Goal: Task Accomplishment & Management: Use online tool/utility

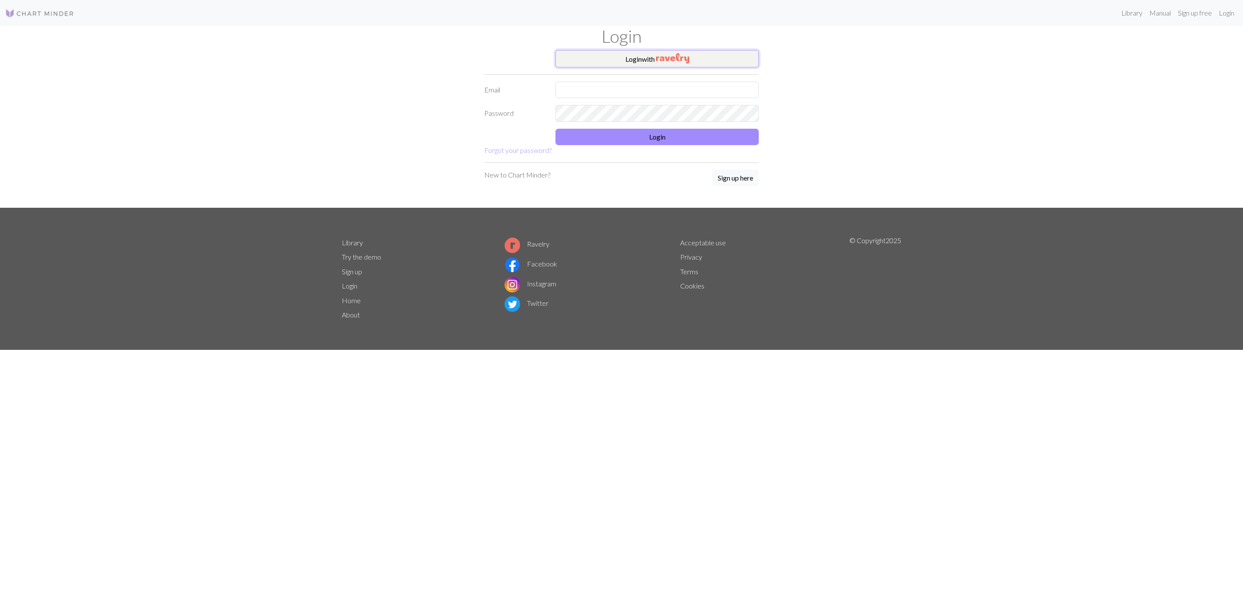
click at [658, 56] on img "button" at bounding box center [672, 58] width 33 height 10
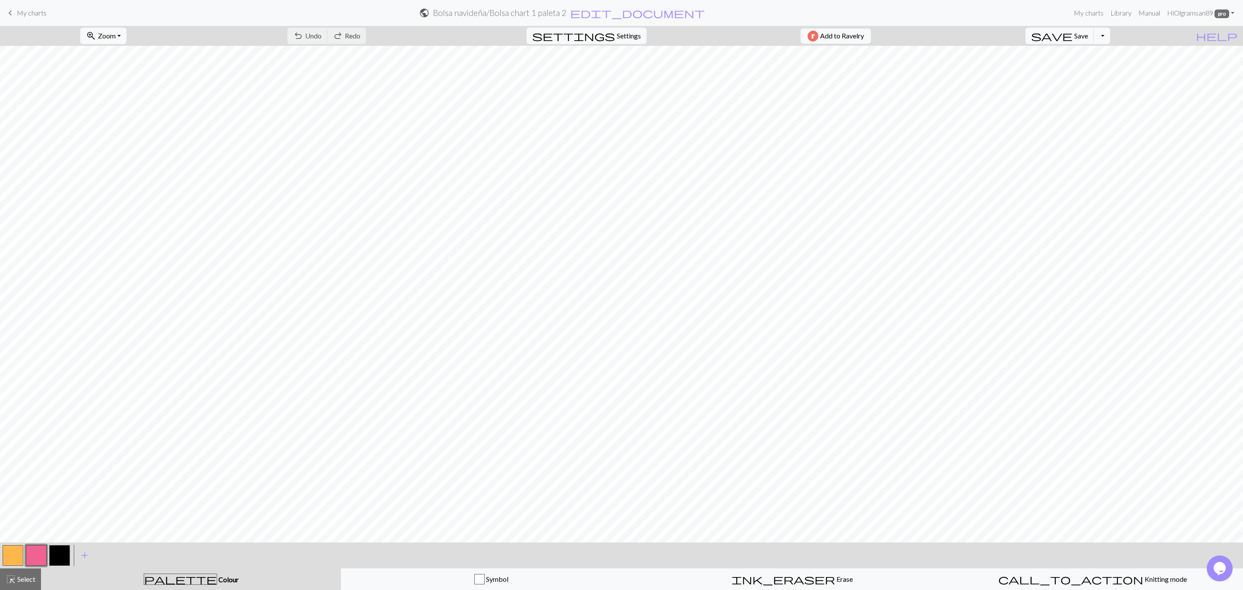
click at [30, 9] on span "My charts" at bounding box center [32, 13] width 30 height 8
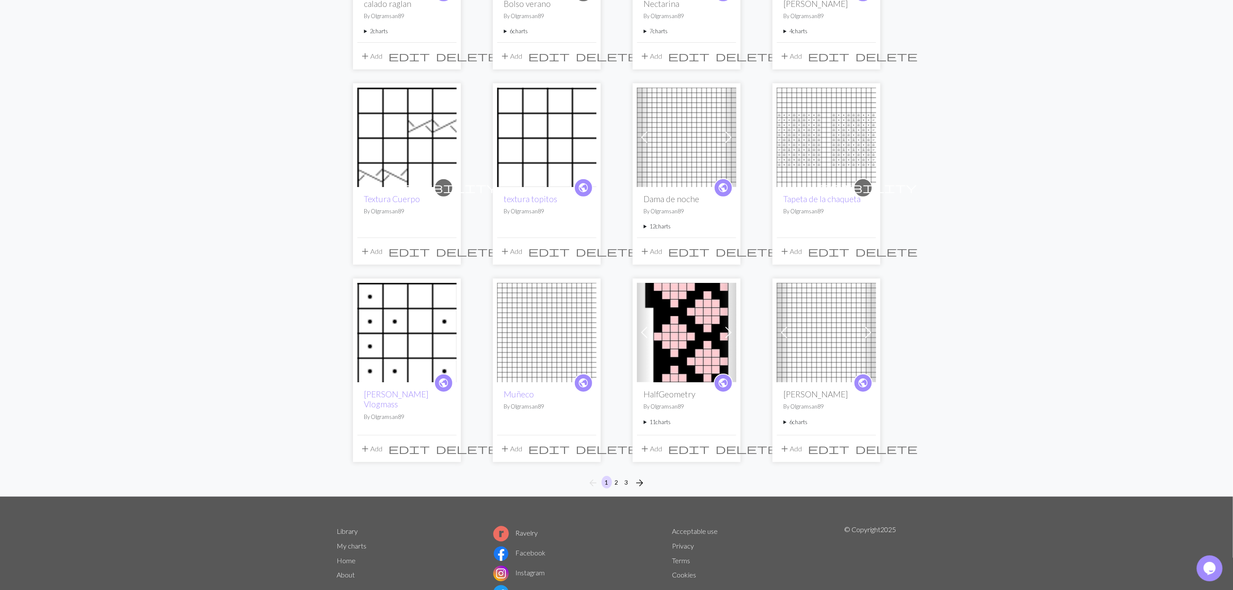
scroll to position [453, 0]
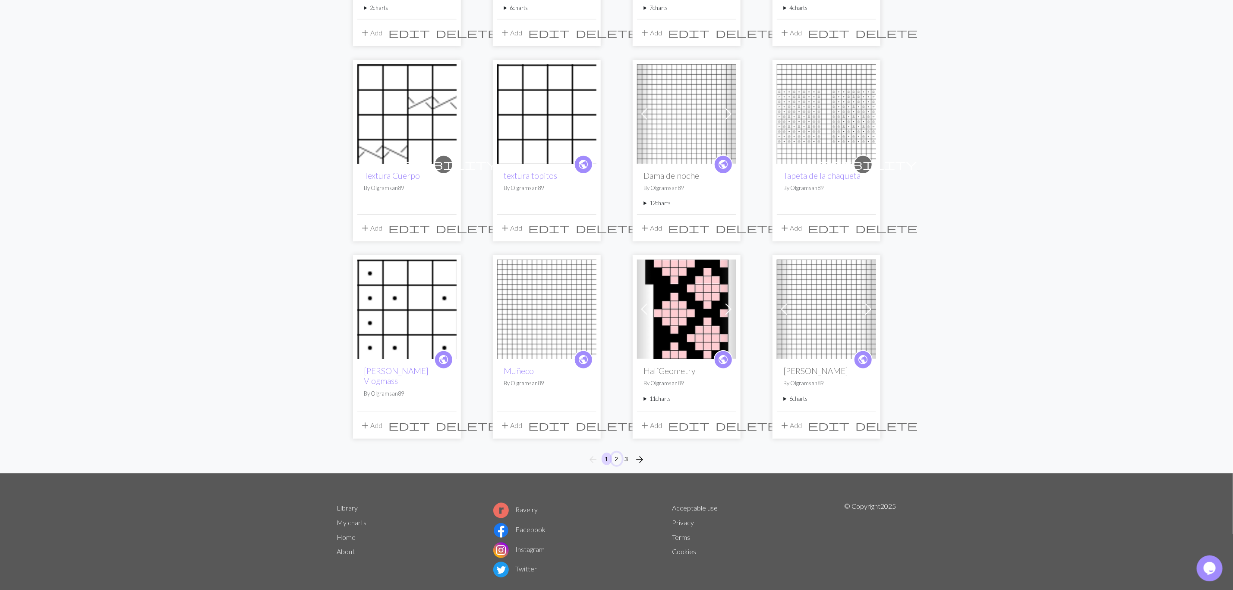
click at [620, 460] on button "2" at bounding box center [617, 458] width 10 height 13
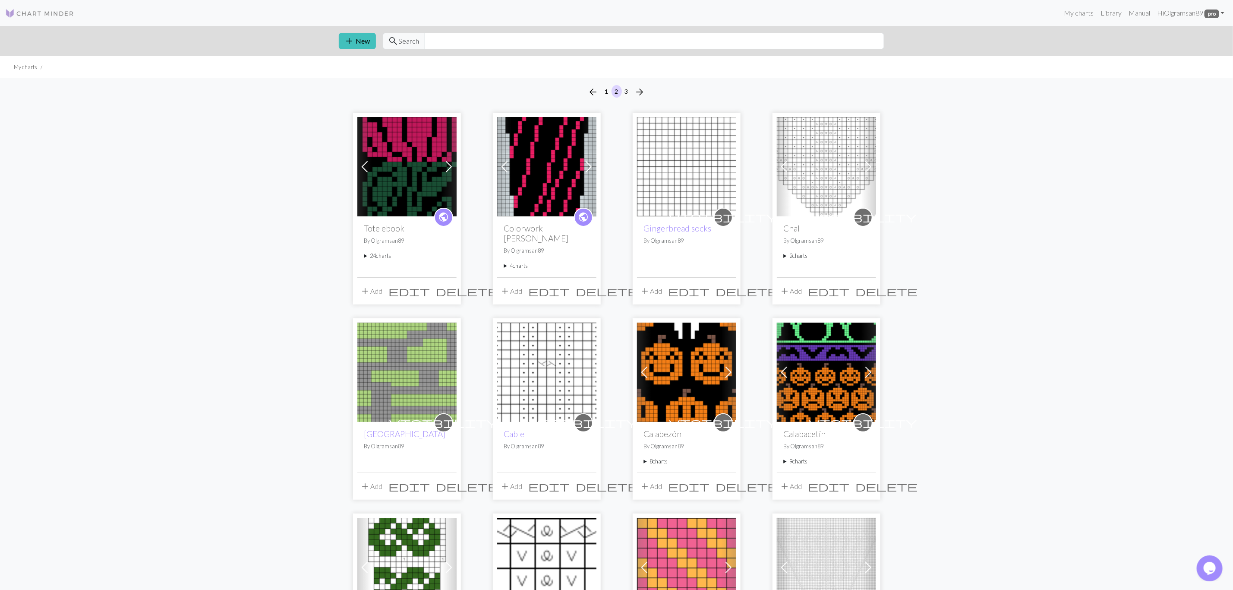
click at [505, 262] on summary "4 charts" at bounding box center [546, 266] width 85 height 8
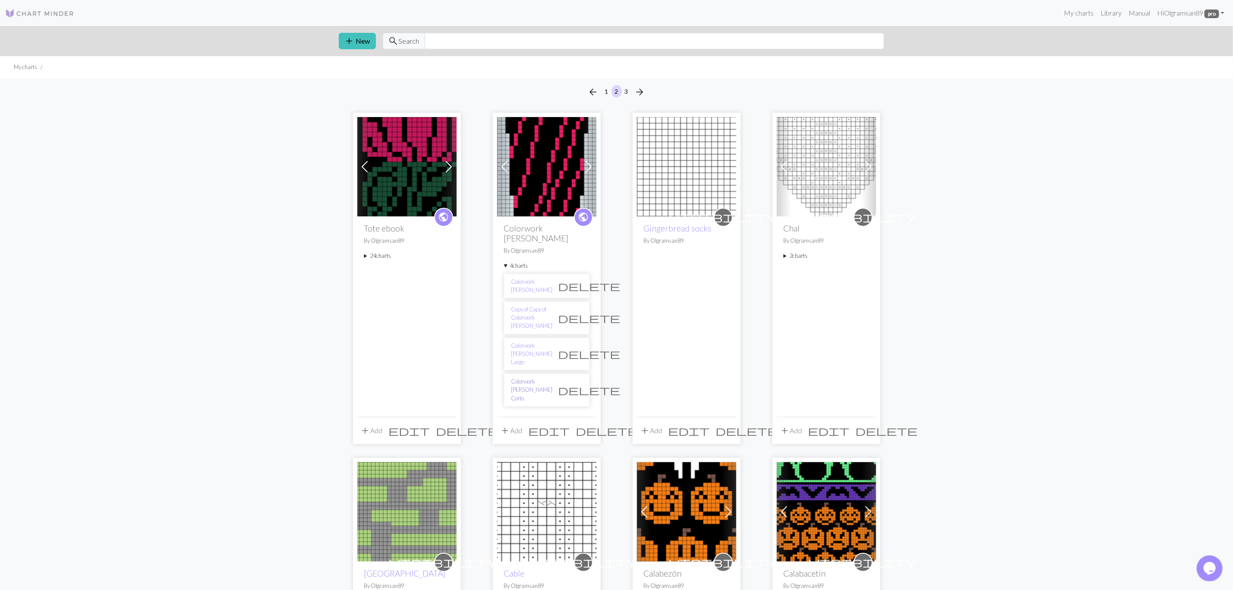
click at [522, 377] on link "Colorwork [PERSON_NAME] Corto" at bounding box center [532, 389] width 41 height 25
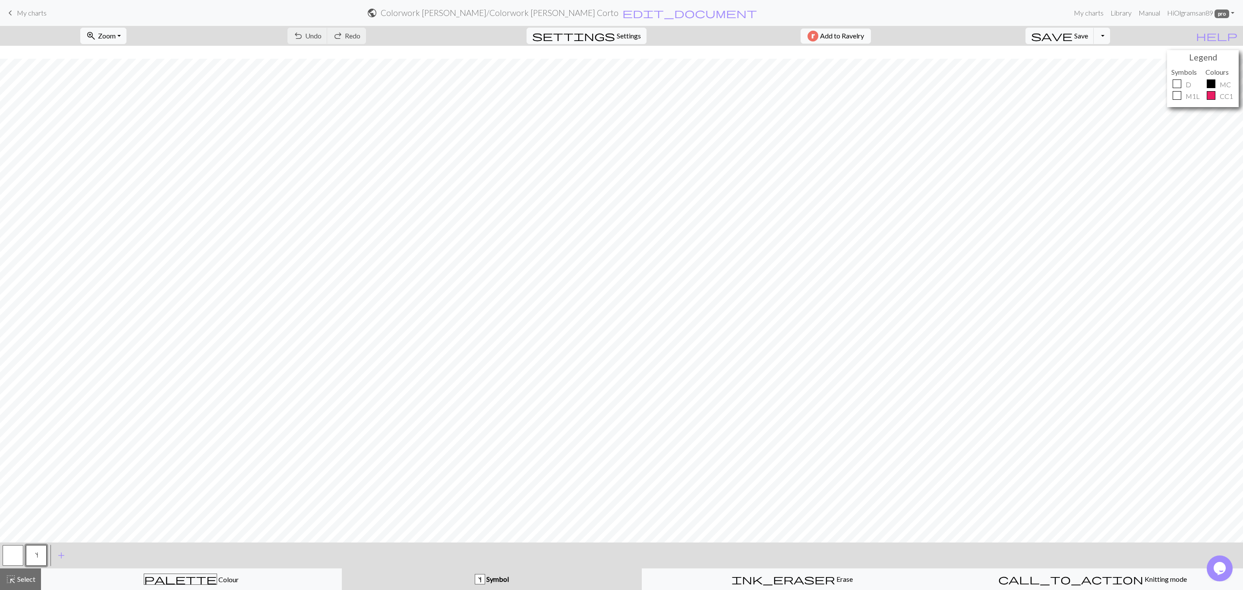
scroll to position [18, 0]
click at [1110, 41] on button "Toggle Dropdown" at bounding box center [1102, 36] width 16 height 16
click at [1100, 67] on button "save_alt Download" at bounding box center [1038, 70] width 142 height 14
click at [584, 33] on button "Download" at bounding box center [601, 28] width 42 height 16
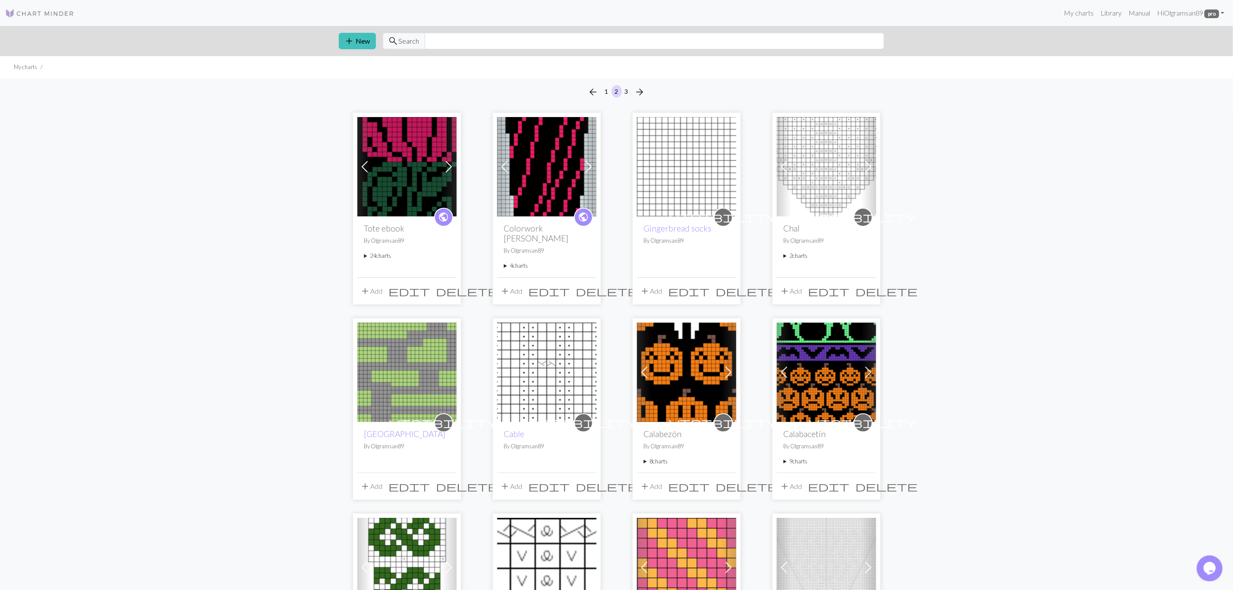
click at [505, 262] on summary "4 charts" at bounding box center [546, 266] width 85 height 8
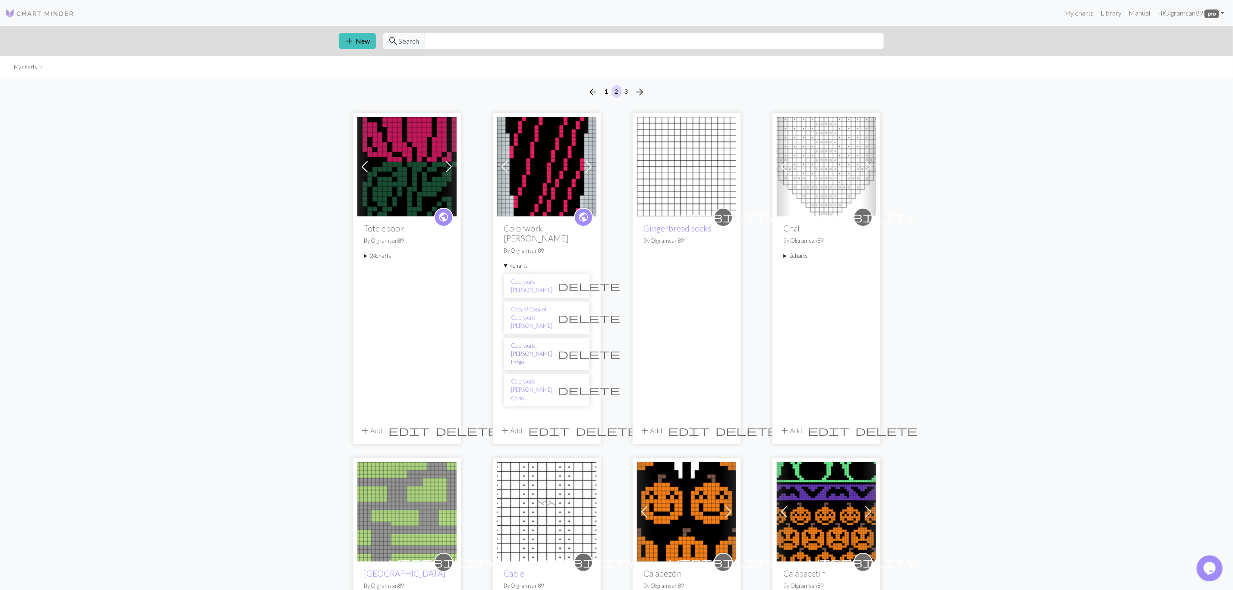
click at [517, 341] on link "Colorwork [PERSON_NAME] Largo" at bounding box center [532, 353] width 41 height 25
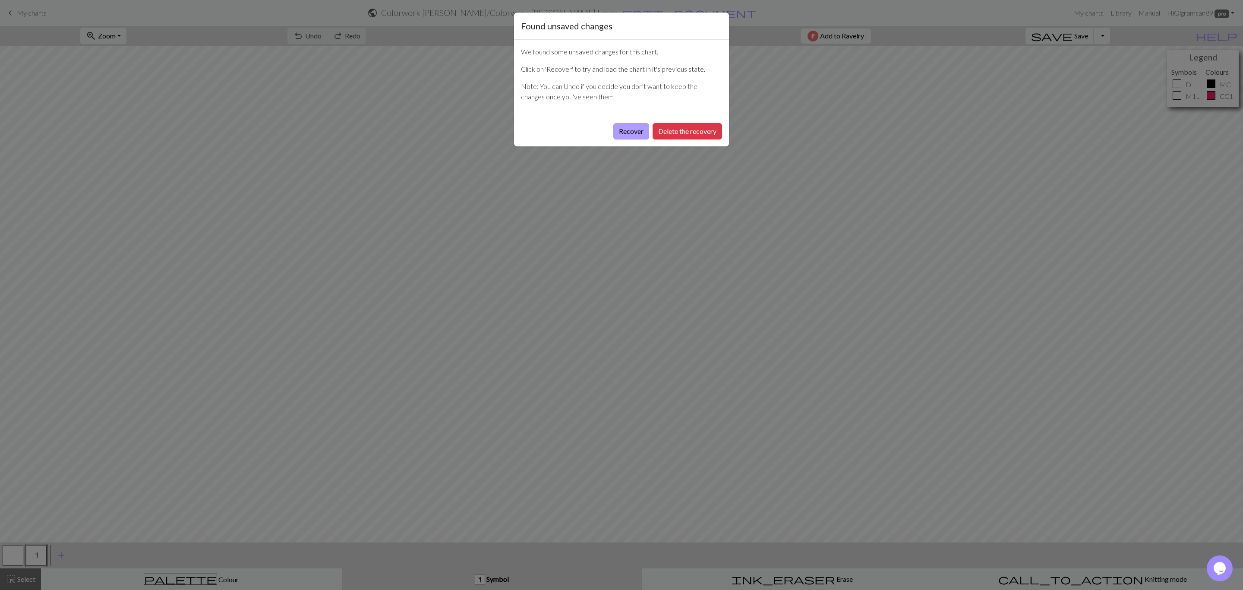
click at [635, 134] on button "Recover" at bounding box center [631, 131] width 36 height 16
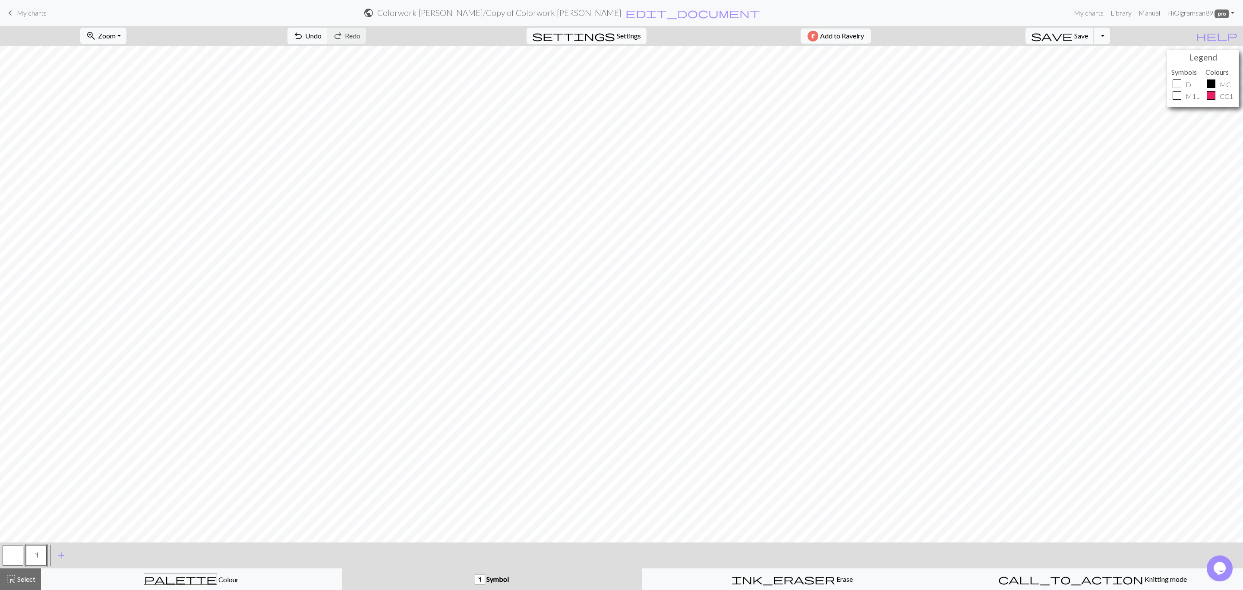
click at [628, 33] on span "Settings" at bounding box center [629, 36] width 24 height 10
select select "aran"
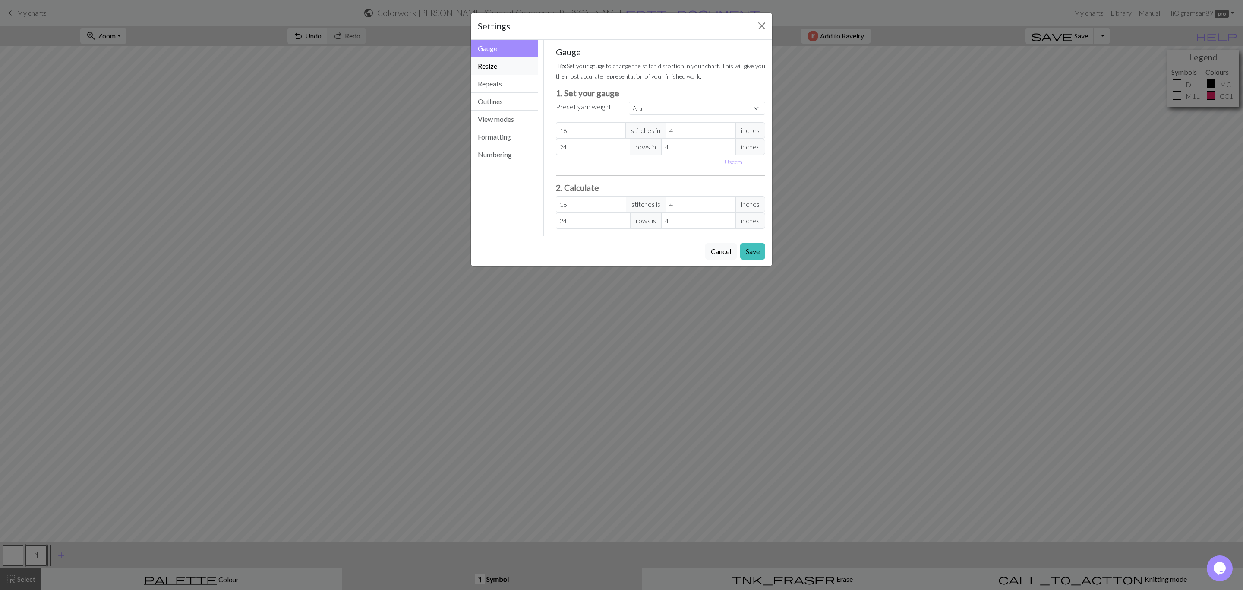
click at [504, 63] on button "Resize" at bounding box center [504, 66] width 67 height 18
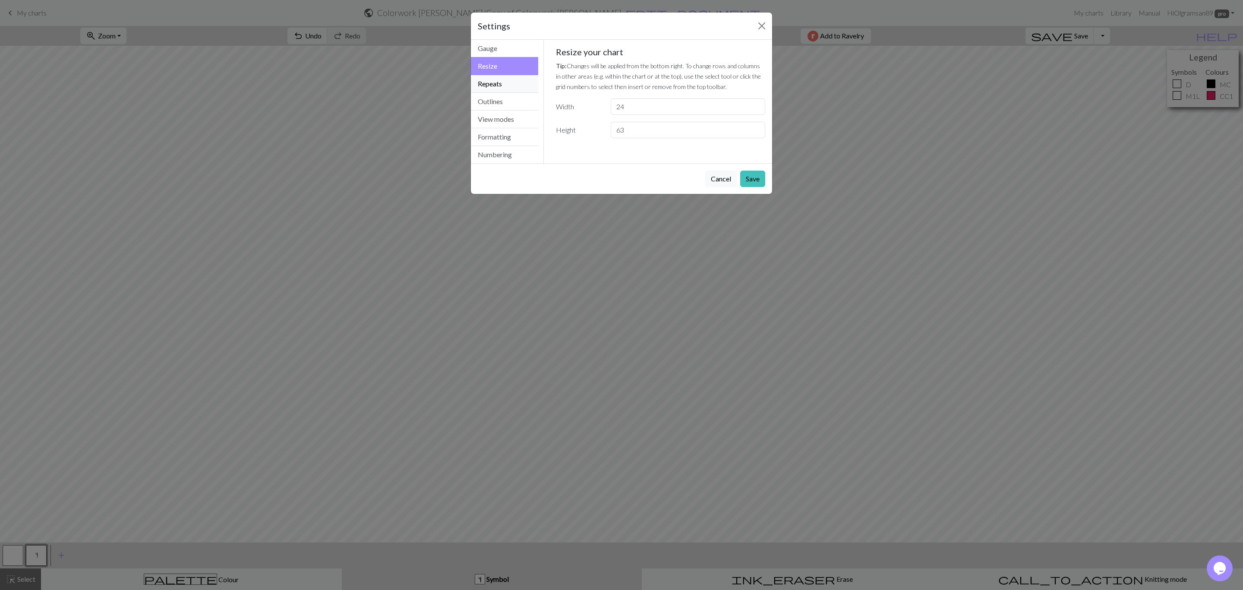
click at [504, 82] on button "Repeats" at bounding box center [504, 84] width 67 height 18
click at [501, 104] on button "Outlines" at bounding box center [504, 102] width 67 height 18
click at [505, 123] on button "View modes" at bounding box center [504, 120] width 67 height 18
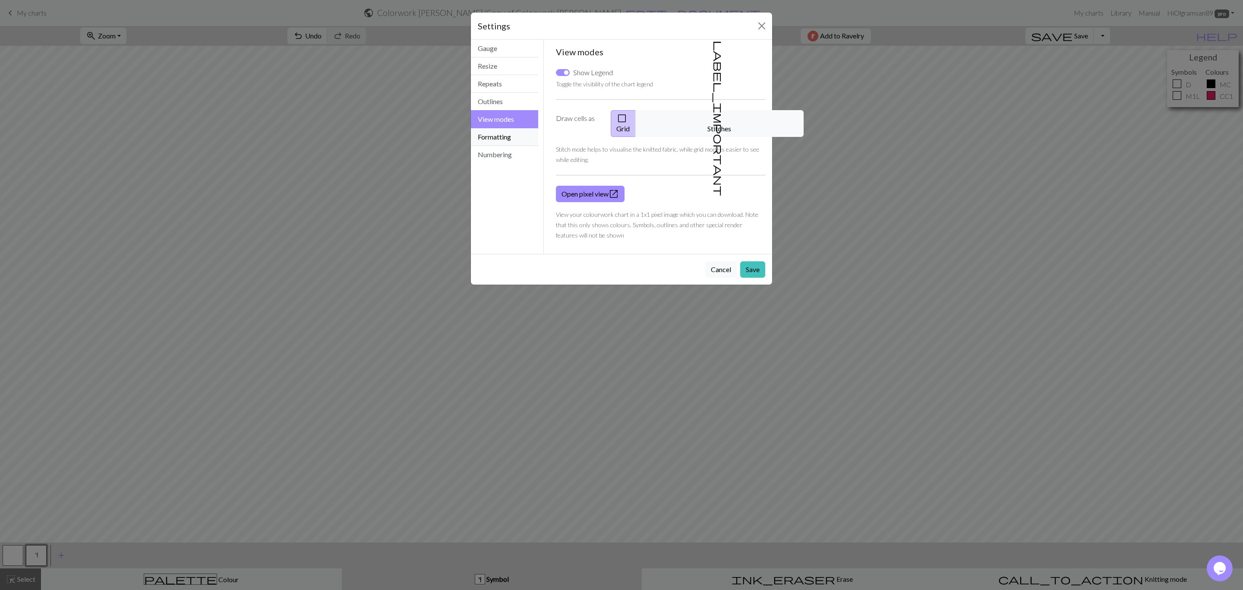
click at [504, 136] on button "Formatting" at bounding box center [504, 137] width 67 height 18
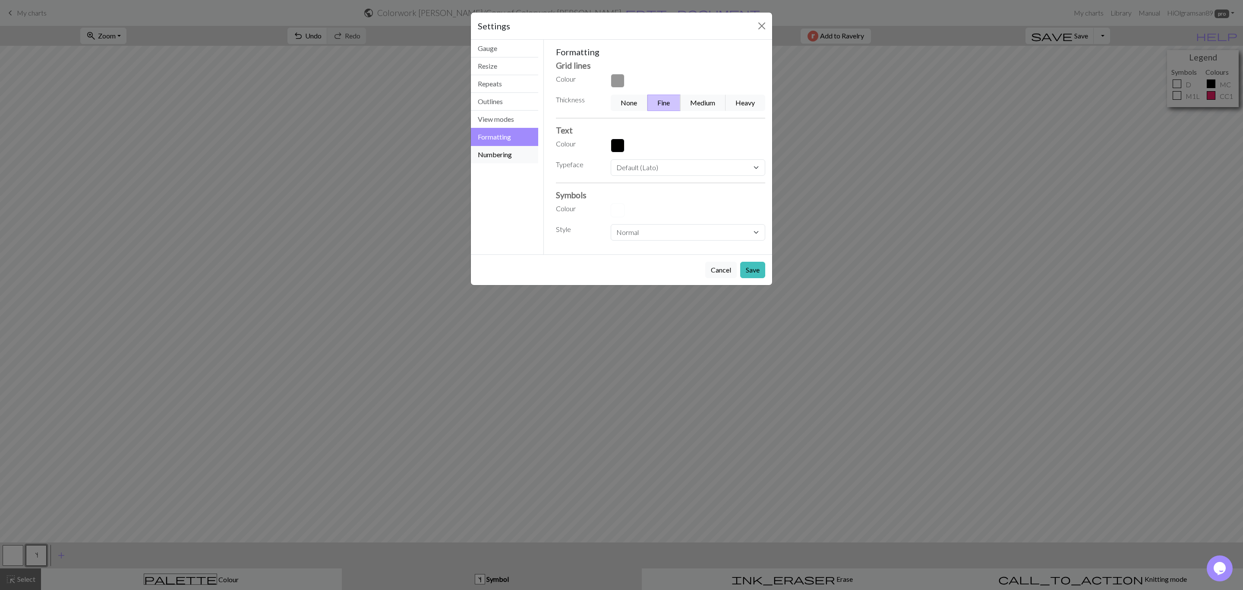
click at [501, 156] on button "Numbering" at bounding box center [504, 154] width 67 height 17
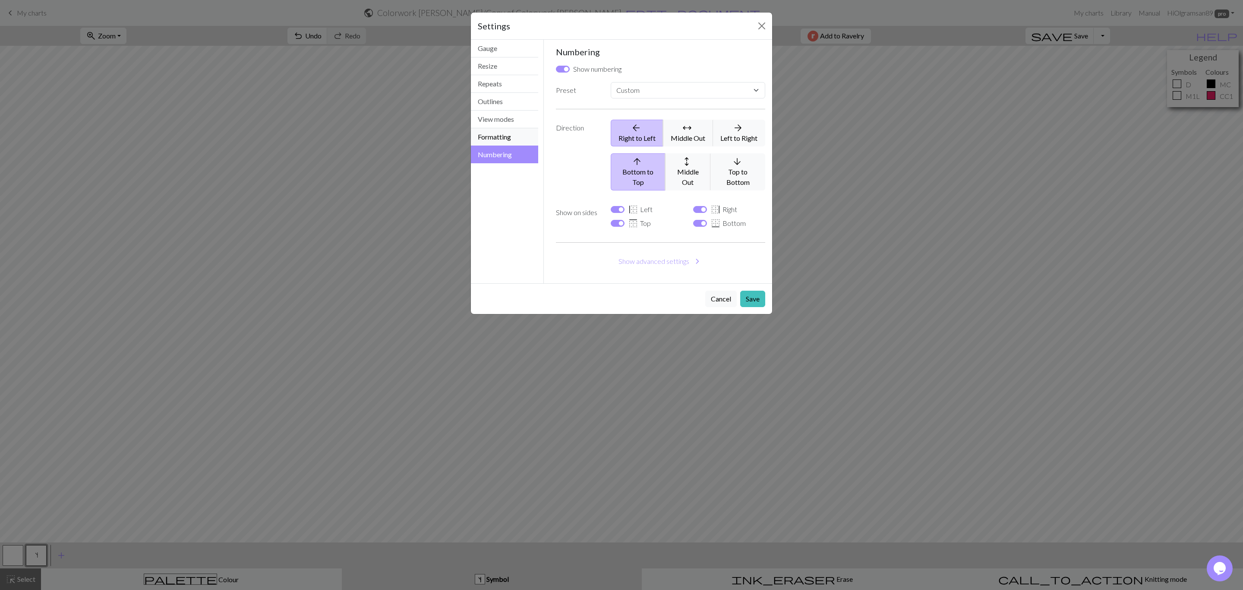
click at [510, 139] on button "Formatting" at bounding box center [504, 137] width 67 height 18
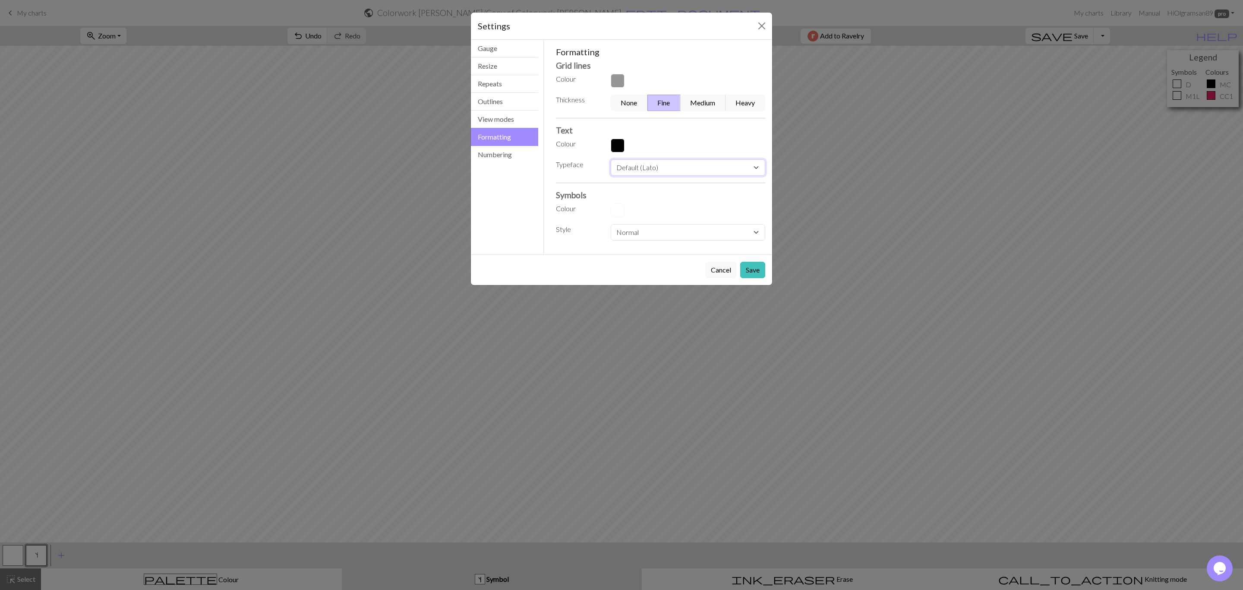
click at [655, 167] on select "Default (Lato) [PERSON_NAME] Times new roman Times Courier new Courier Verdana …" at bounding box center [688, 167] width 155 height 16
click at [613, 79] on button "button" at bounding box center [618, 81] width 14 height 14
click at [635, 176] on div at bounding box center [626, 179] width 17 height 10
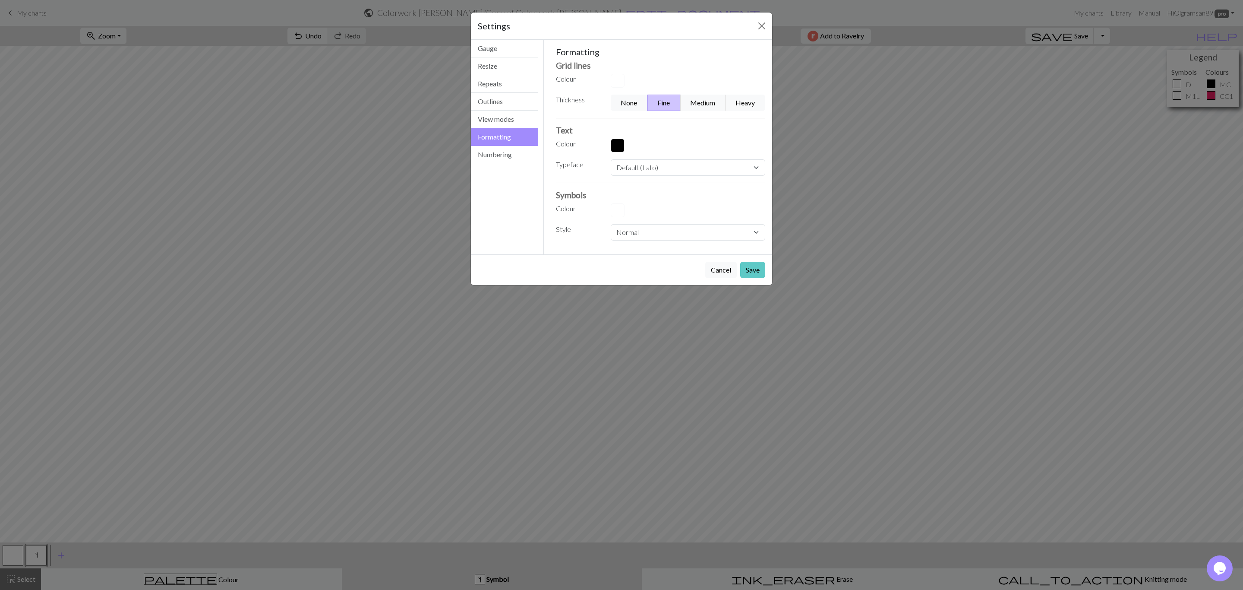
click at [752, 268] on button "Save" at bounding box center [752, 270] width 25 height 16
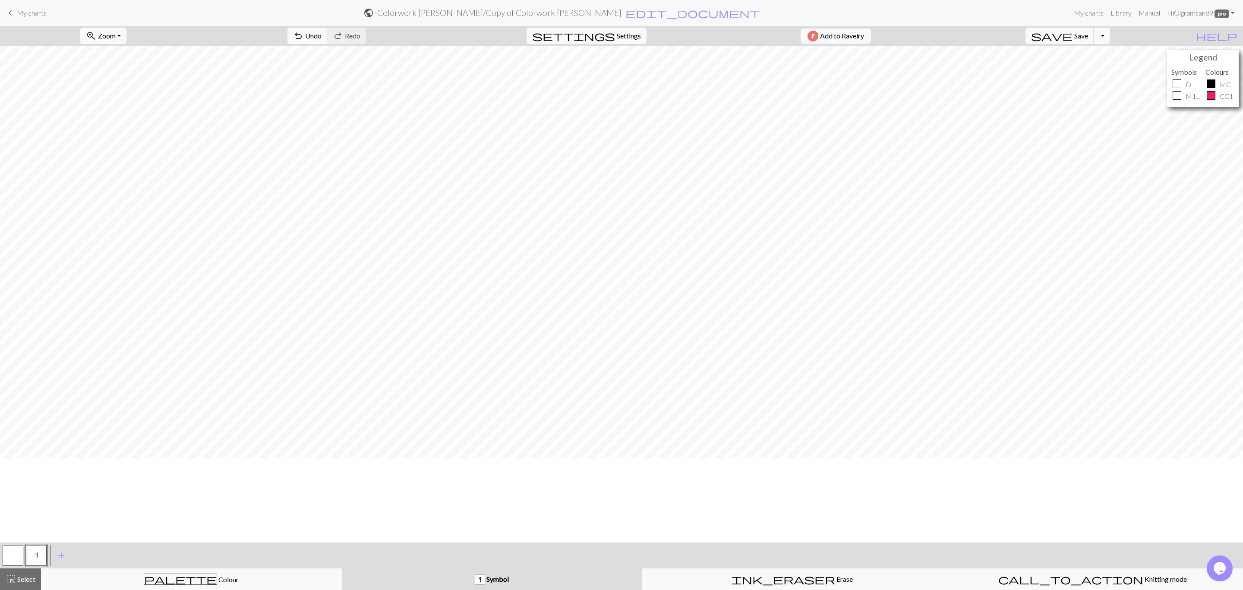
scroll to position [0, 0]
click at [322, 35] on span "Undo" at bounding box center [313, 36] width 16 height 8
click at [626, 32] on span "Settings" at bounding box center [629, 36] width 24 height 10
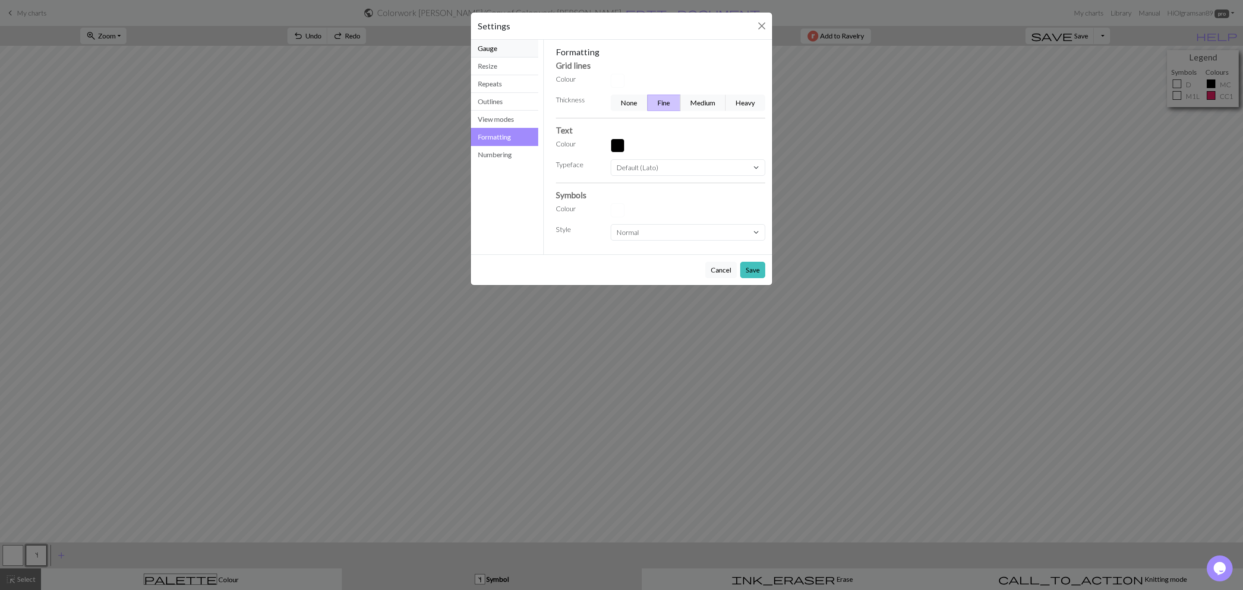
click at [518, 50] on button "Gauge" at bounding box center [504, 49] width 67 height 18
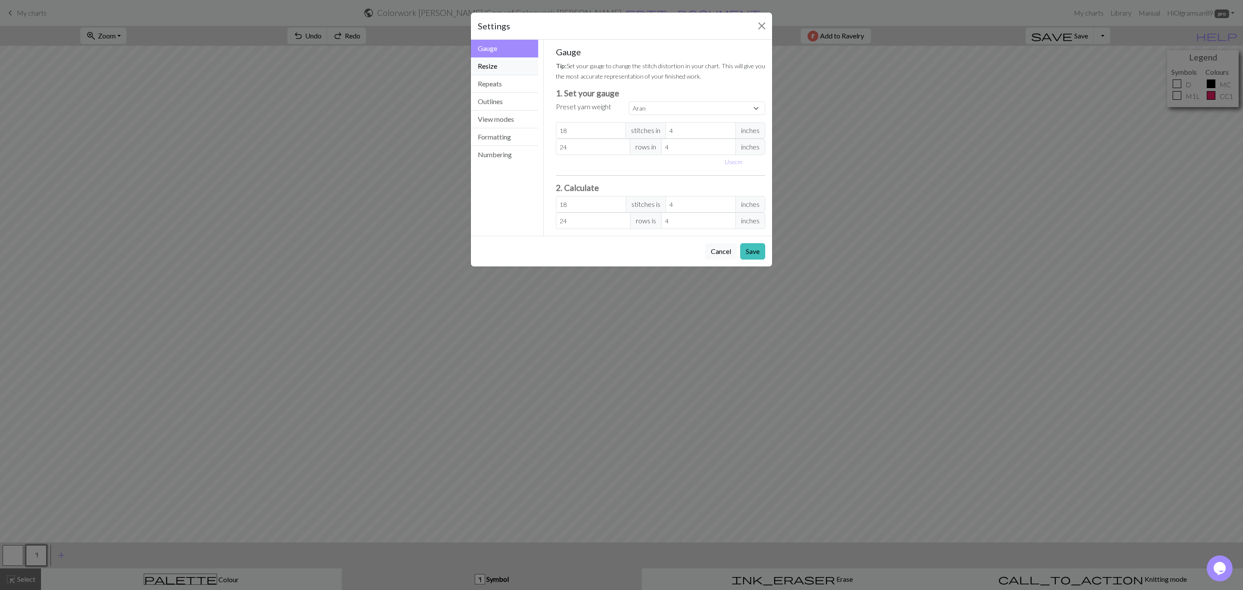
click at [507, 66] on button "Resize" at bounding box center [504, 66] width 67 height 18
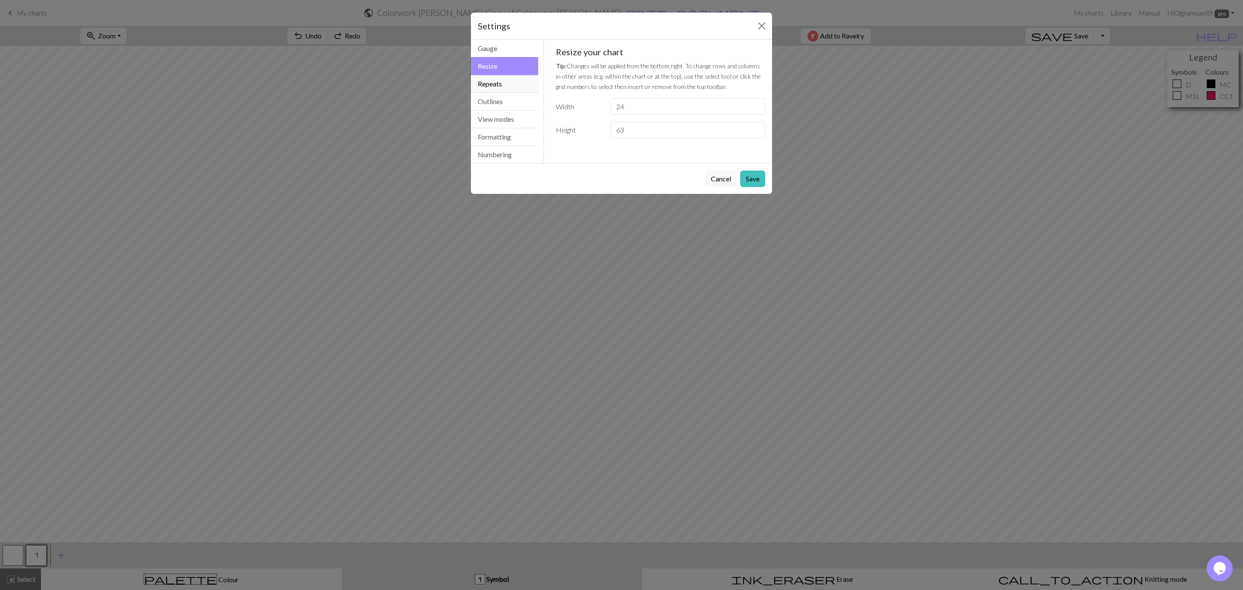
click at [508, 84] on button "Repeats" at bounding box center [504, 84] width 67 height 18
click at [510, 104] on button "Outlines" at bounding box center [504, 102] width 67 height 18
click at [509, 122] on button "View modes" at bounding box center [504, 120] width 67 height 18
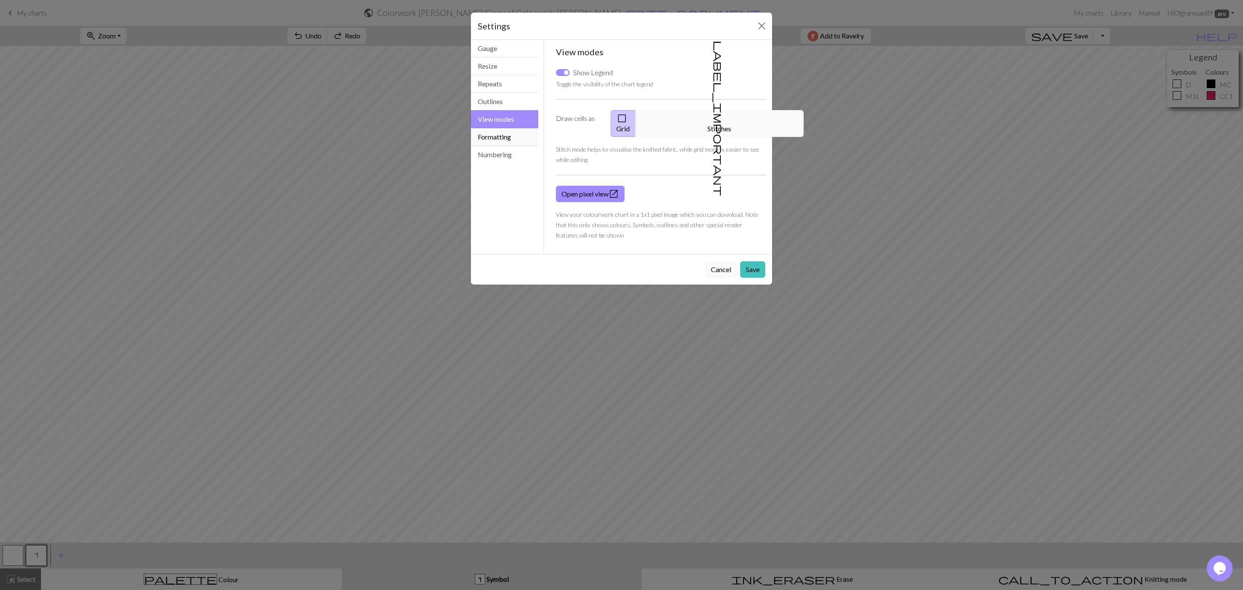
click at [501, 140] on button "Formatting" at bounding box center [504, 137] width 67 height 18
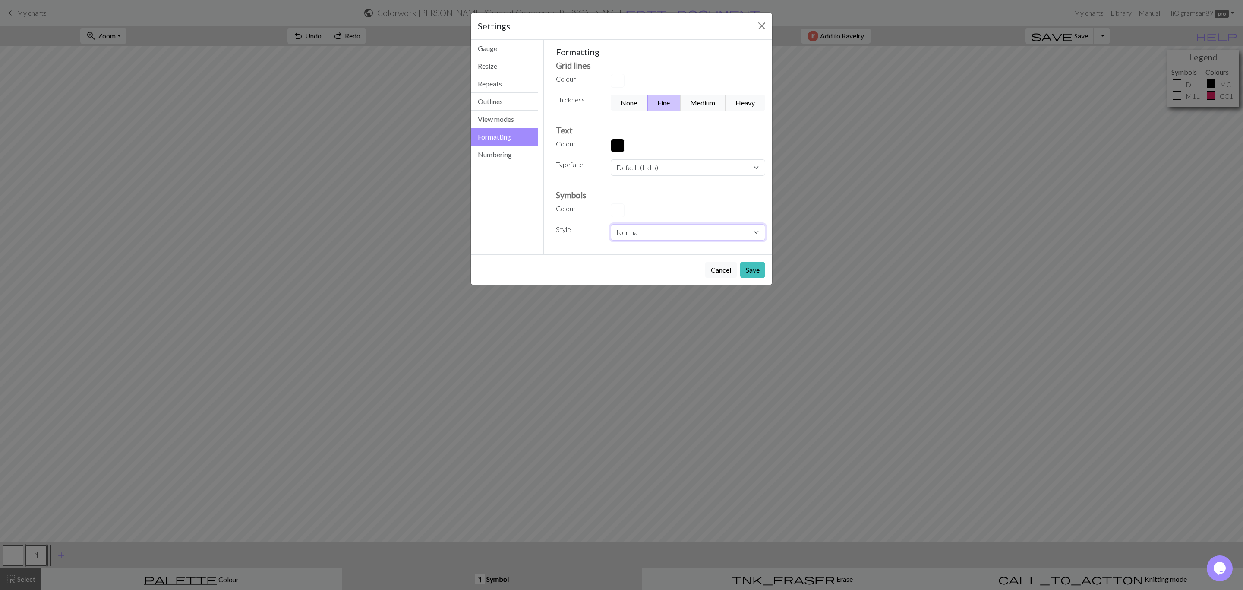
click at [688, 233] on select "Normal Light Heavy Hand drawn" at bounding box center [688, 232] width 155 height 16
click at [611, 225] on select "Normal Light Heavy Hand drawn" at bounding box center [688, 232] width 155 height 16
click at [690, 235] on select "Normal Light Heavy Hand drawn" at bounding box center [688, 232] width 155 height 16
click at [611, 225] on select "Normal Light Heavy Hand drawn" at bounding box center [688, 232] width 155 height 16
click at [704, 234] on select "Normal Light Heavy Hand drawn" at bounding box center [688, 232] width 155 height 16
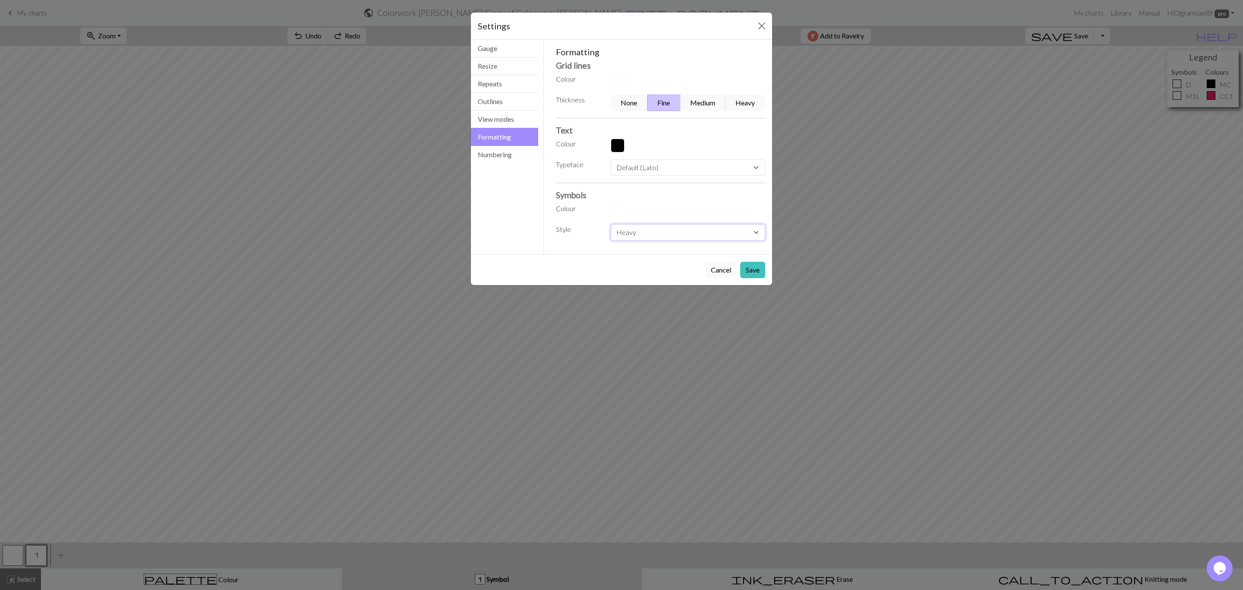
select select "normal"
click at [611, 225] on select "Normal Light Heavy Hand drawn" at bounding box center [688, 232] width 155 height 16
click at [691, 169] on select "Default (Lato) [PERSON_NAME] Times new roman Times Courier new Courier Verdana …" at bounding box center [688, 167] width 155 height 16
select select "[PERSON_NAME]"
click at [611, 160] on select "Default (Lato) [PERSON_NAME] Times new roman Times Courier new Courier Verdana …" at bounding box center [688, 167] width 155 height 16
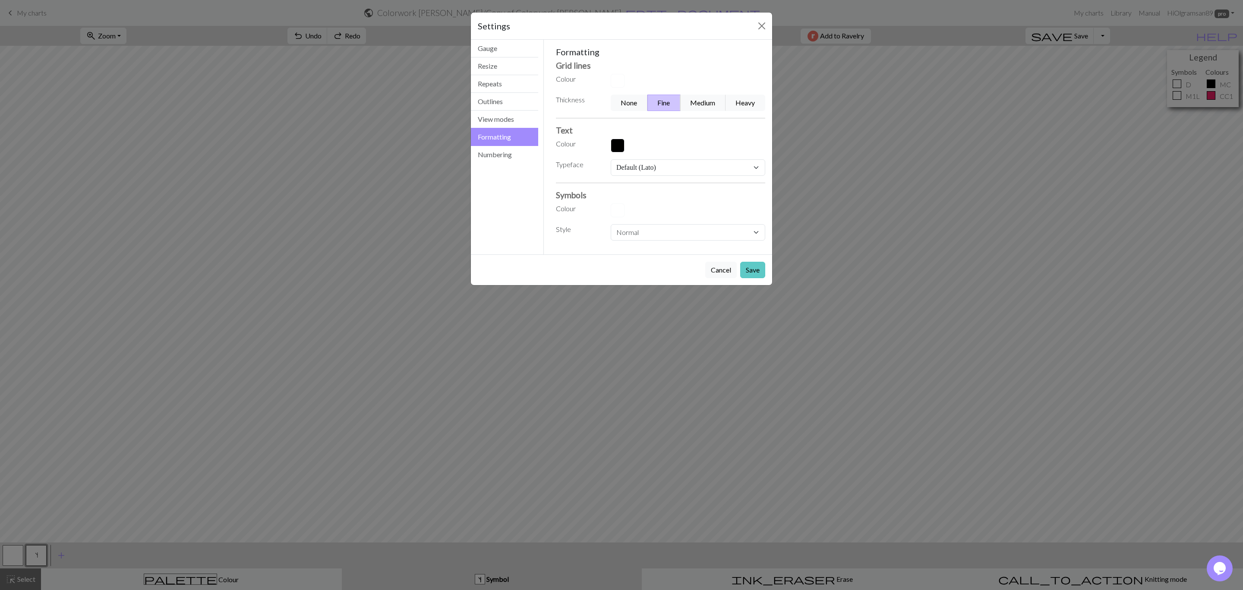
click at [750, 268] on button "Save" at bounding box center [752, 270] width 25 height 16
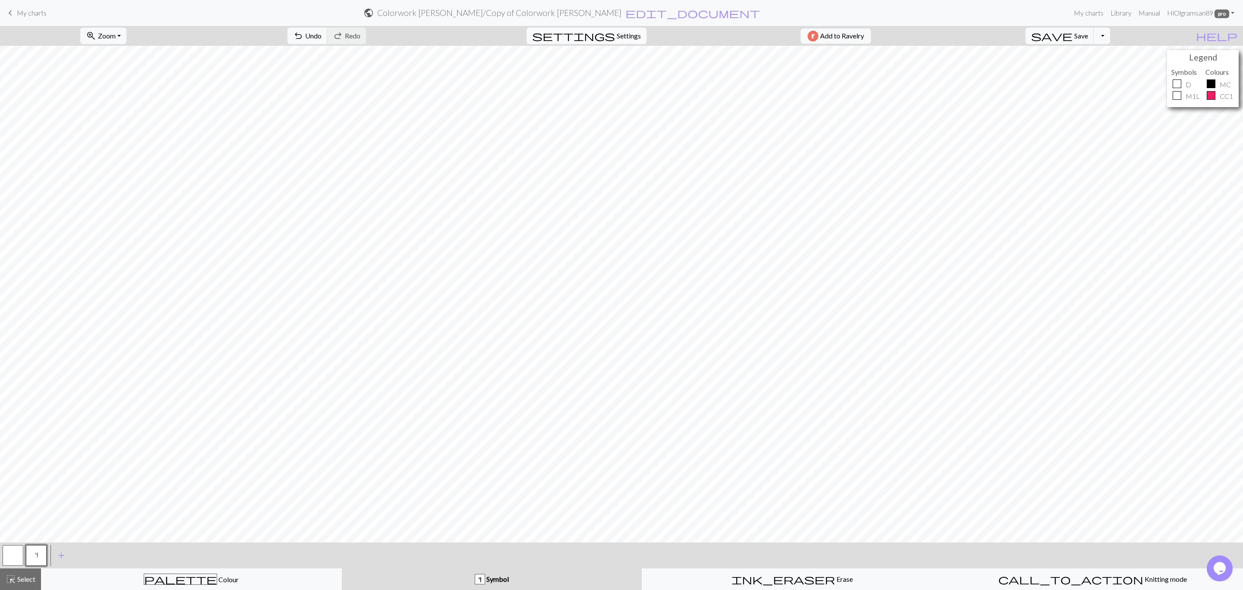
click at [625, 32] on span "Settings" at bounding box center [629, 36] width 24 height 10
select select "[PERSON_NAME]"
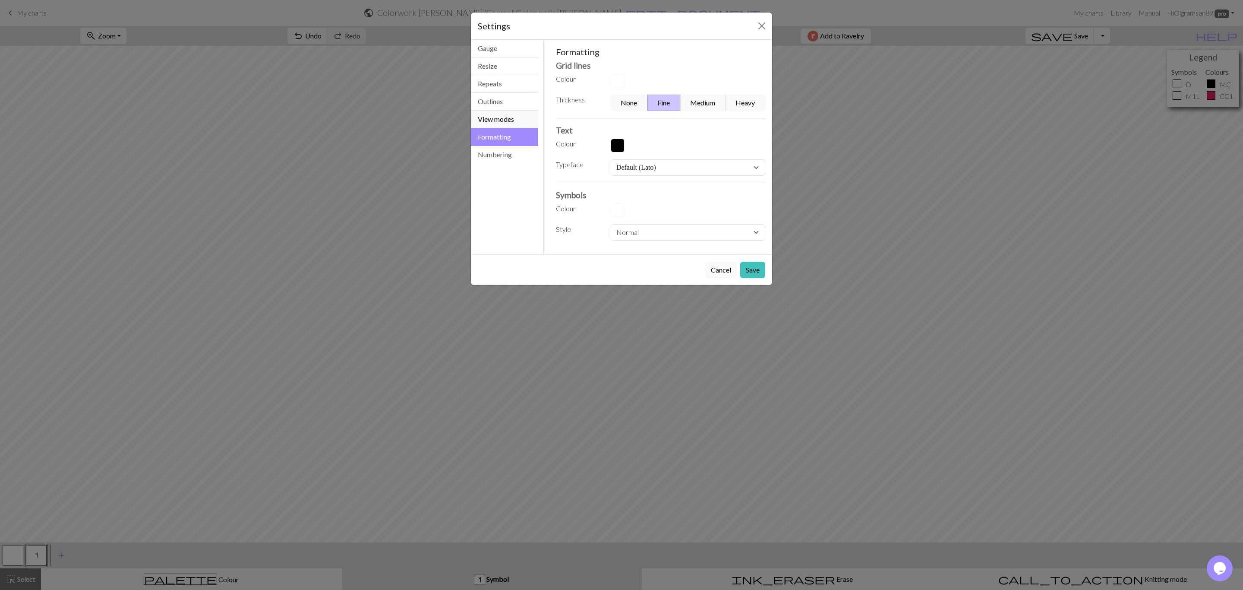
click at [483, 115] on button "View modes" at bounding box center [504, 120] width 67 height 18
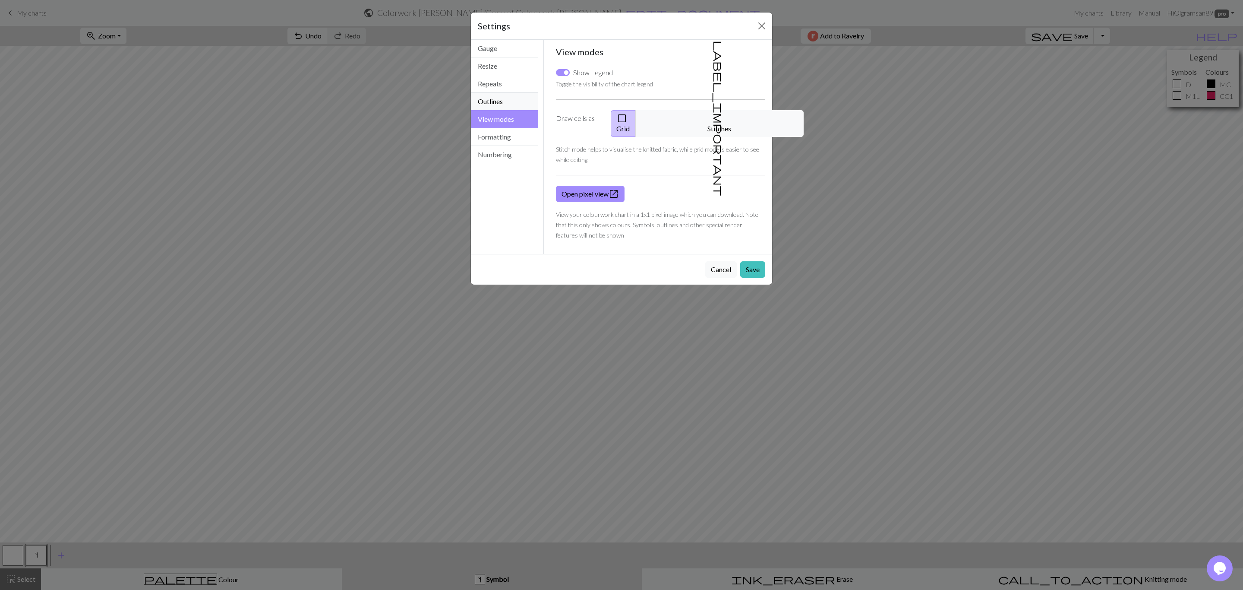
click at [489, 102] on button "Outlines" at bounding box center [504, 102] width 67 height 18
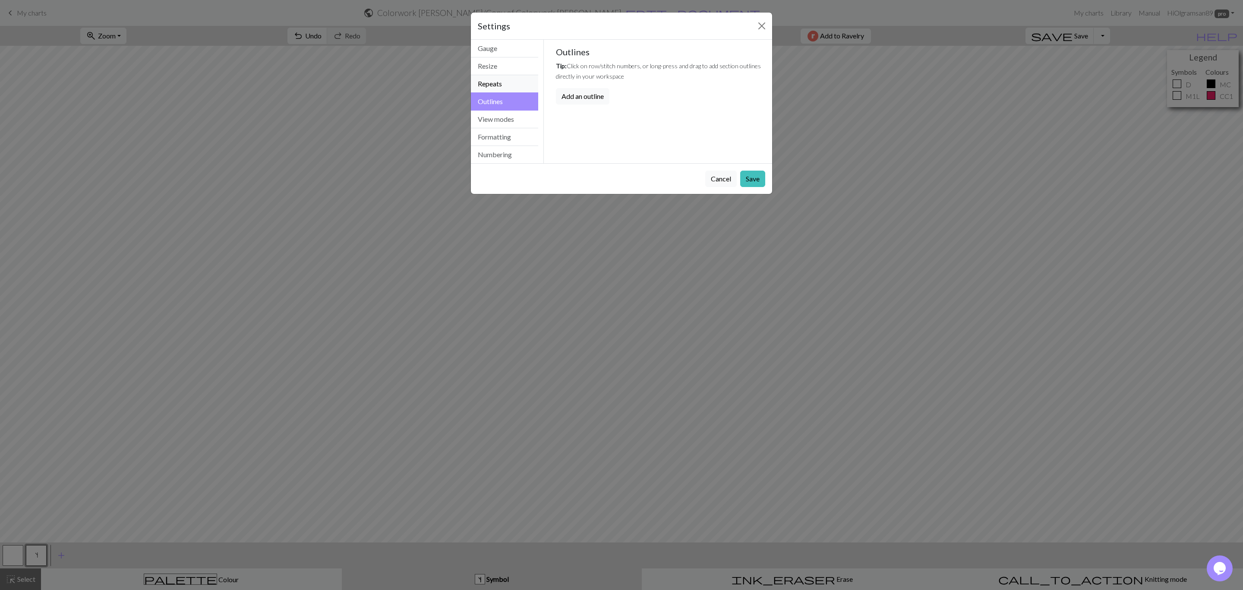
click at [495, 84] on button "Repeats" at bounding box center [504, 84] width 67 height 18
click at [502, 61] on button "Resize" at bounding box center [504, 66] width 67 height 18
click at [505, 49] on button "Gauge" at bounding box center [504, 49] width 67 height 18
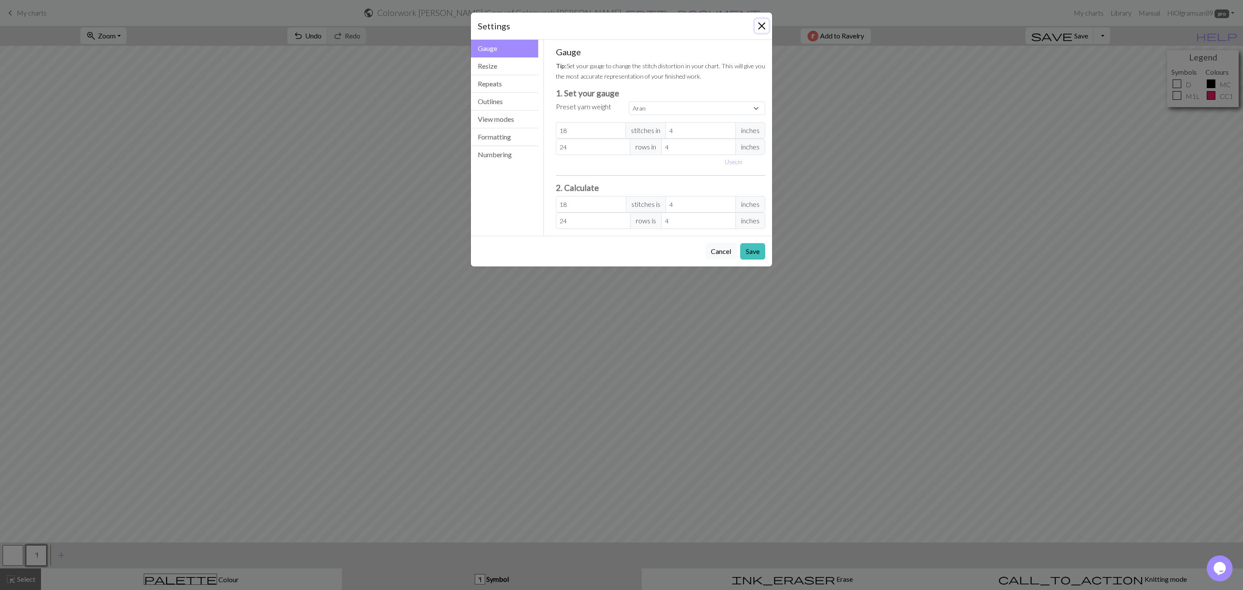
click at [759, 26] on button "Close" at bounding box center [762, 26] width 14 height 14
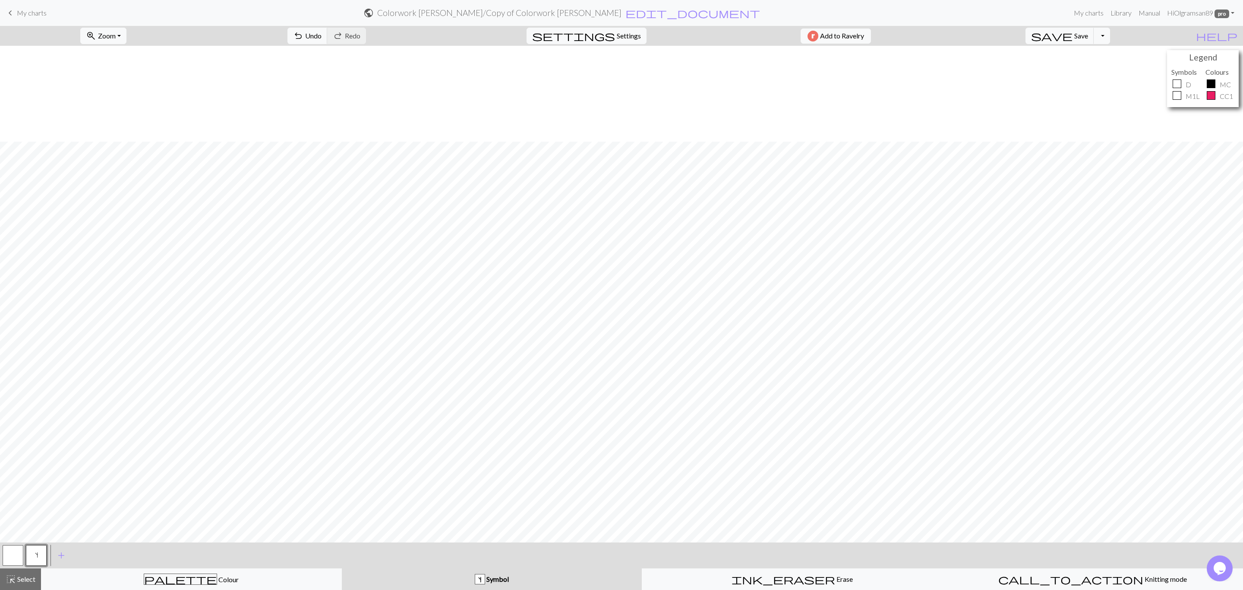
scroll to position [96, 0]
click at [618, 24] on nav "keyboard_arrow_left My charts public Colorwork [PERSON_NAME] / Copy of Colorwor…" at bounding box center [621, 13] width 1243 height 26
click at [624, 32] on span "Settings" at bounding box center [629, 36] width 24 height 10
select select "aran"
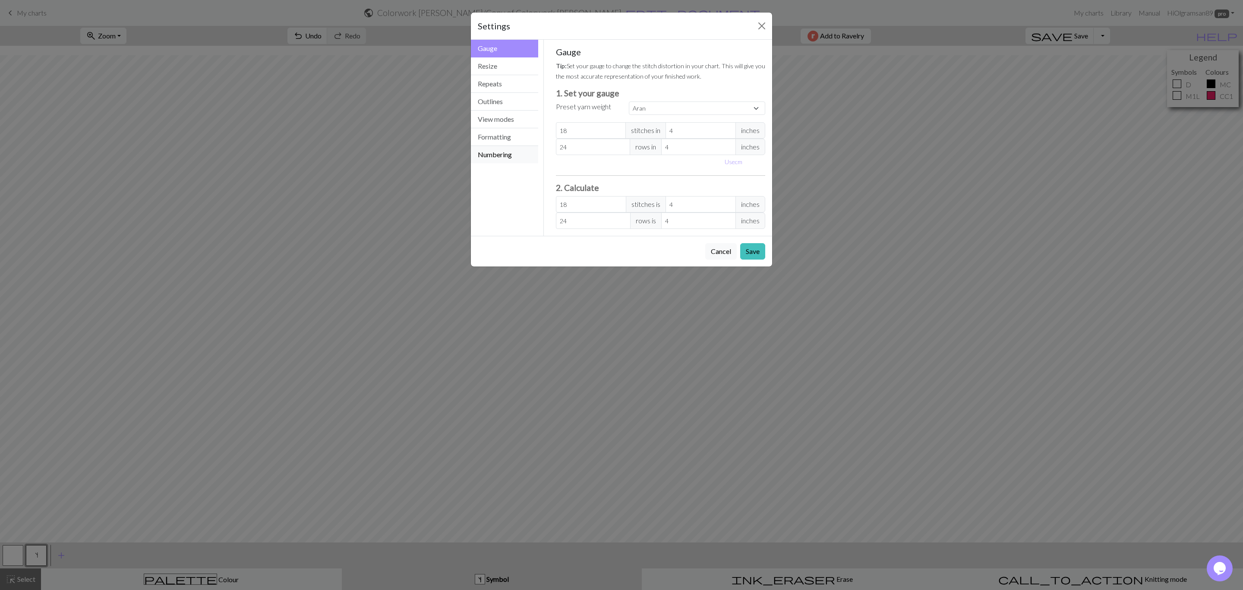
click at [509, 152] on button "Numbering" at bounding box center [504, 154] width 67 height 17
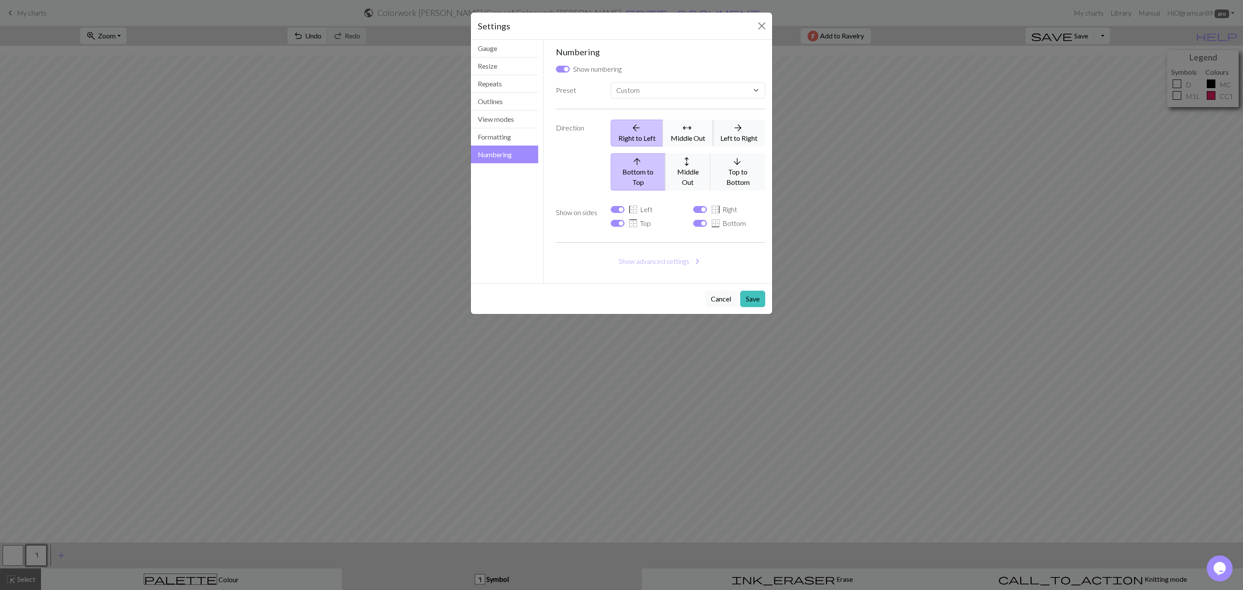
click at [698, 135] on button "arrows_outward Middle Out" at bounding box center [688, 133] width 50 height 27
click at [733, 135] on button "arrow_forward Left to Right" at bounding box center [739, 133] width 52 height 27
click at [697, 168] on button "arrows_outward Middle Out" at bounding box center [688, 171] width 46 height 37
click at [735, 168] on button "arrow_downward Top to Bottom" at bounding box center [737, 171] width 55 height 37
click at [650, 133] on icon "arrow_back" at bounding box center [635, 128] width 39 height 10
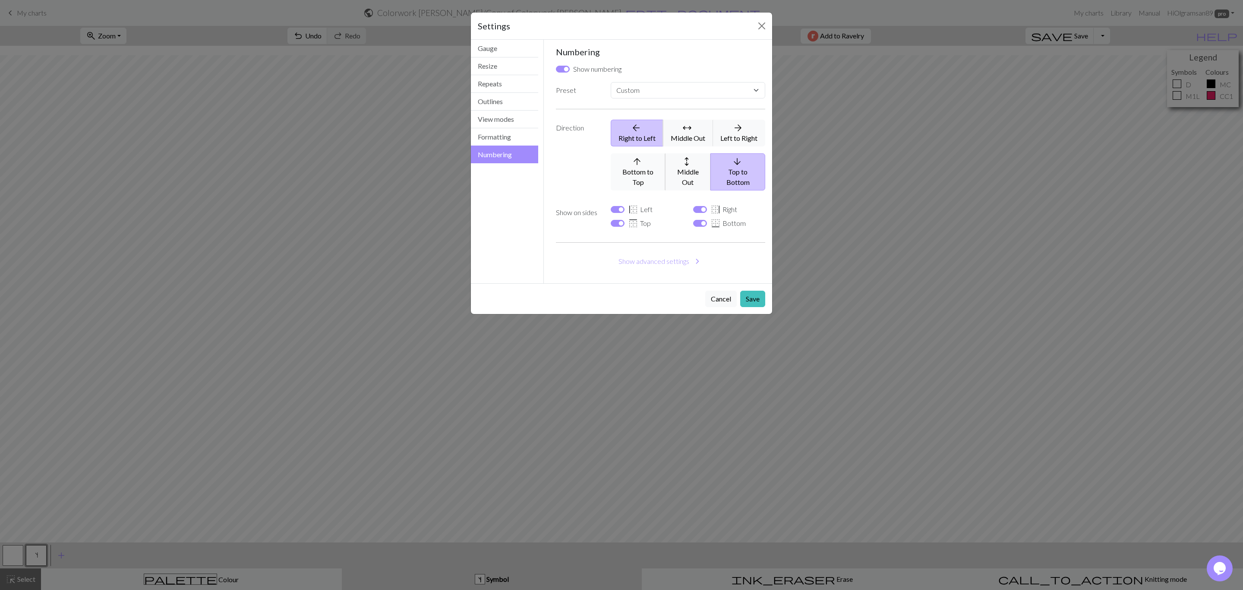
click at [650, 174] on button "arrow_upward Bottom to Top" at bounding box center [638, 171] width 55 height 37
click at [648, 265] on button "Show advanced settings chevron_right" at bounding box center [661, 261] width 210 height 16
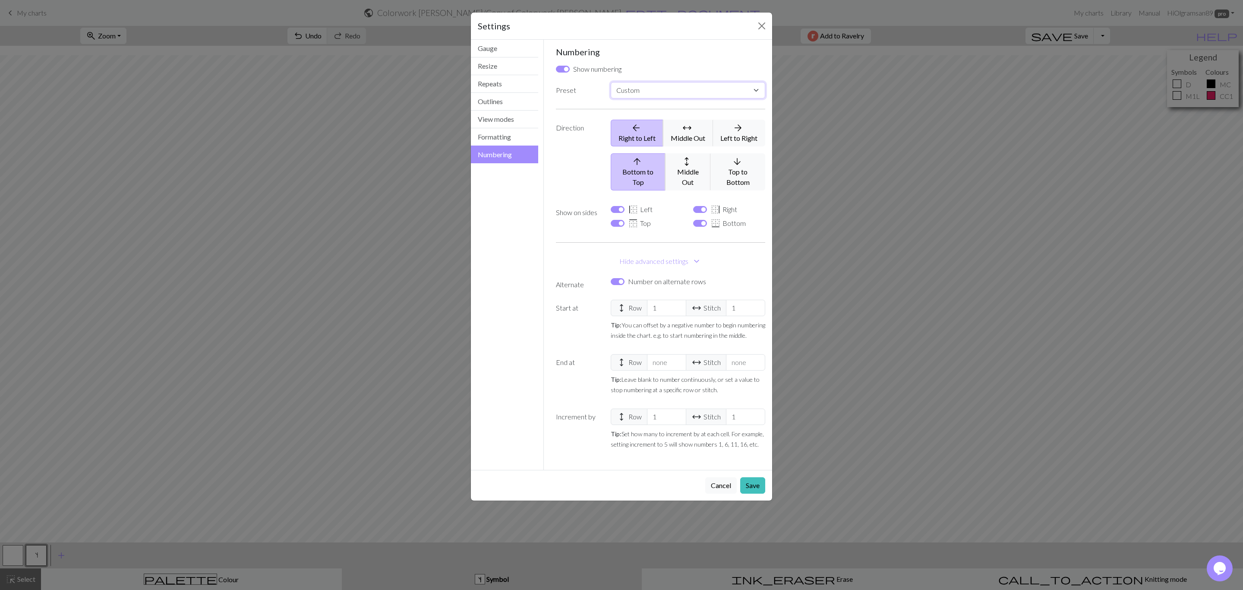
click at [685, 89] on select "Custom Knit flat Knit in the round Lace knitting Cross stitch" at bounding box center [688, 90] width 155 height 16
select select "round"
click at [611, 82] on select "Custom Knit flat Knit in the round Lace knitting Cross stitch" at bounding box center [688, 90] width 155 height 16
checkbox input "false"
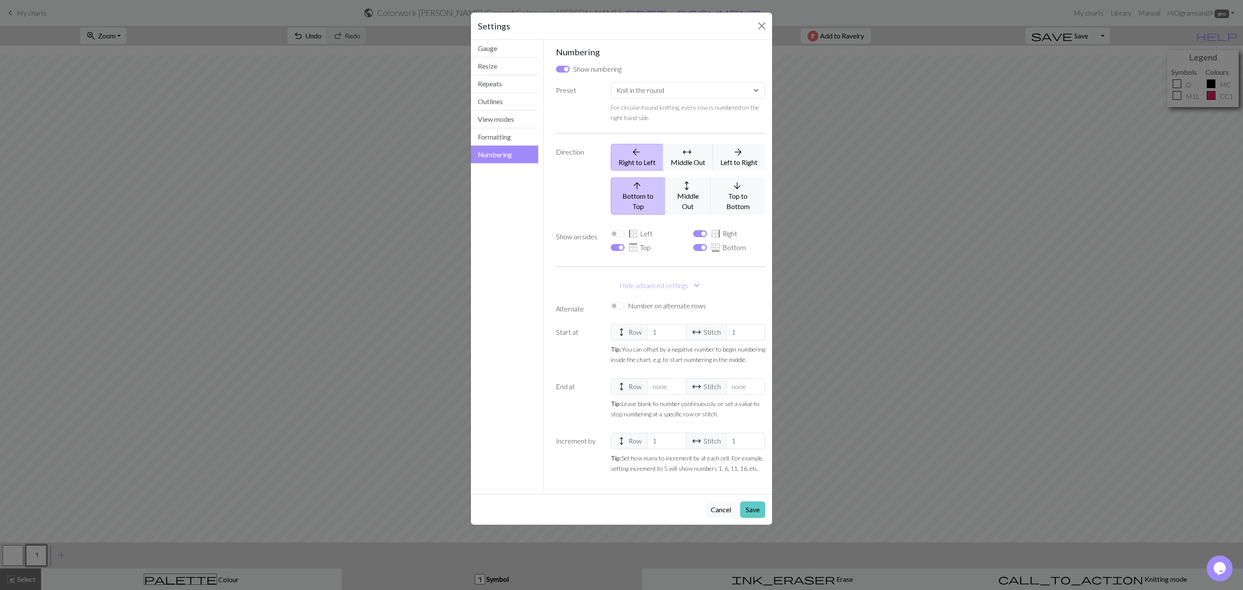
click at [746, 509] on button "Save" at bounding box center [752, 509] width 25 height 16
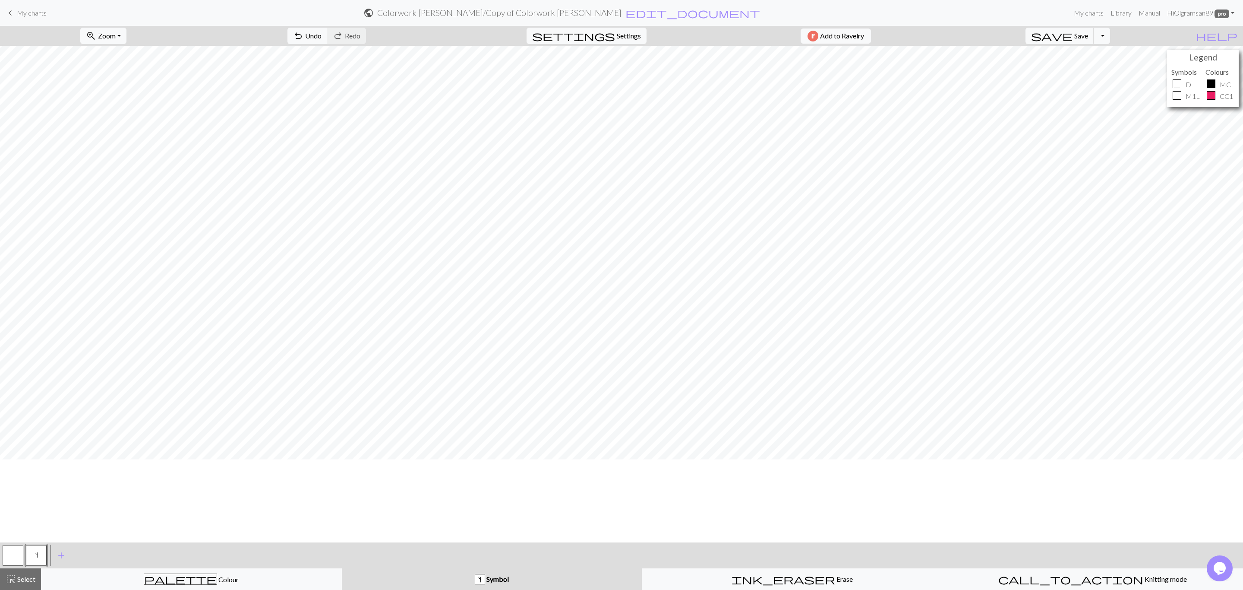
scroll to position [0, 0]
click at [1073, 38] on span "save" at bounding box center [1051, 36] width 41 height 12
click at [1110, 38] on button "Toggle Dropdown" at bounding box center [1102, 36] width 16 height 16
click at [1102, 68] on button "save_alt Download" at bounding box center [1038, 70] width 142 height 14
click at [614, 33] on button "Download" at bounding box center [601, 28] width 42 height 16
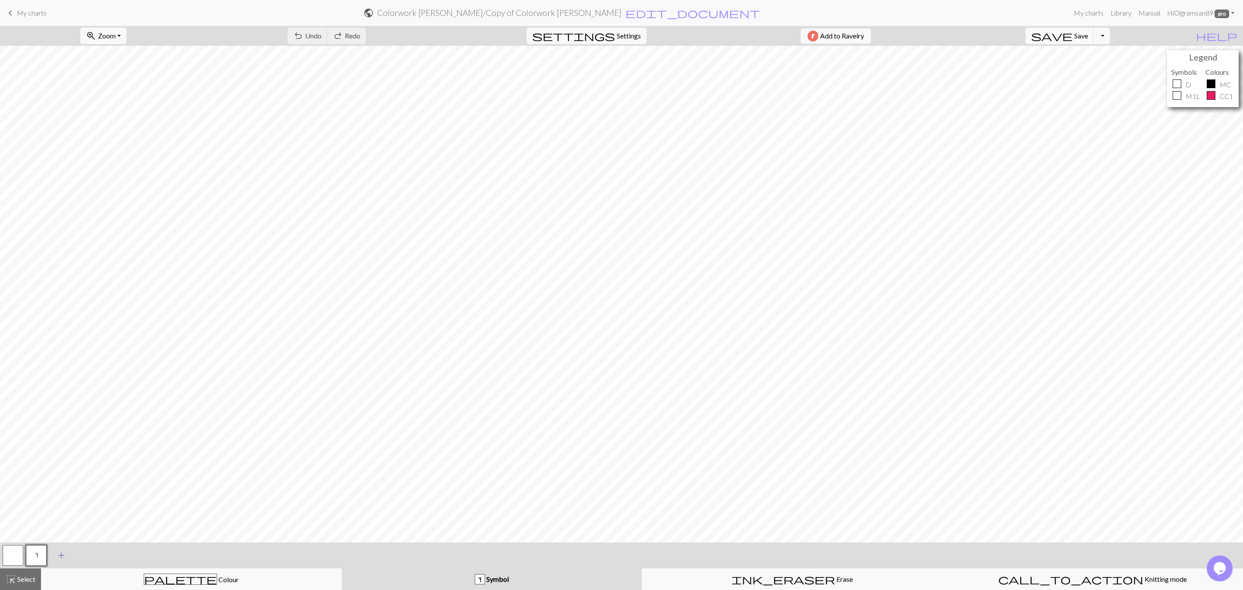
click at [66, 554] on span "add" at bounding box center [61, 555] width 10 height 12
click at [60, 552] on button "button" at bounding box center [59, 555] width 21 height 21
click at [61, 552] on button "button" at bounding box center [59, 555] width 21 height 21
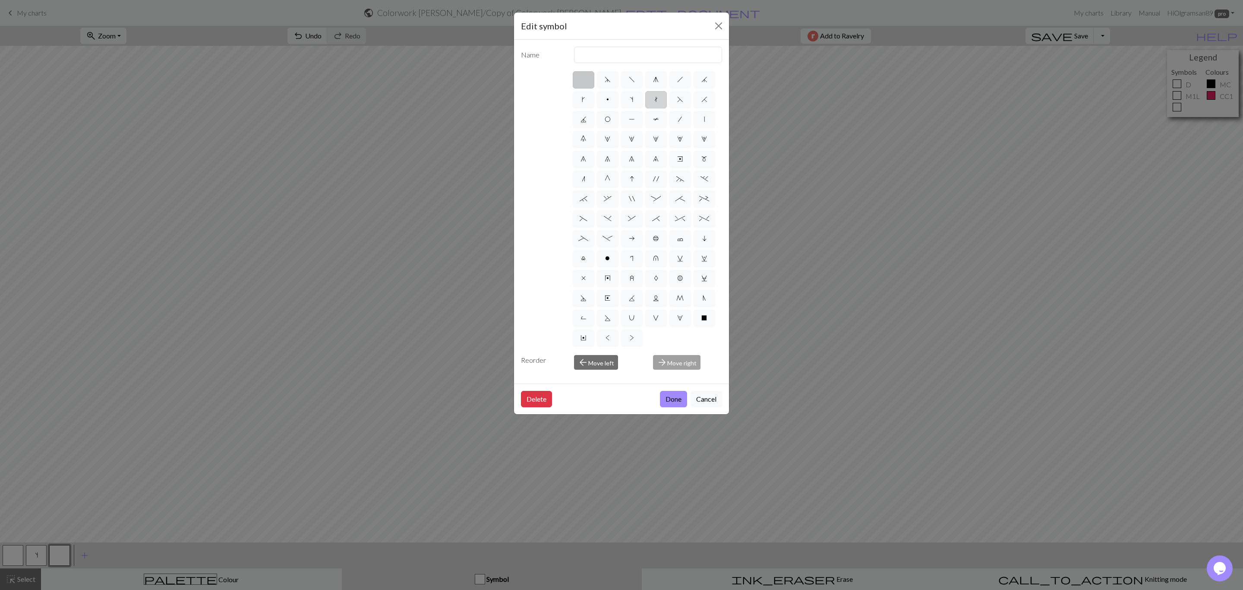
click at [660, 103] on label "t" at bounding box center [656, 99] width 22 height 17
click at [660, 100] on input "t" at bounding box center [657, 97] width 6 height 6
radio input "true"
drag, startPoint x: 606, startPoint y: 56, endPoint x: 573, endPoint y: 53, distance: 33.3
click at [573, 53] on div "ktbl" at bounding box center [648, 55] width 159 height 16
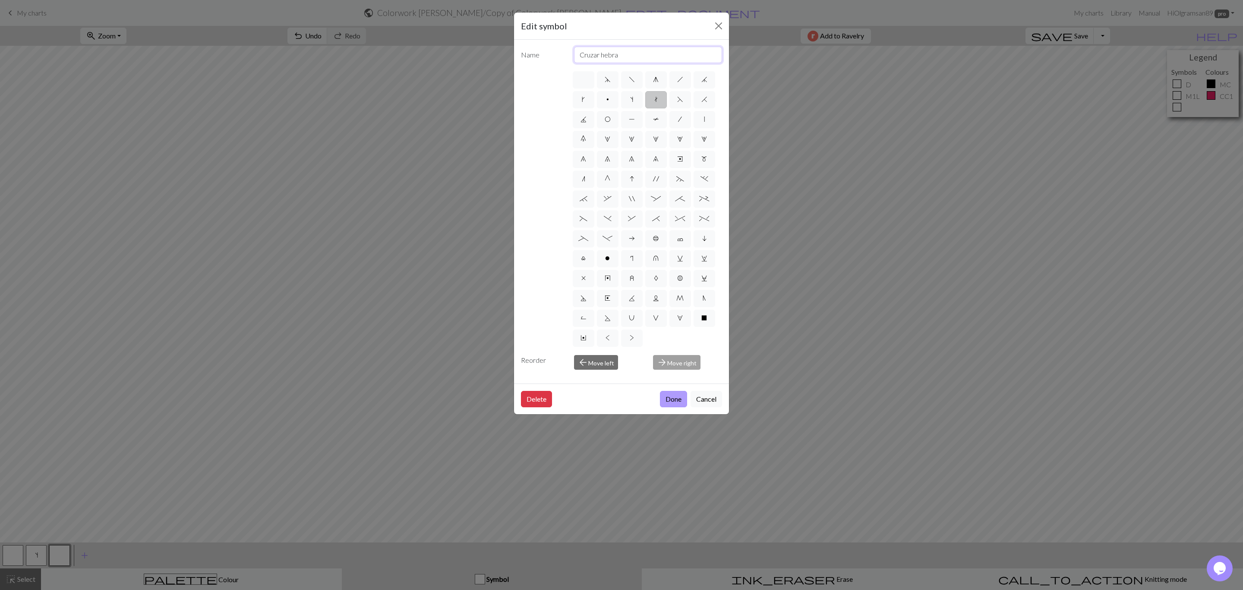
type input "Cruzar hebra"
click at [666, 403] on button "Done" at bounding box center [673, 399] width 27 height 16
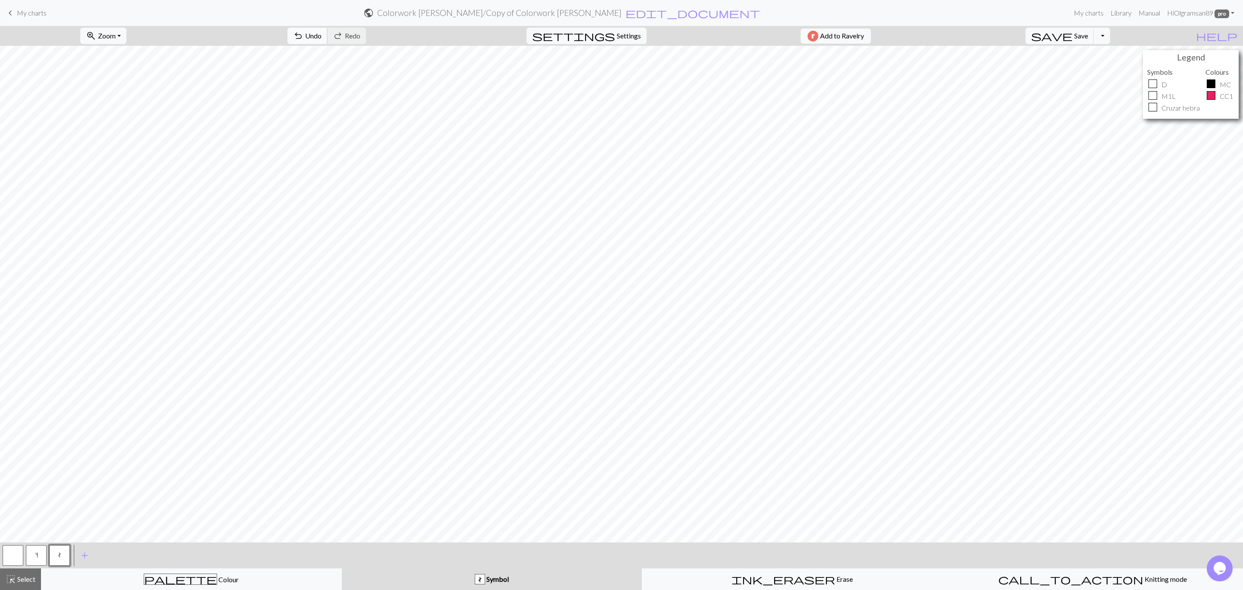
click at [322, 37] on span "Undo" at bounding box center [313, 36] width 16 height 8
click at [322, 35] on span "Undo" at bounding box center [313, 36] width 16 height 8
click at [15, 552] on button "button" at bounding box center [13, 555] width 21 height 21
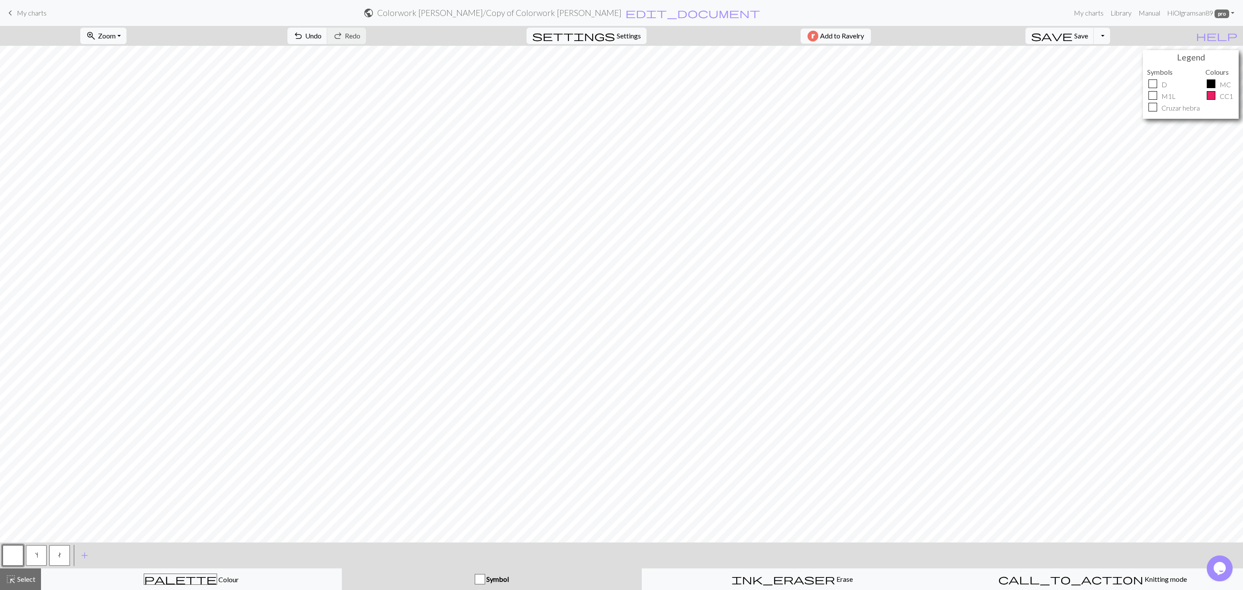
click at [56, 556] on button "t" at bounding box center [59, 555] width 21 height 21
click at [633, 35] on span "Settings" at bounding box center [629, 36] width 24 height 10
select select "round"
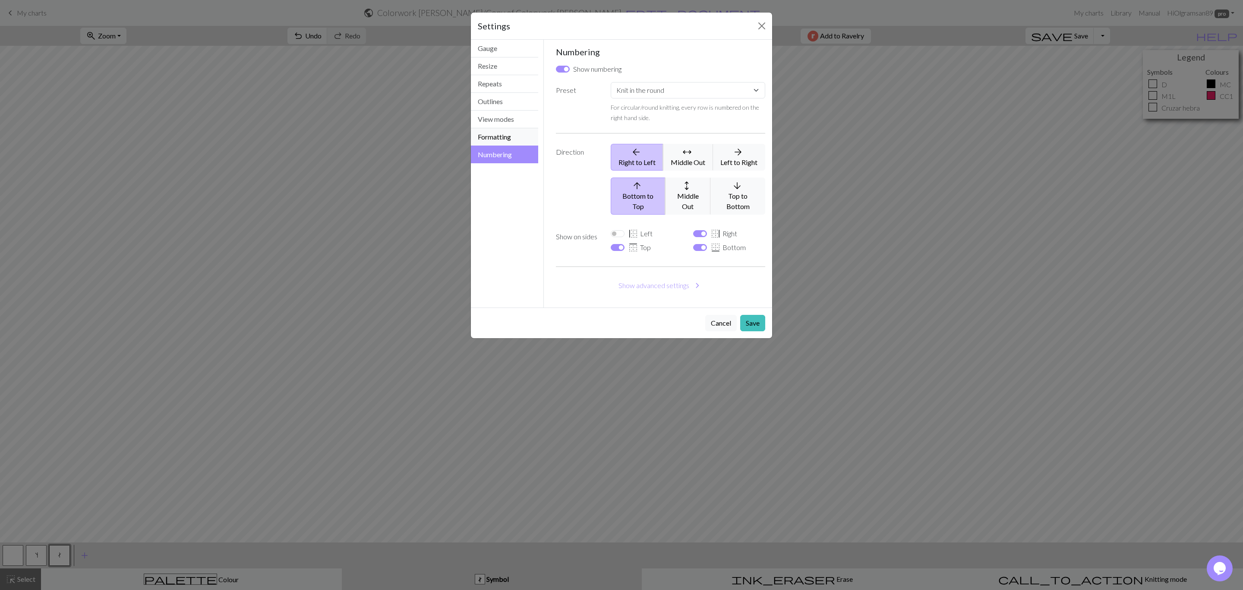
click at [505, 137] on button "Formatting" at bounding box center [504, 137] width 67 height 18
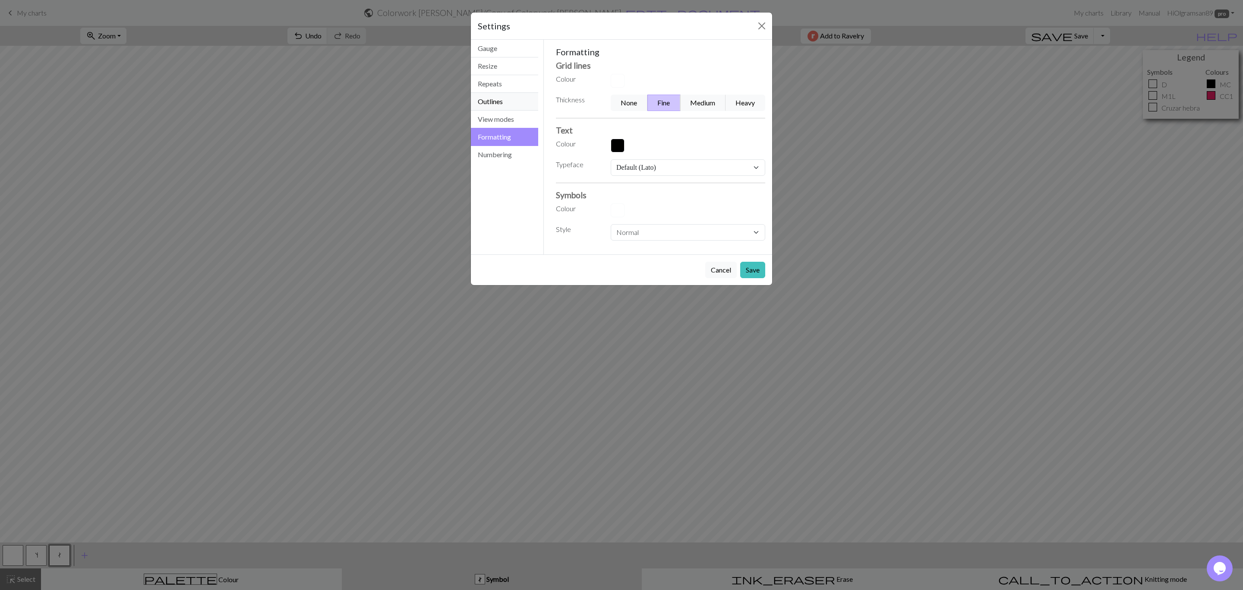
click at [502, 101] on button "Outlines" at bounding box center [504, 102] width 67 height 18
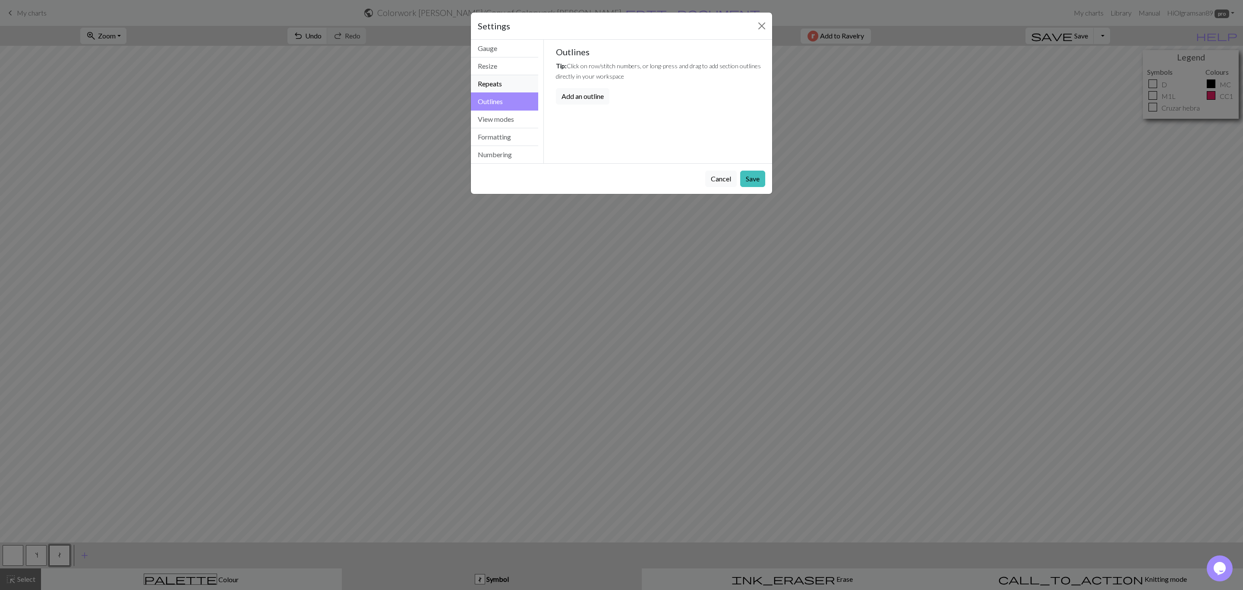
click at [505, 84] on button "Repeats" at bounding box center [504, 84] width 67 height 18
click at [501, 116] on button "View modes" at bounding box center [504, 120] width 67 height 18
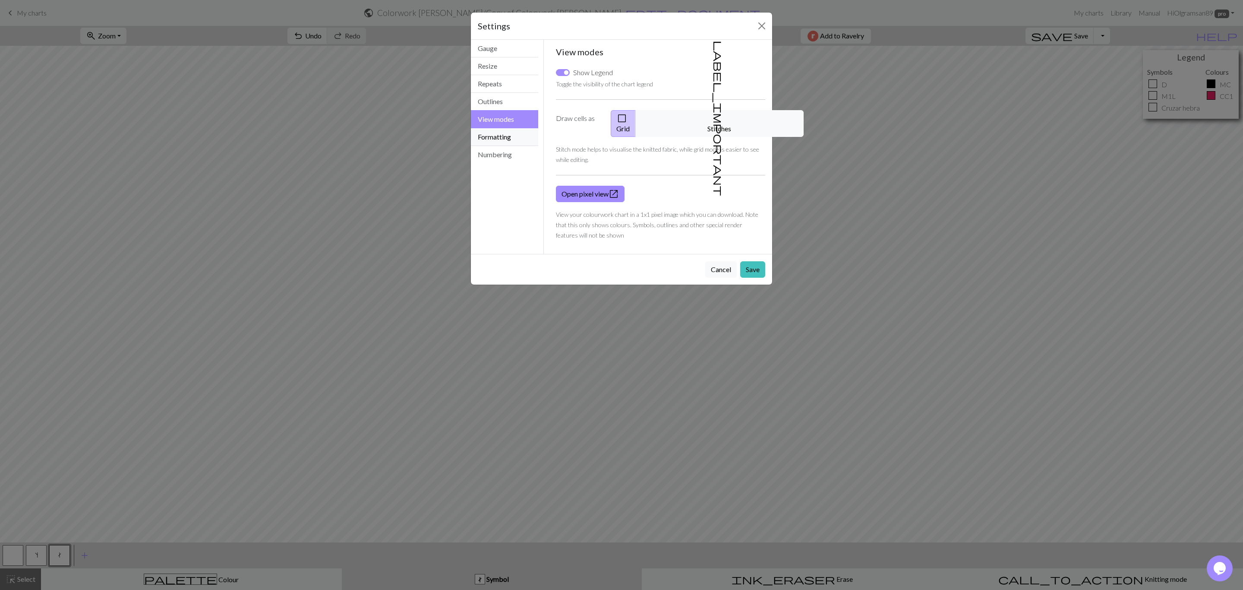
click at [496, 137] on button "Formatting" at bounding box center [504, 137] width 67 height 18
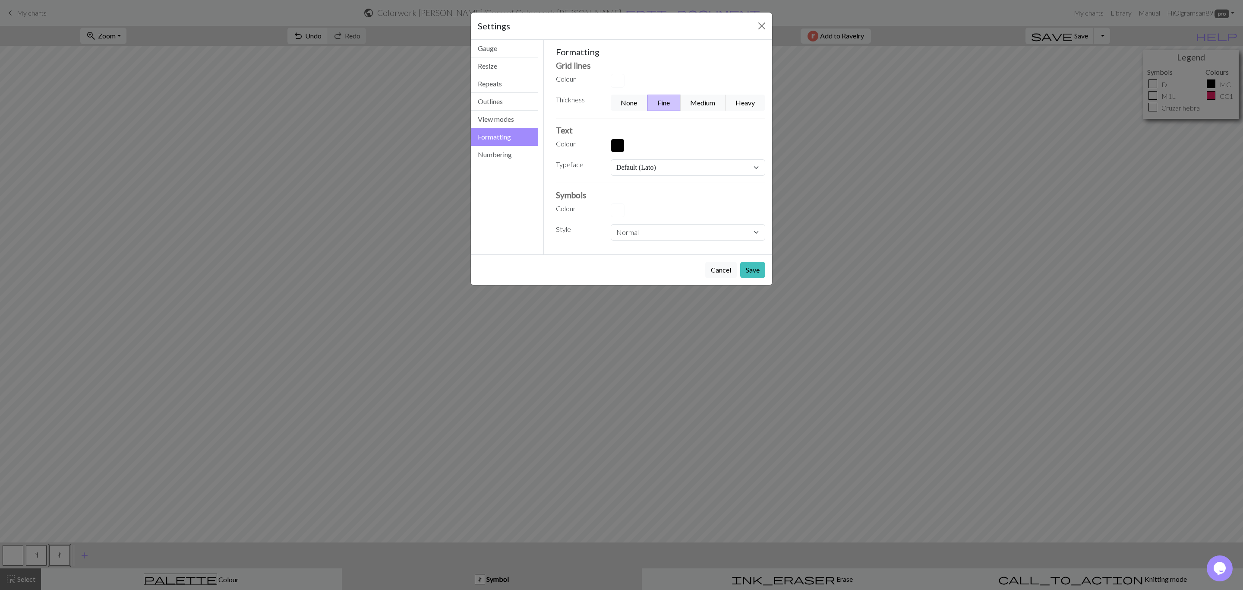
click at [616, 212] on button "button" at bounding box center [618, 210] width 14 height 14
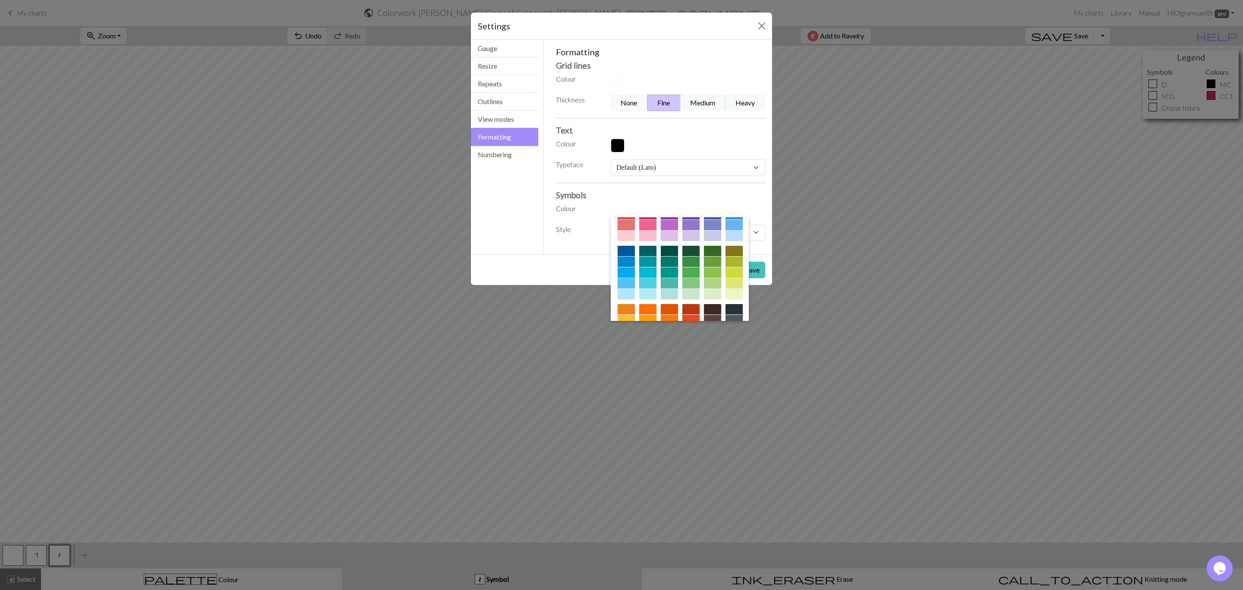
scroll to position [65, 0]
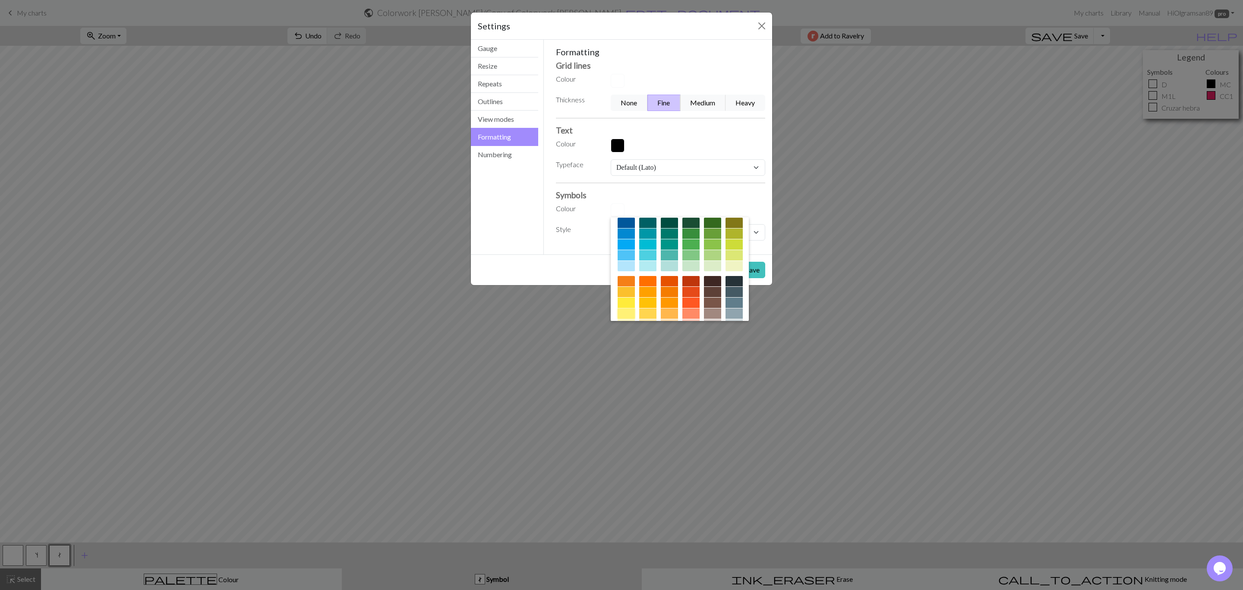
click at [635, 312] on div at bounding box center [626, 313] width 17 height 10
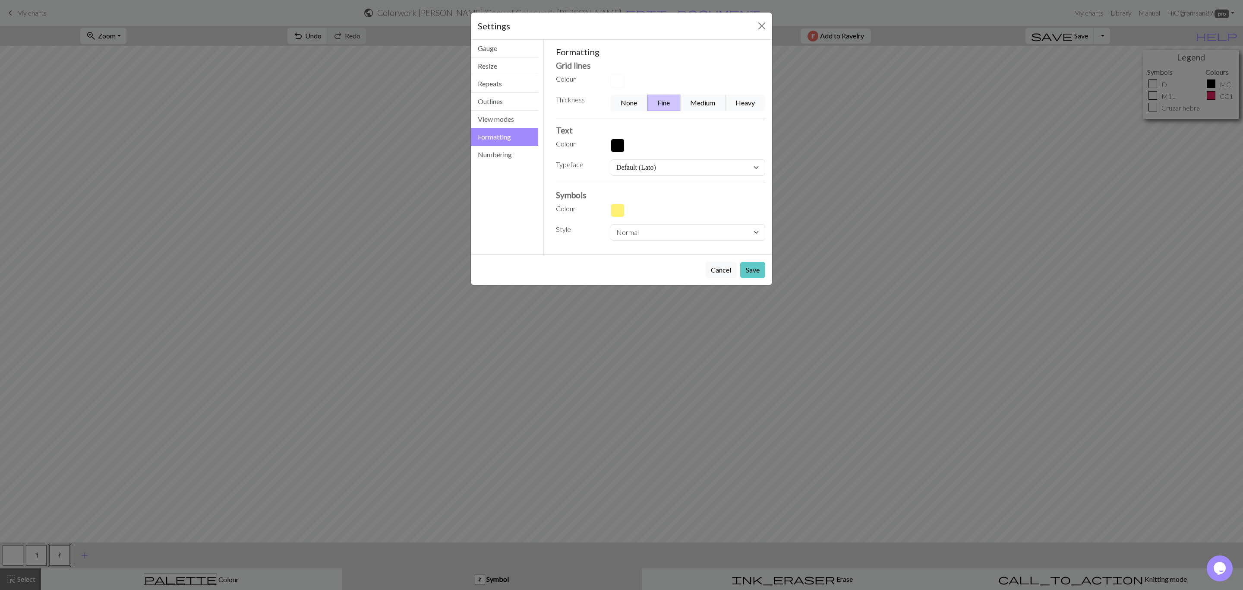
click at [749, 271] on button "Save" at bounding box center [752, 270] width 25 height 16
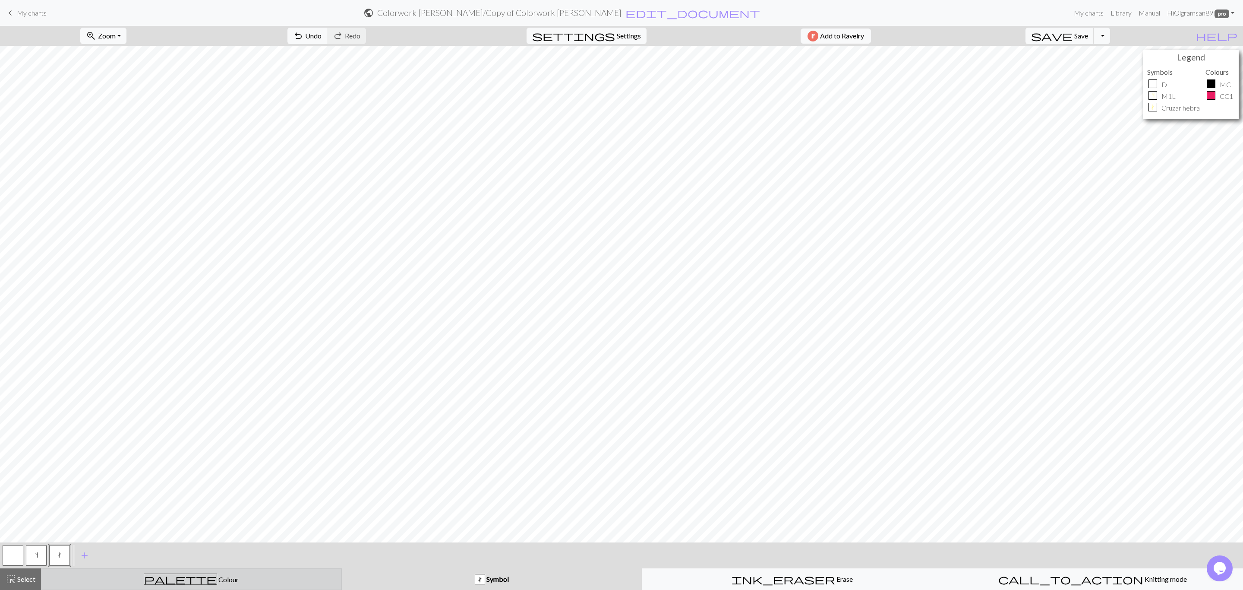
click at [266, 574] on div "palette Colour Colour" at bounding box center [192, 578] width 290 height 11
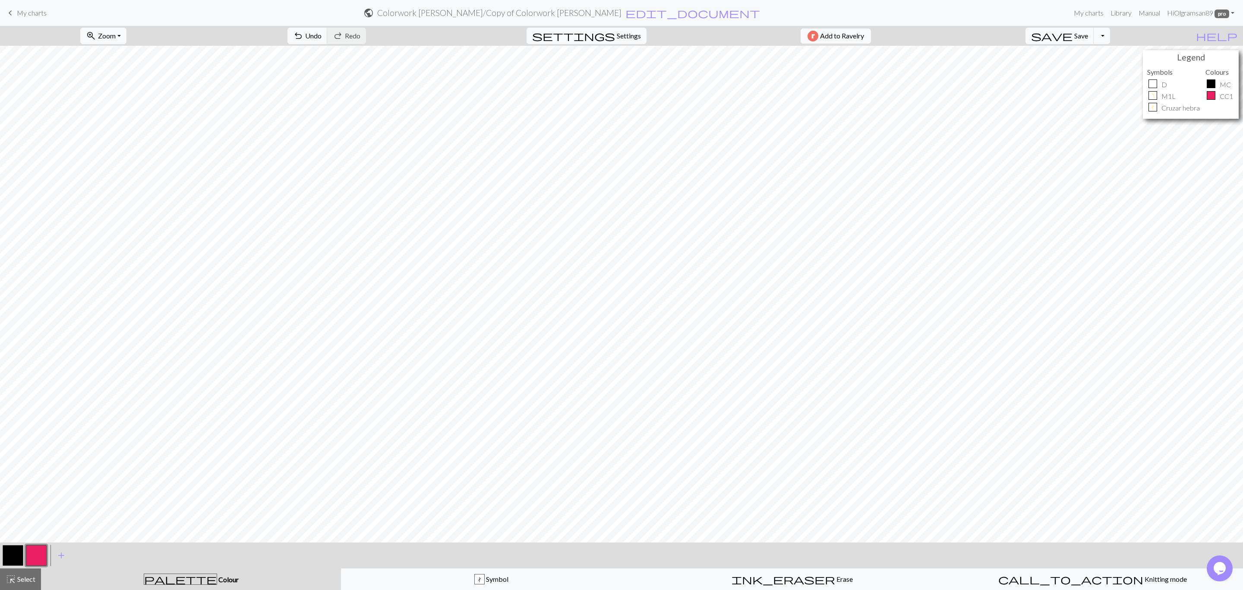
click at [14, 550] on button "button" at bounding box center [13, 555] width 21 height 21
click at [16, 555] on button "button" at bounding box center [13, 555] width 21 height 21
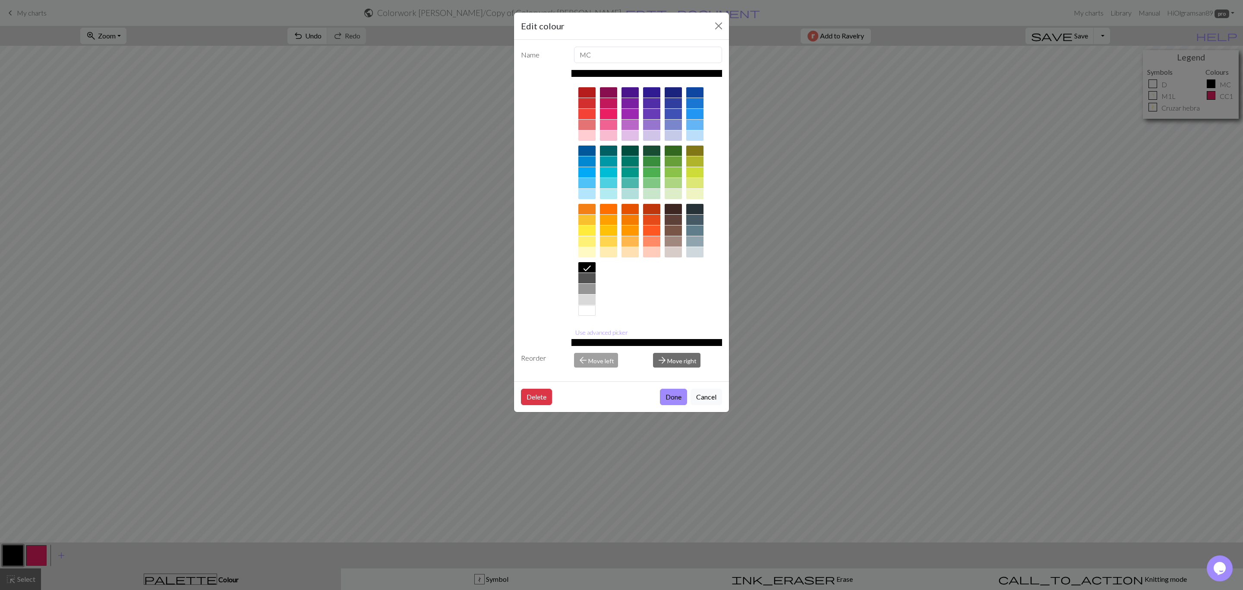
click at [586, 279] on div at bounding box center [586, 278] width 17 height 10
click at [583, 288] on div at bounding box center [586, 289] width 17 height 10
click at [666, 399] on button "Done" at bounding box center [673, 396] width 27 height 16
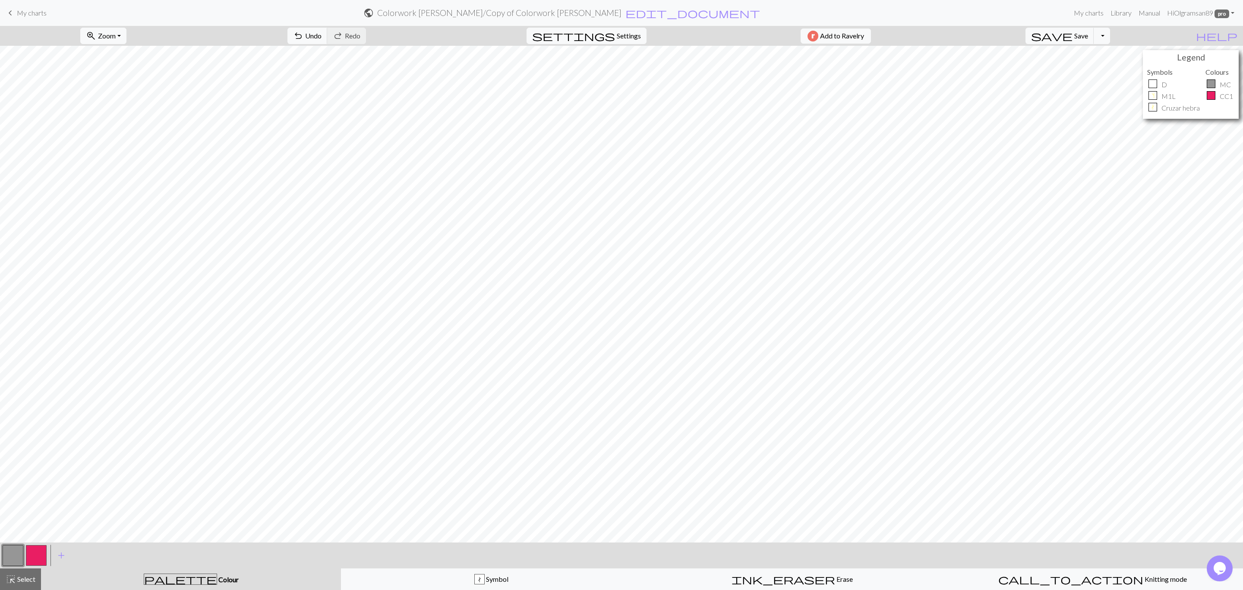
click at [36, 554] on button "button" at bounding box center [36, 555] width 21 height 21
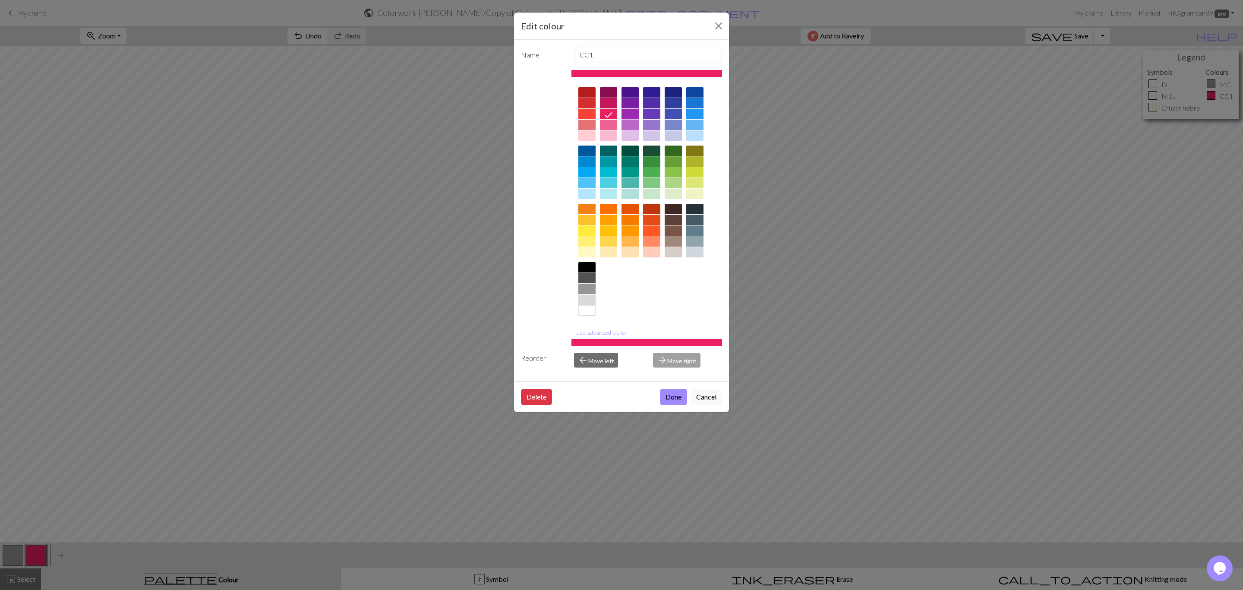
click at [628, 125] on div at bounding box center [630, 125] width 17 height 10
click at [674, 393] on button "Done" at bounding box center [673, 396] width 27 height 16
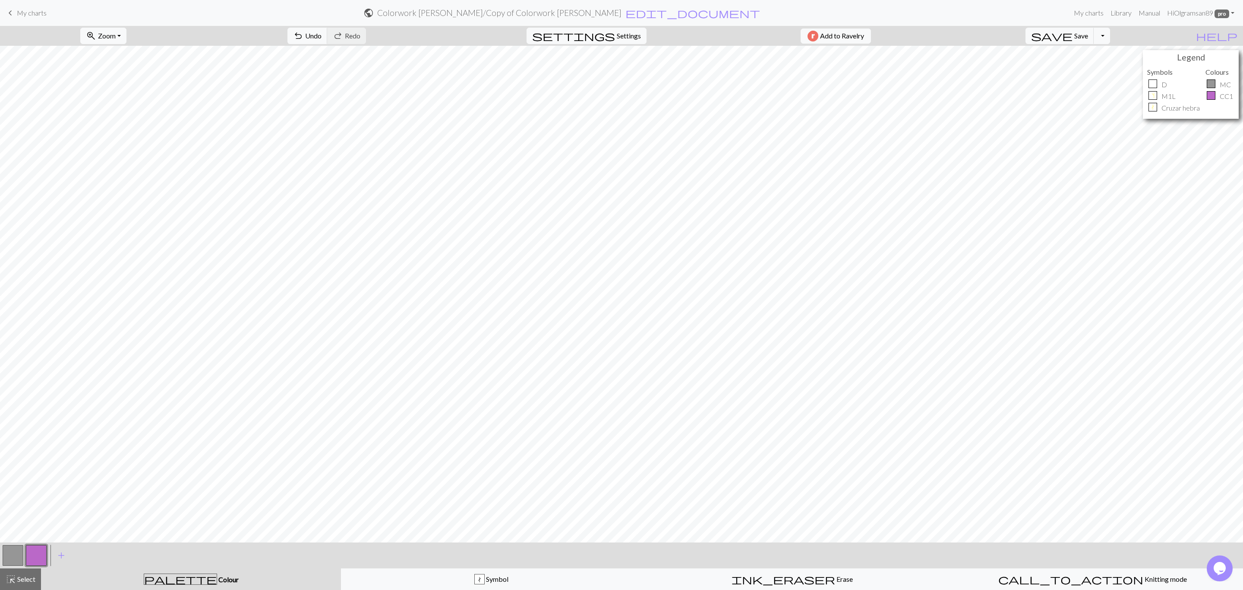
click at [31, 553] on button "button" at bounding box center [36, 555] width 21 height 21
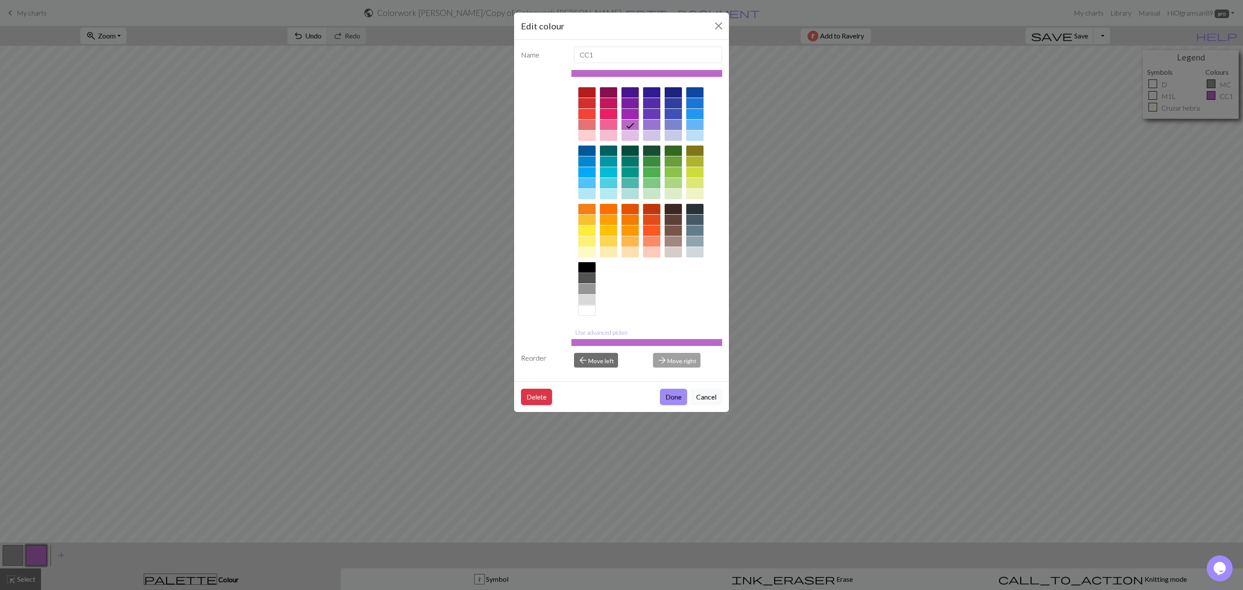
click at [585, 269] on div at bounding box center [586, 267] width 17 height 10
click at [680, 401] on button "Done" at bounding box center [673, 396] width 27 height 16
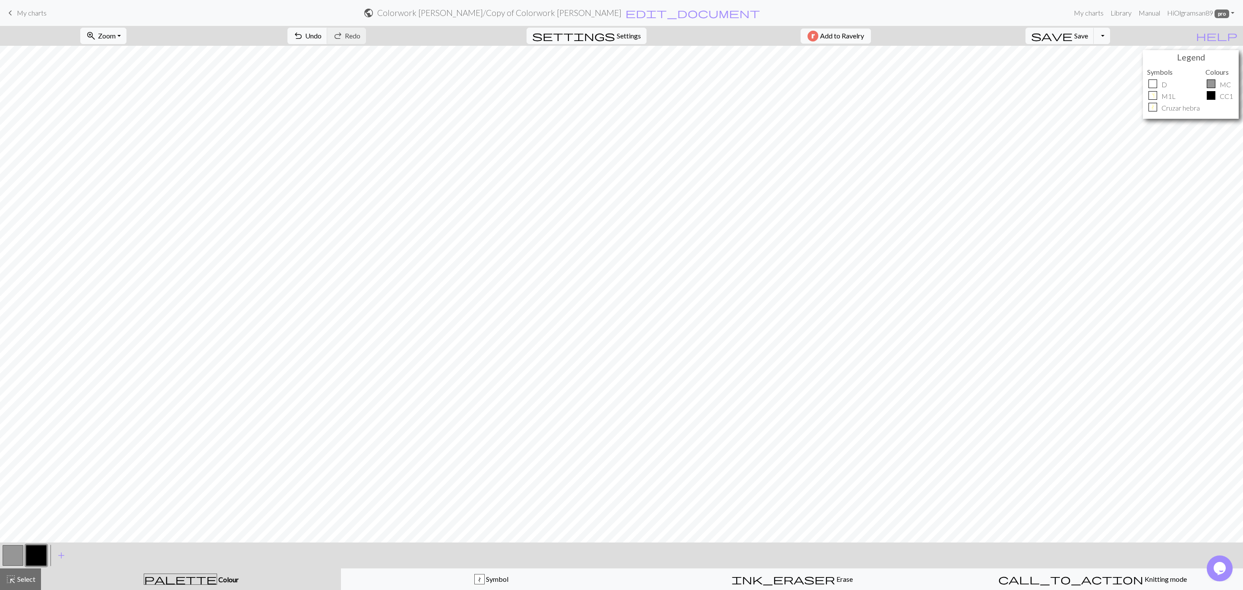
click at [9, 554] on button "button" at bounding box center [13, 555] width 21 height 21
click at [9, 553] on button "button" at bounding box center [13, 555] width 21 height 21
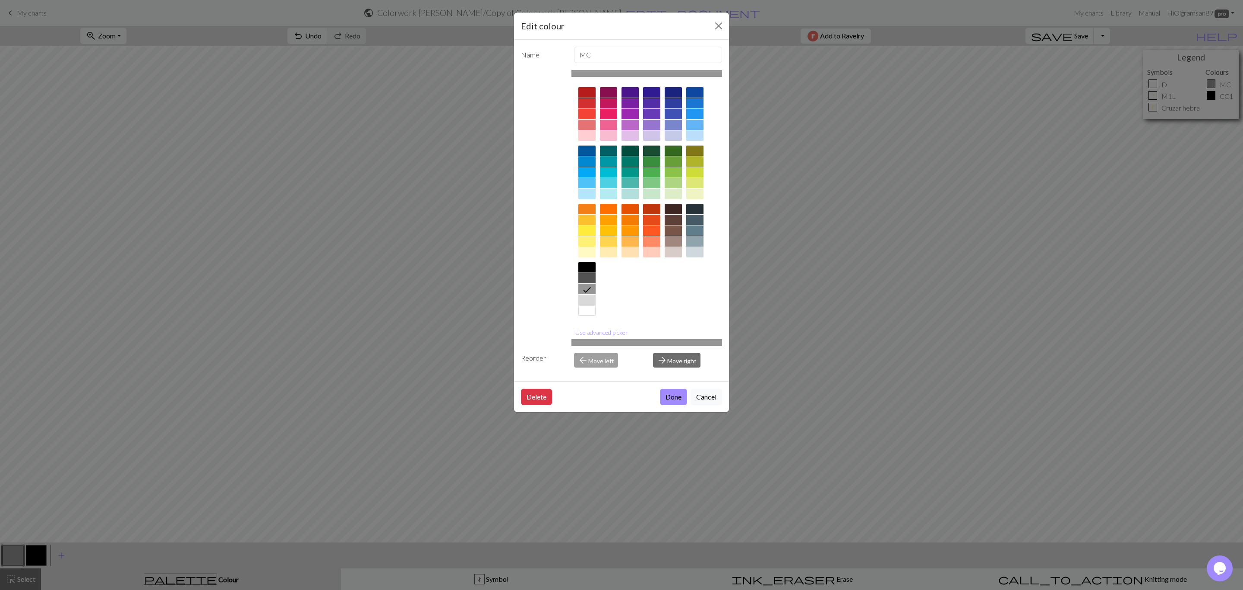
click at [609, 123] on div at bounding box center [608, 125] width 17 height 10
click at [675, 397] on button "Done" at bounding box center [673, 396] width 27 height 16
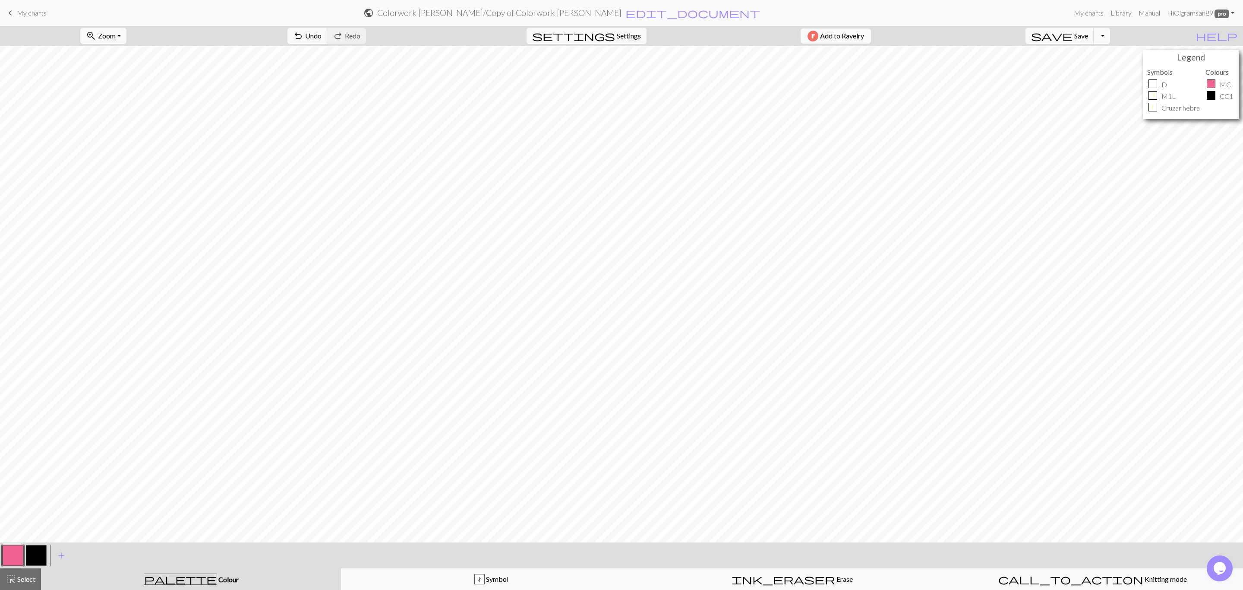
click at [17, 557] on button "button" at bounding box center [13, 555] width 21 height 21
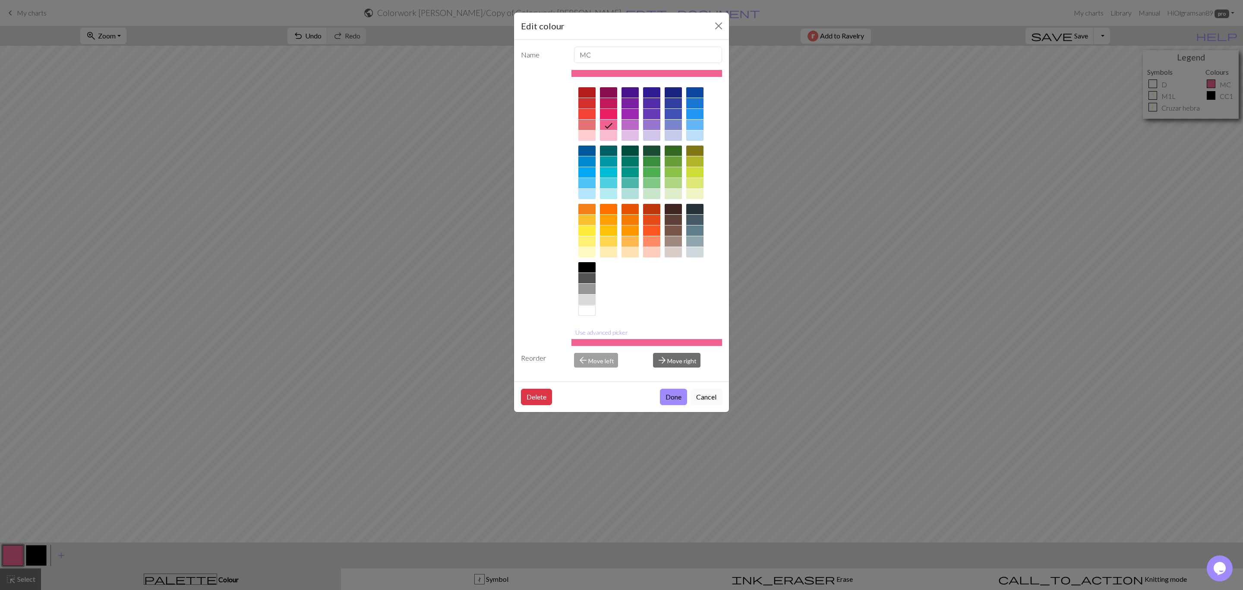
click at [610, 137] on div at bounding box center [608, 135] width 17 height 10
click at [676, 398] on button "Done" at bounding box center [673, 396] width 27 height 16
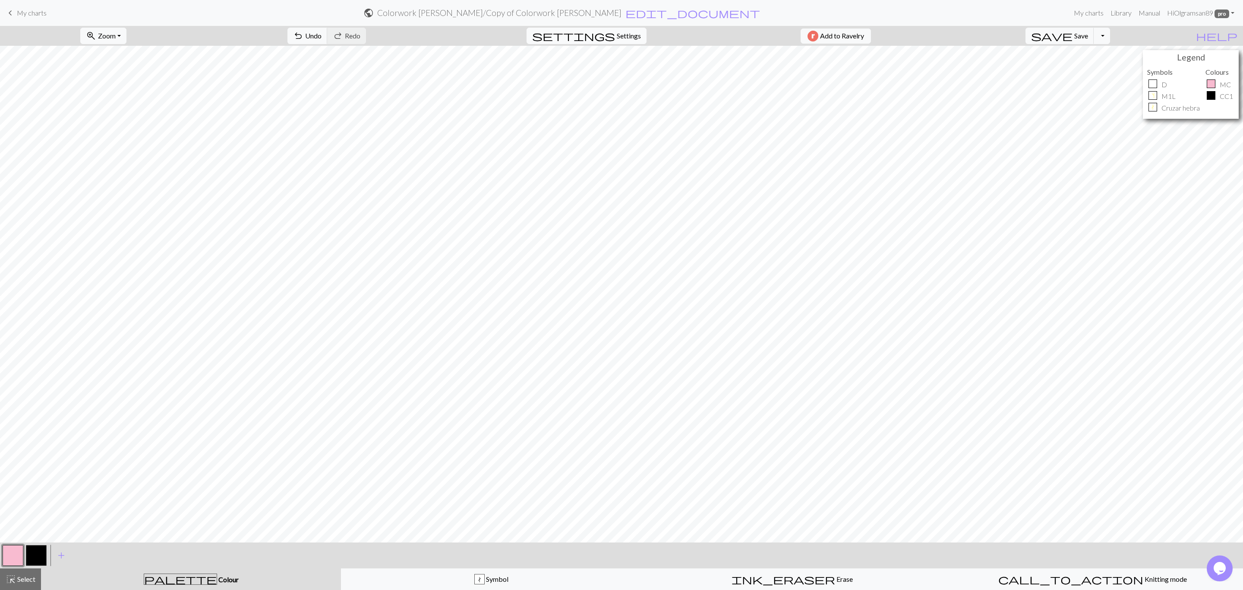
click at [617, 31] on span "Settings" at bounding box center [629, 36] width 24 height 10
select select "[PERSON_NAME]"
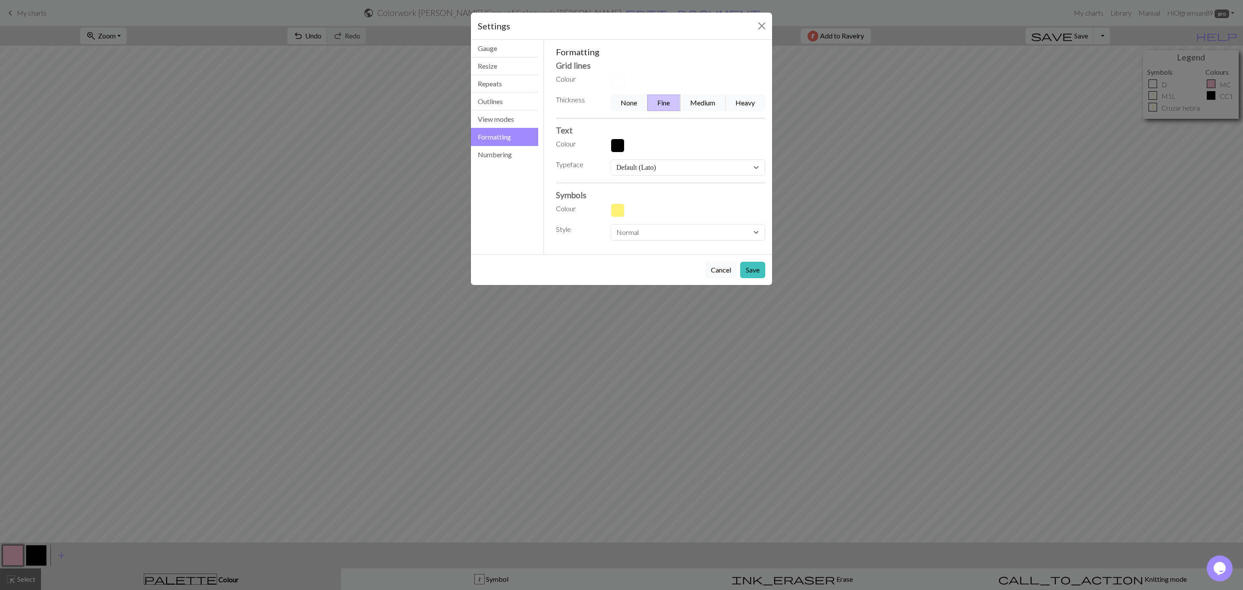
click at [617, 212] on button "button" at bounding box center [618, 210] width 14 height 14
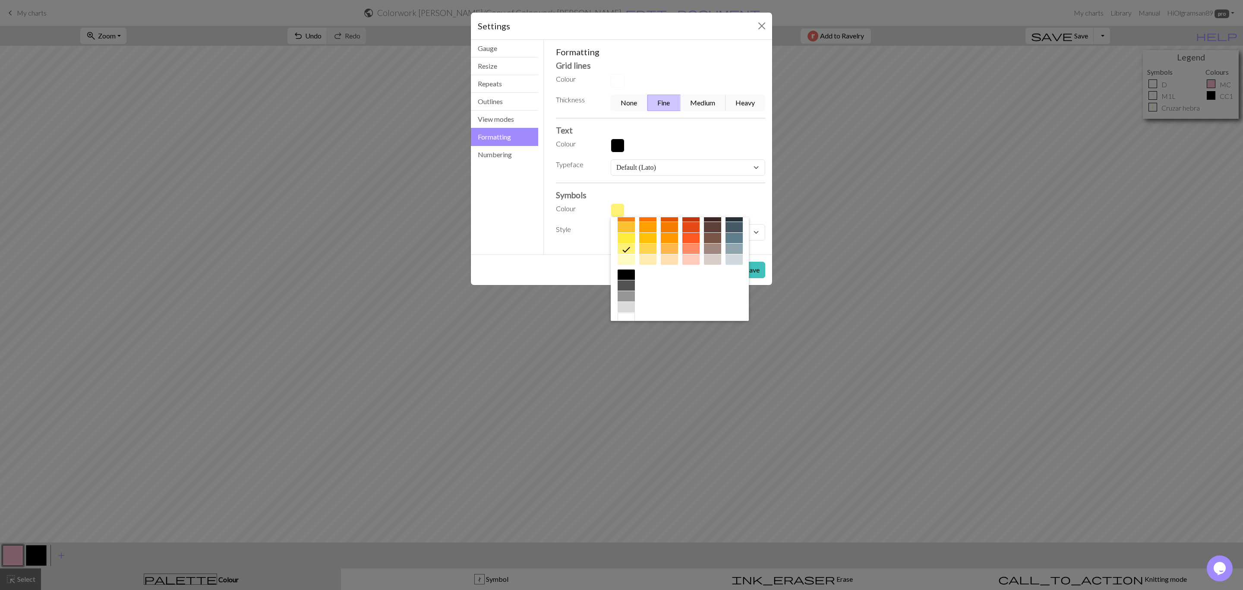
scroll to position [139, 0]
click at [635, 267] on div at bounding box center [626, 265] width 17 height 10
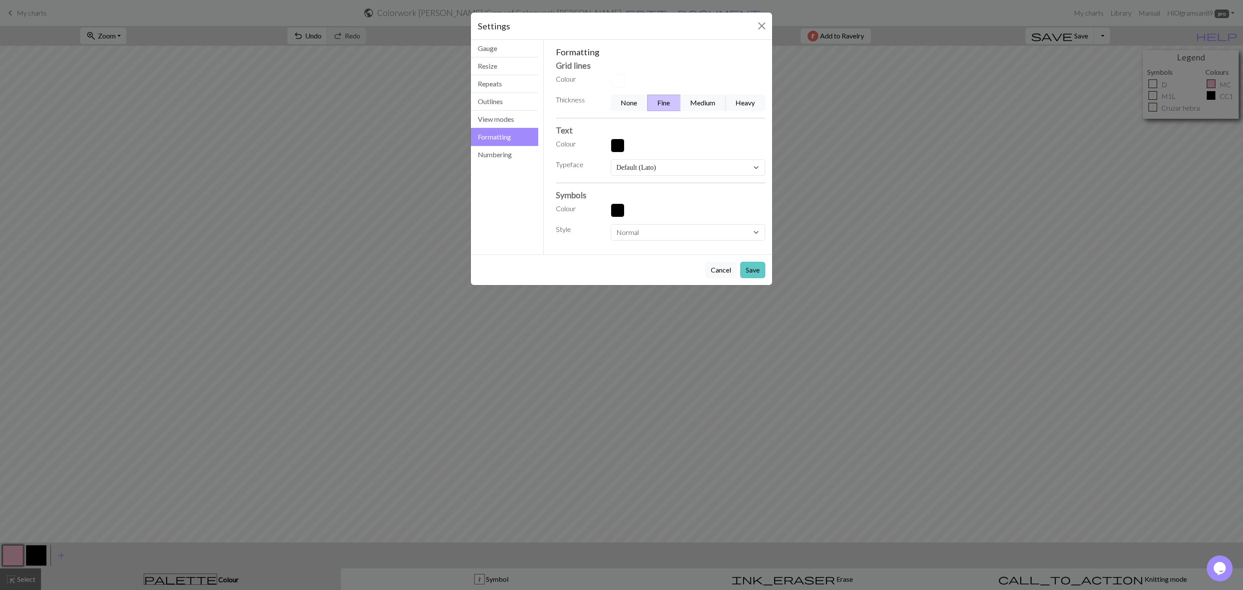
click at [745, 271] on button "Save" at bounding box center [752, 270] width 25 height 16
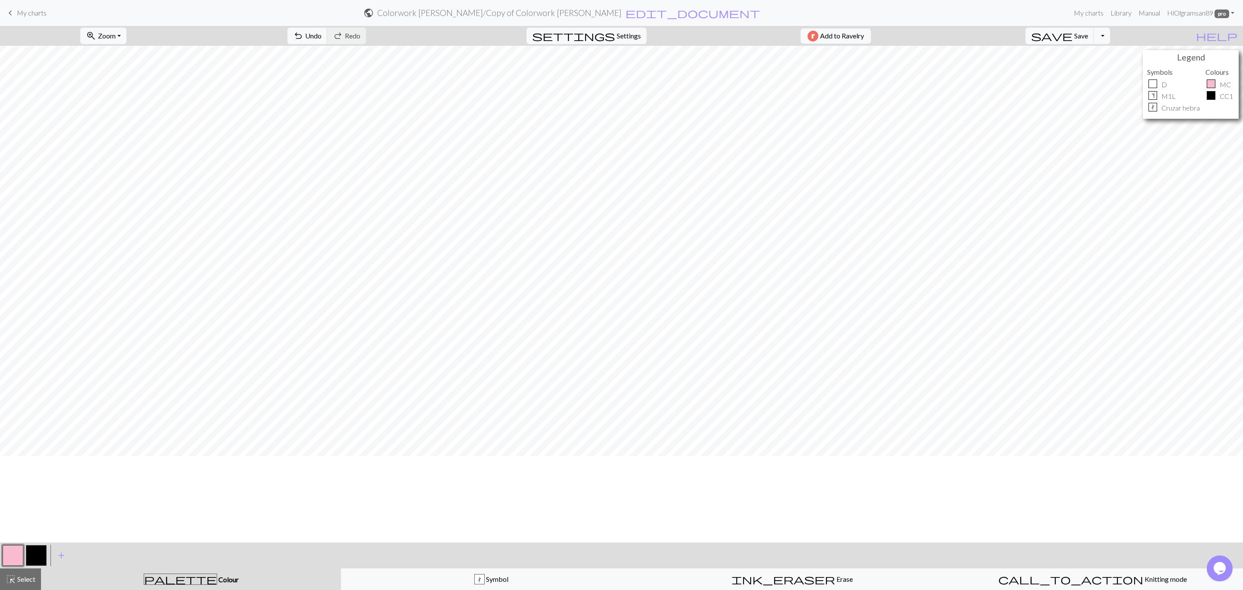
scroll to position [0, 0]
click at [13, 557] on button "button" at bounding box center [13, 555] width 21 height 21
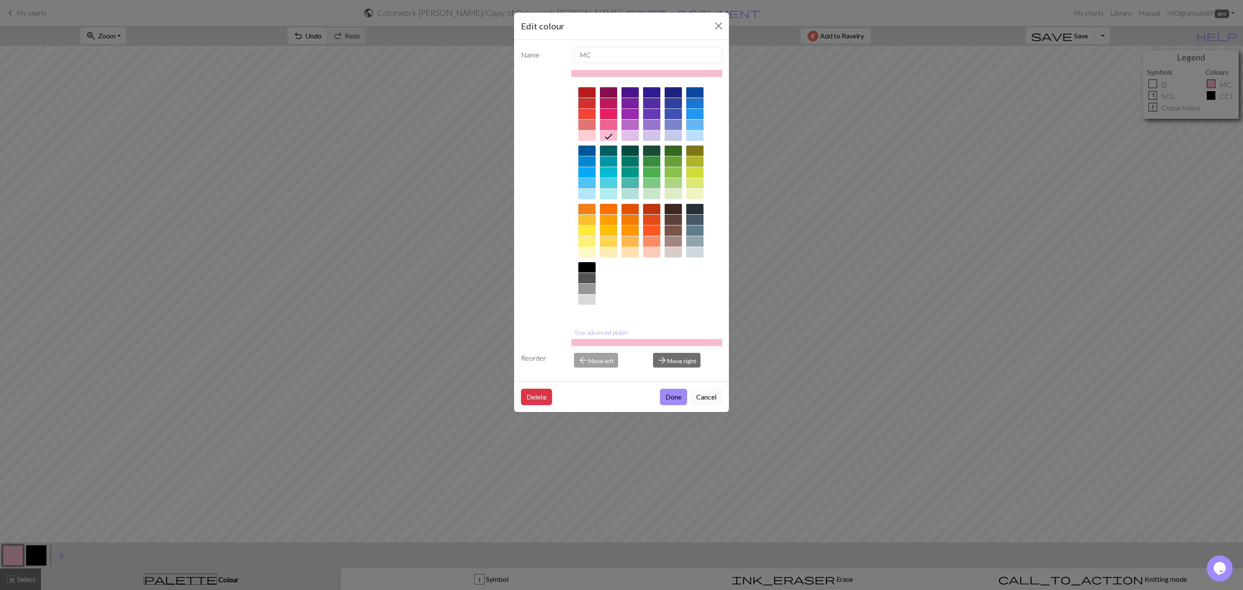
click at [590, 313] on div at bounding box center [586, 310] width 17 height 10
click at [680, 399] on button "Done" at bounding box center [673, 396] width 27 height 16
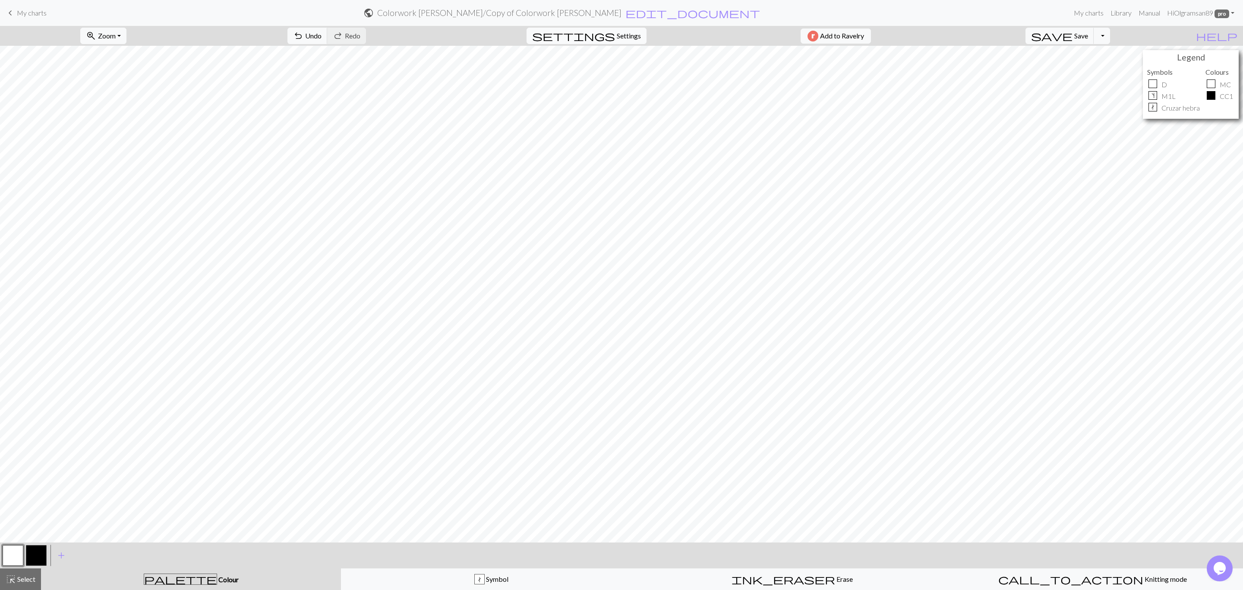
click at [619, 35] on span "Settings" at bounding box center [629, 36] width 24 height 10
select select "[PERSON_NAME]"
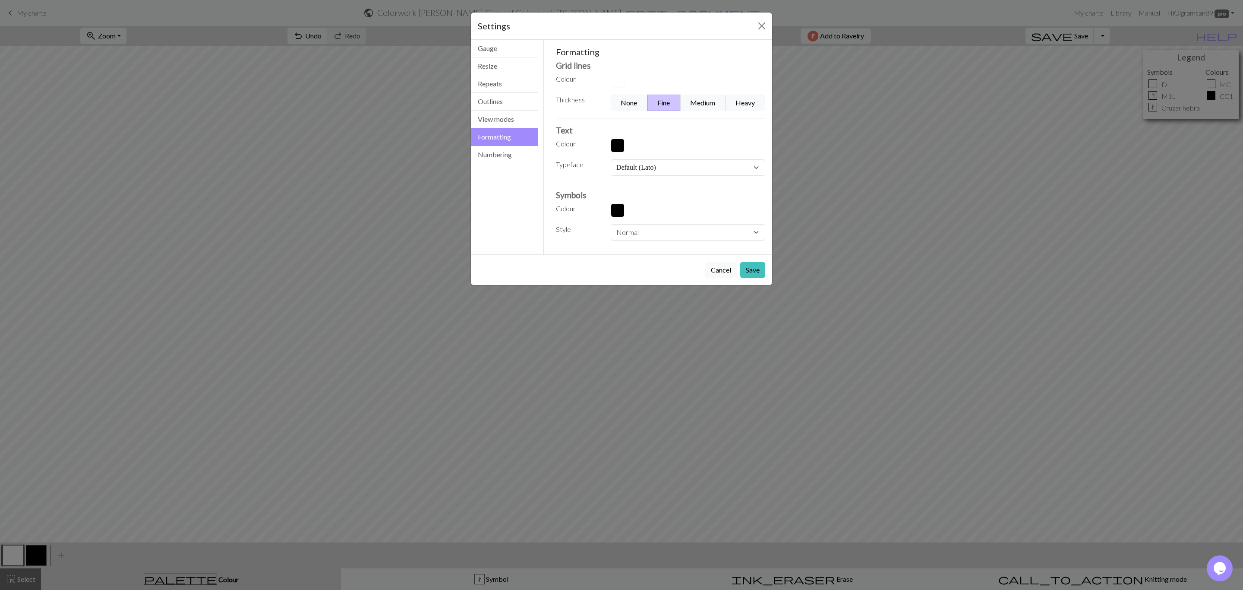
click at [616, 82] on button "button" at bounding box center [618, 81] width 14 height 14
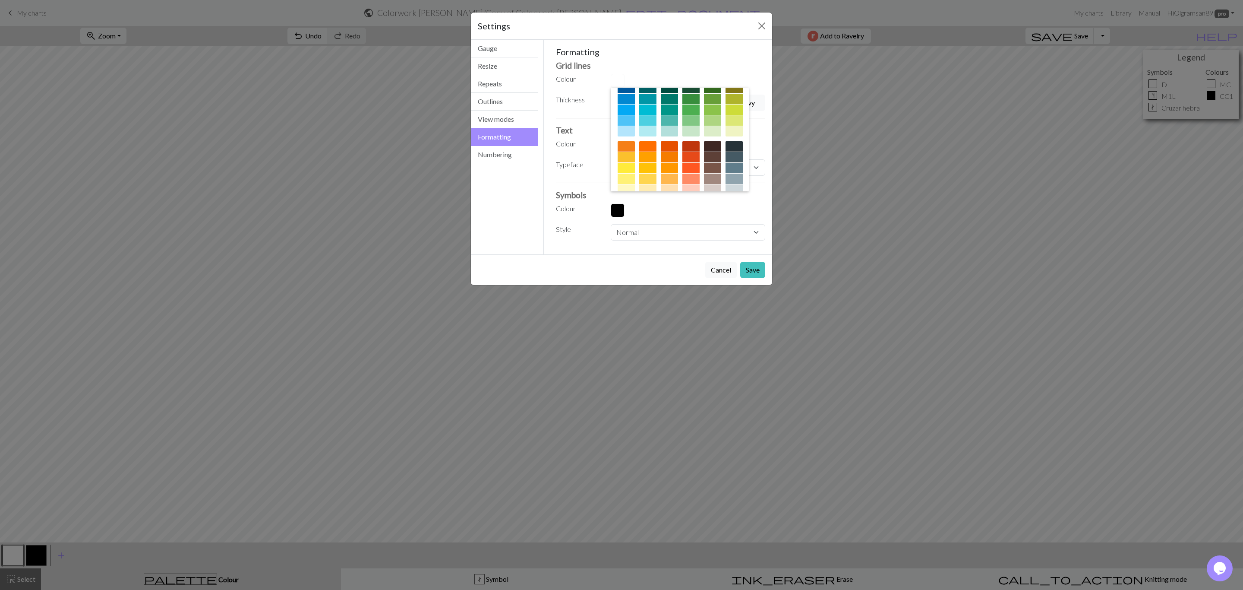
scroll to position [139, 0]
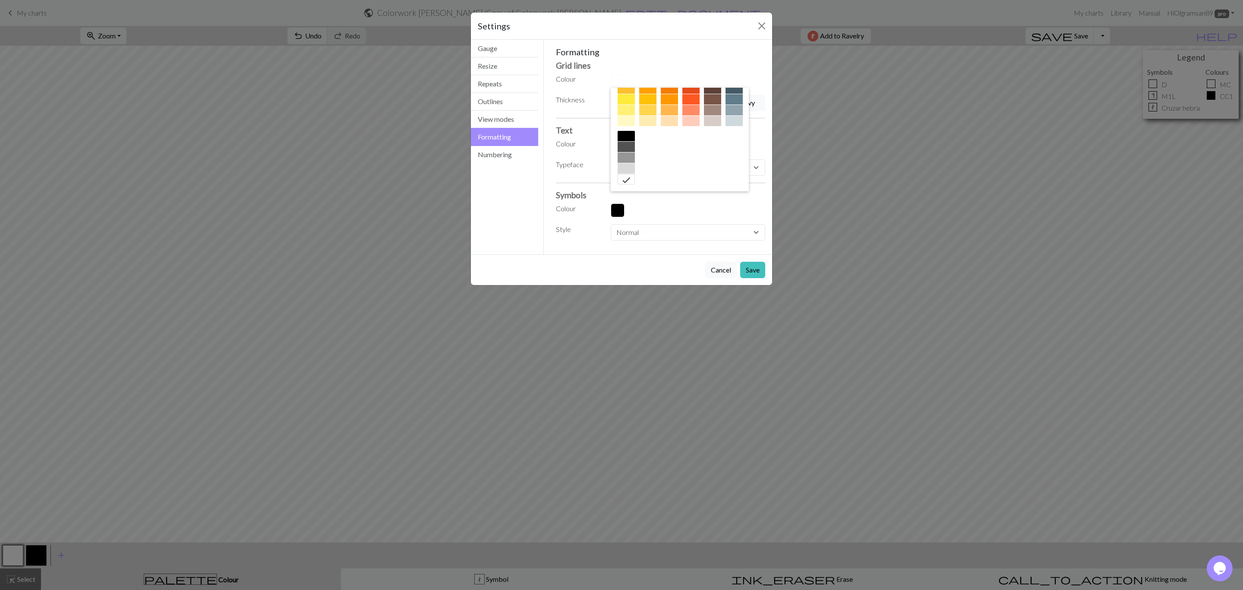
click at [635, 136] on div at bounding box center [626, 136] width 17 height 10
click at [753, 274] on button "Save" at bounding box center [752, 270] width 25 height 16
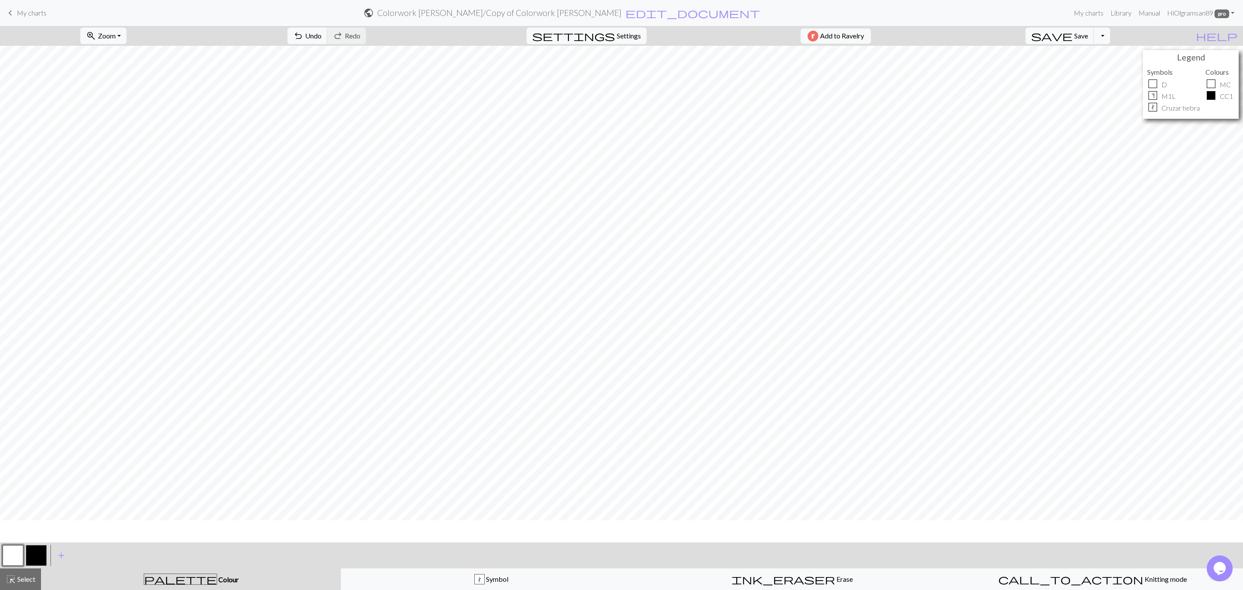
scroll to position [0, 0]
click at [1073, 36] on span "save" at bounding box center [1051, 36] width 41 height 12
click at [1110, 38] on button "Toggle Dropdown" at bounding box center [1102, 36] width 16 height 16
click at [1099, 69] on button "save_alt Download" at bounding box center [1038, 70] width 142 height 14
click at [1121, 38] on div "Your download is ready! Download" at bounding box center [621, 25] width 1243 height 51
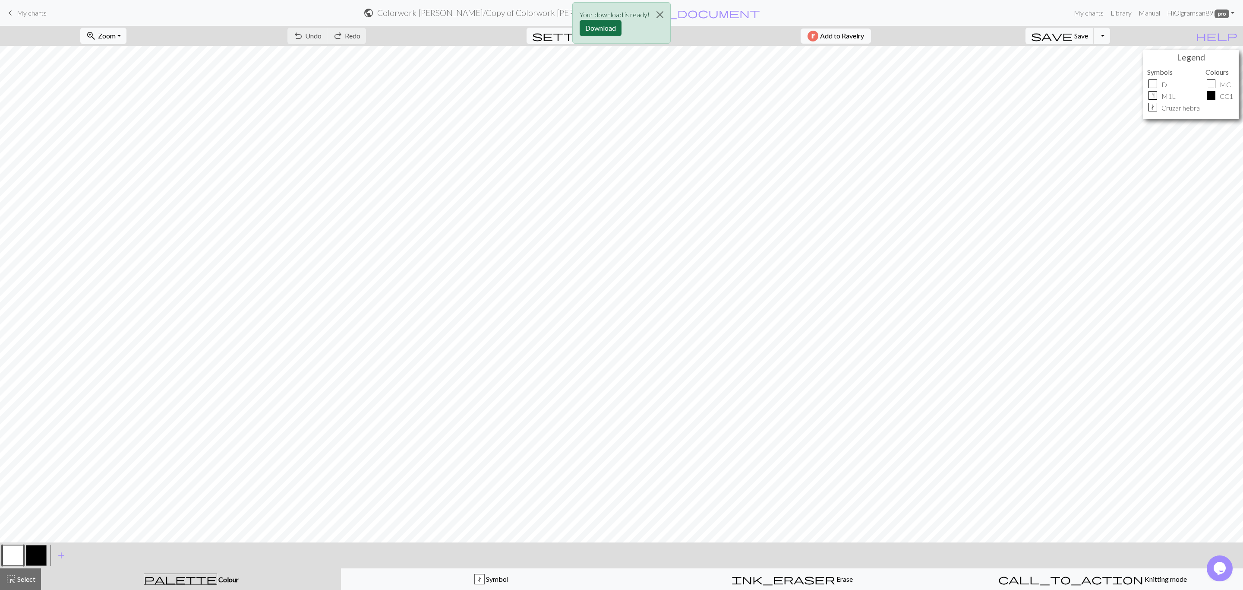
click at [607, 24] on button "Download" at bounding box center [601, 28] width 42 height 16
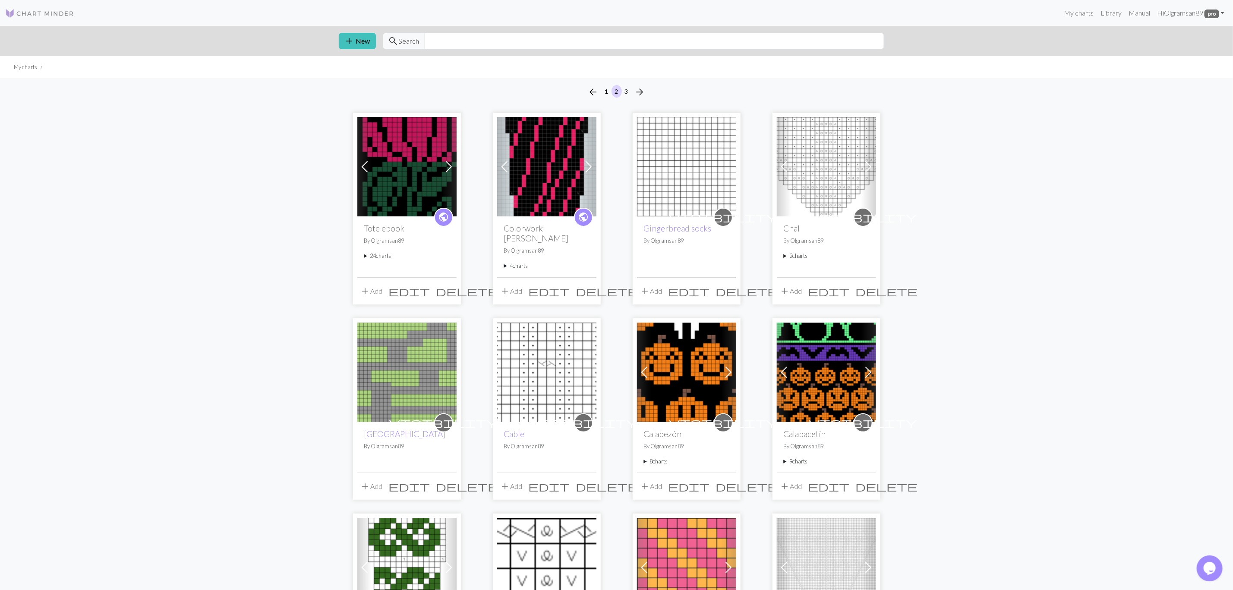
click at [505, 262] on summary "4 charts" at bounding box center [546, 266] width 85 height 8
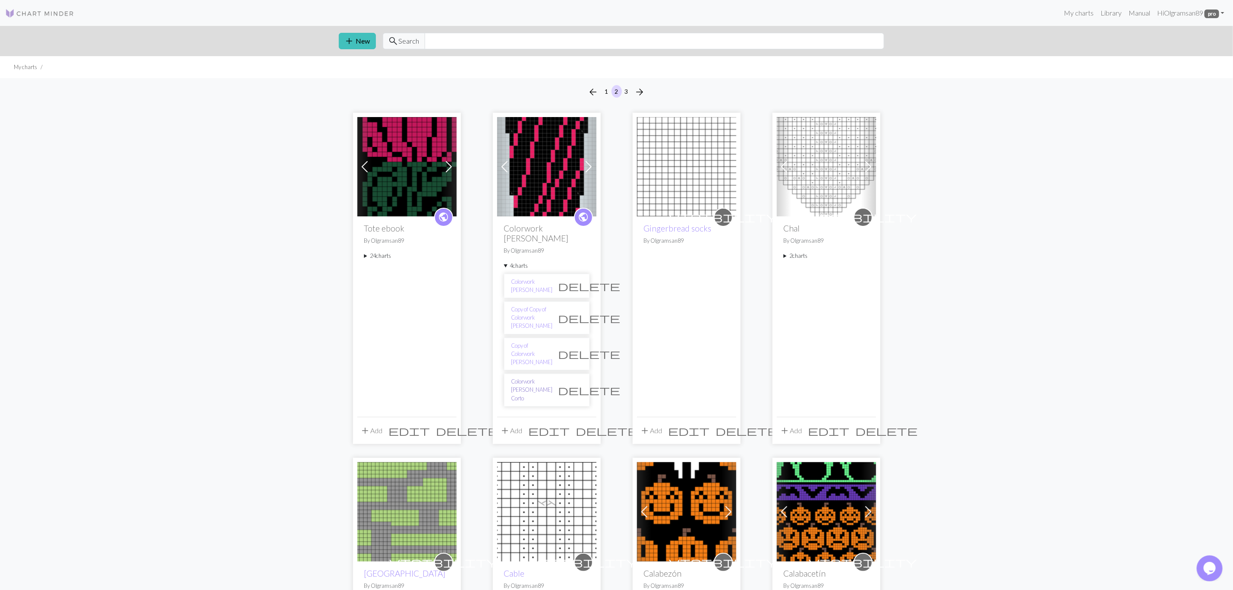
click at [528, 377] on link "Colorwork [PERSON_NAME] Corto" at bounding box center [532, 389] width 41 height 25
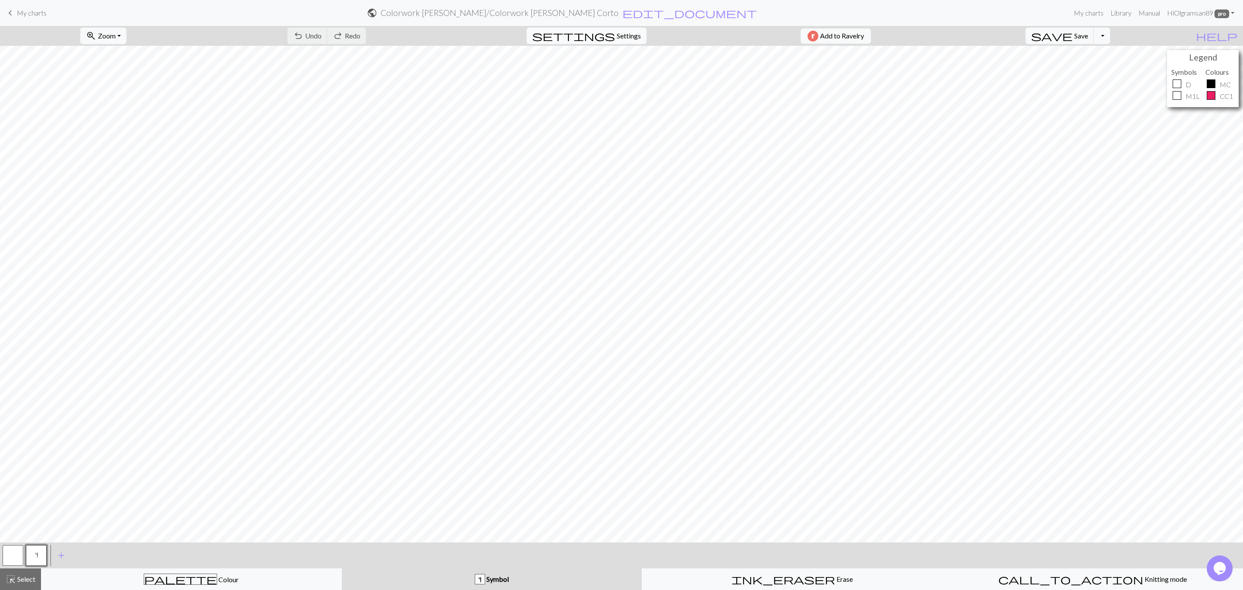
click at [625, 33] on span "Settings" at bounding box center [629, 36] width 24 height 10
select select "aran"
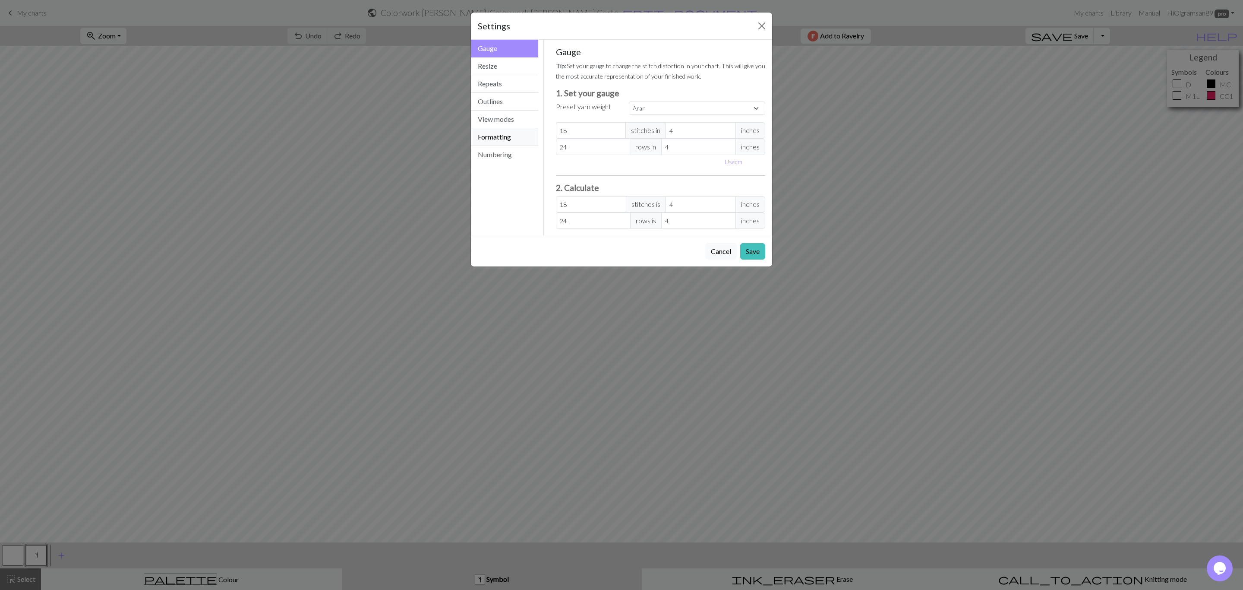
click at [511, 142] on button "Formatting" at bounding box center [504, 137] width 67 height 18
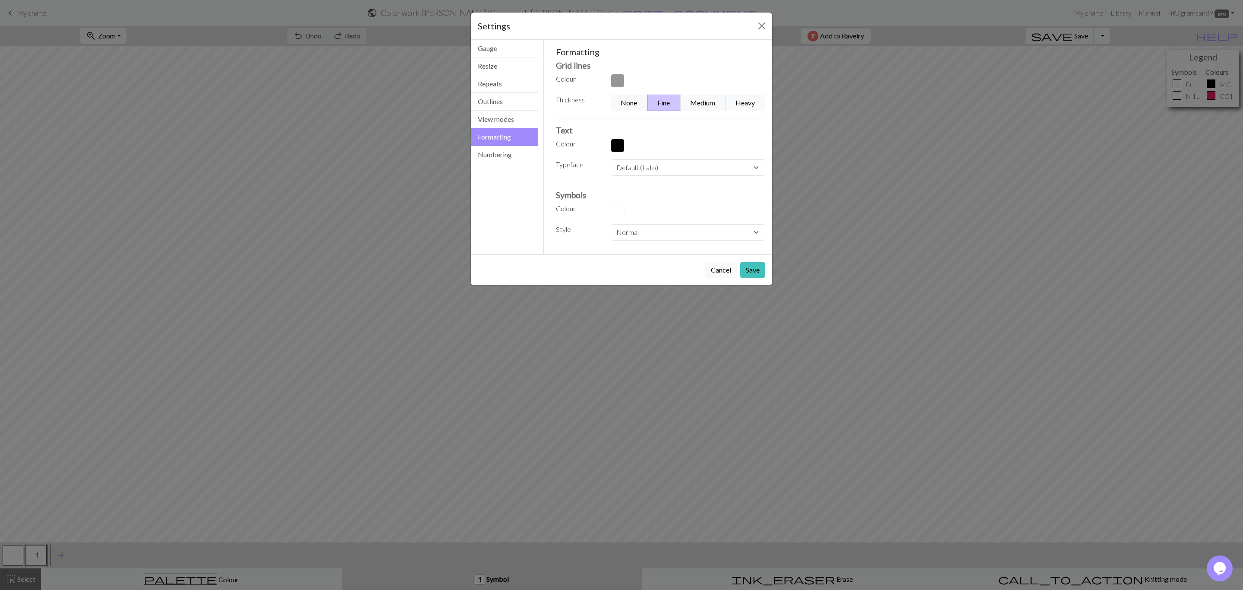
click at [613, 79] on button "button" at bounding box center [618, 81] width 14 height 14
click at [635, 137] on div at bounding box center [626, 136] width 17 height 10
click at [618, 210] on button "button" at bounding box center [618, 210] width 14 height 14
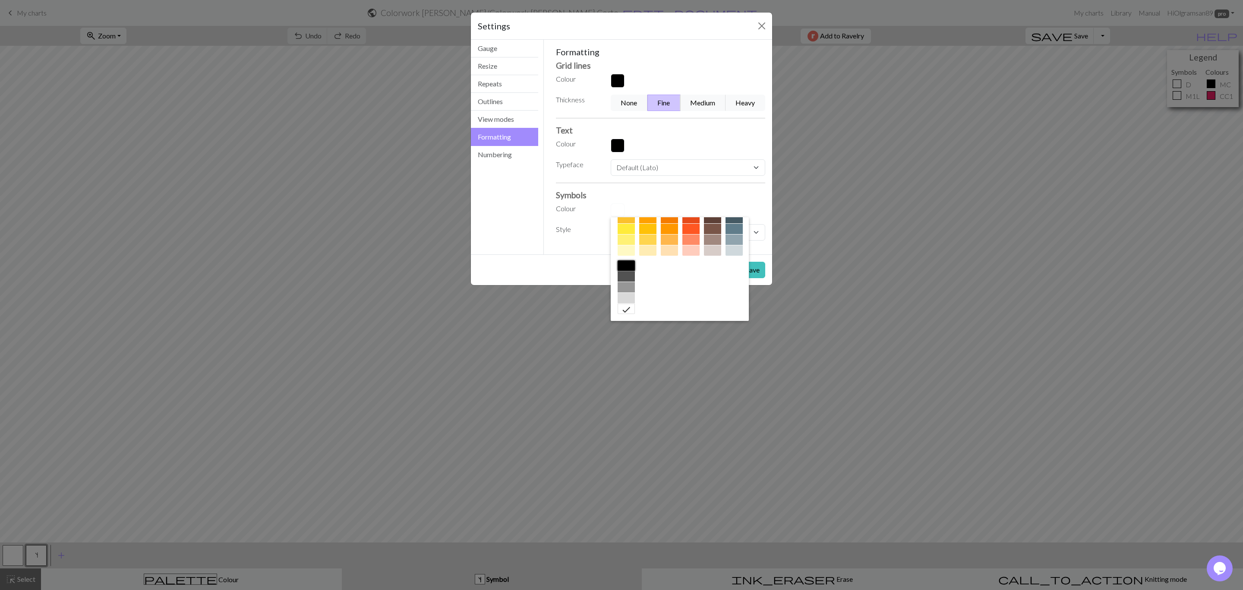
click at [635, 266] on div at bounding box center [626, 265] width 17 height 10
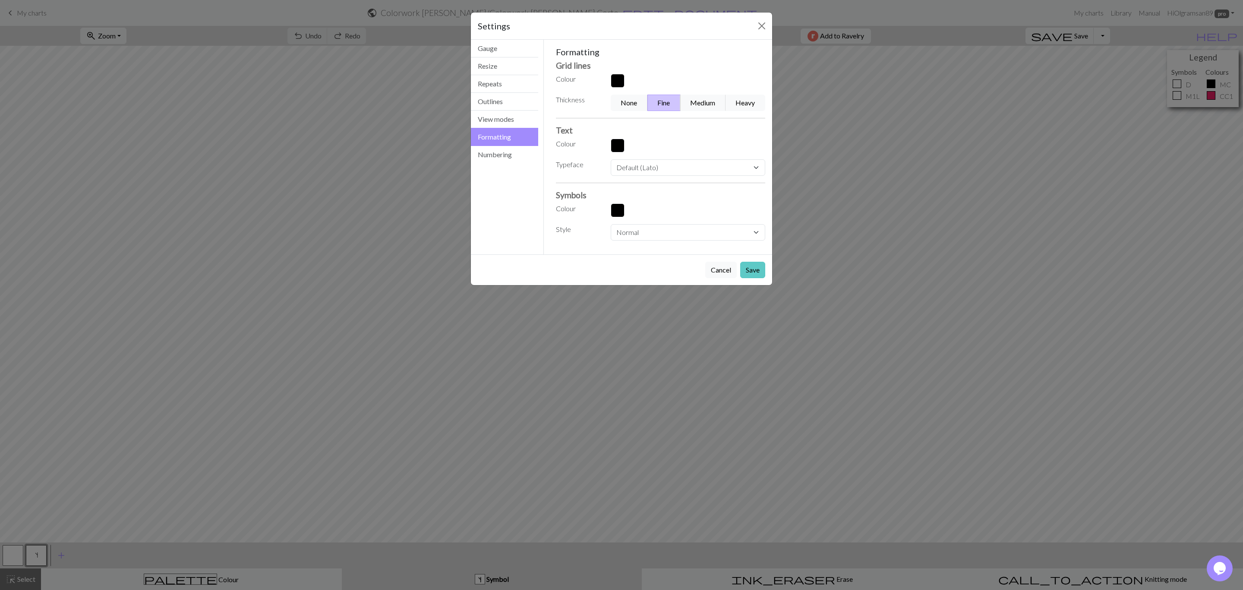
click at [747, 270] on button "Save" at bounding box center [752, 270] width 25 height 16
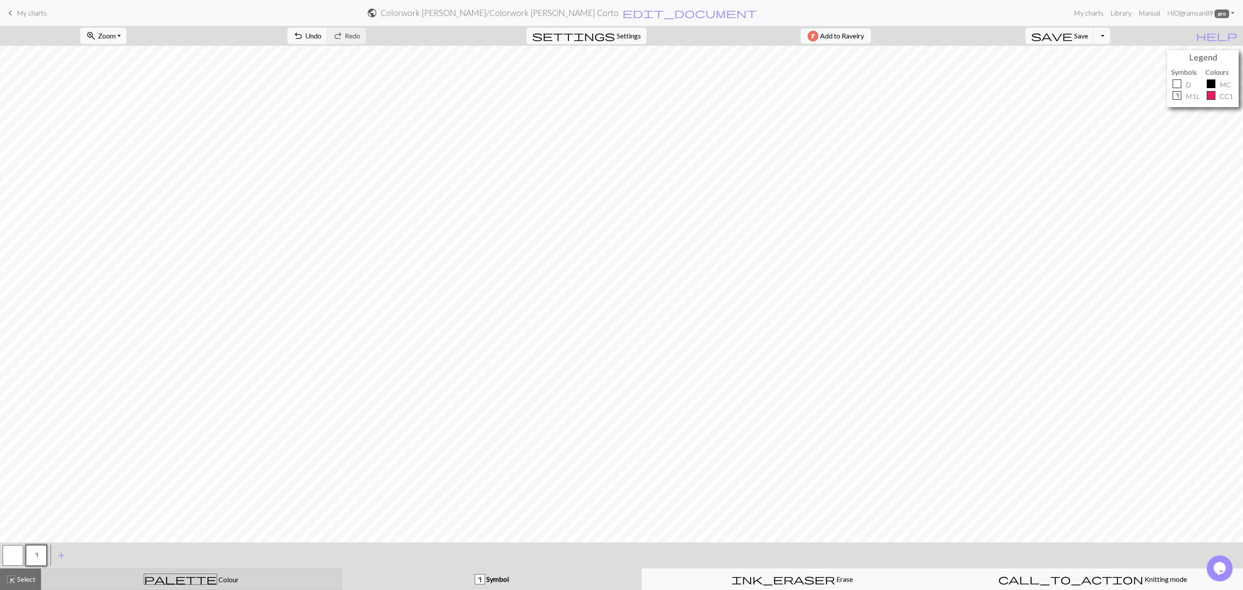
click at [262, 583] on div "palette Colour Colour" at bounding box center [192, 578] width 290 height 11
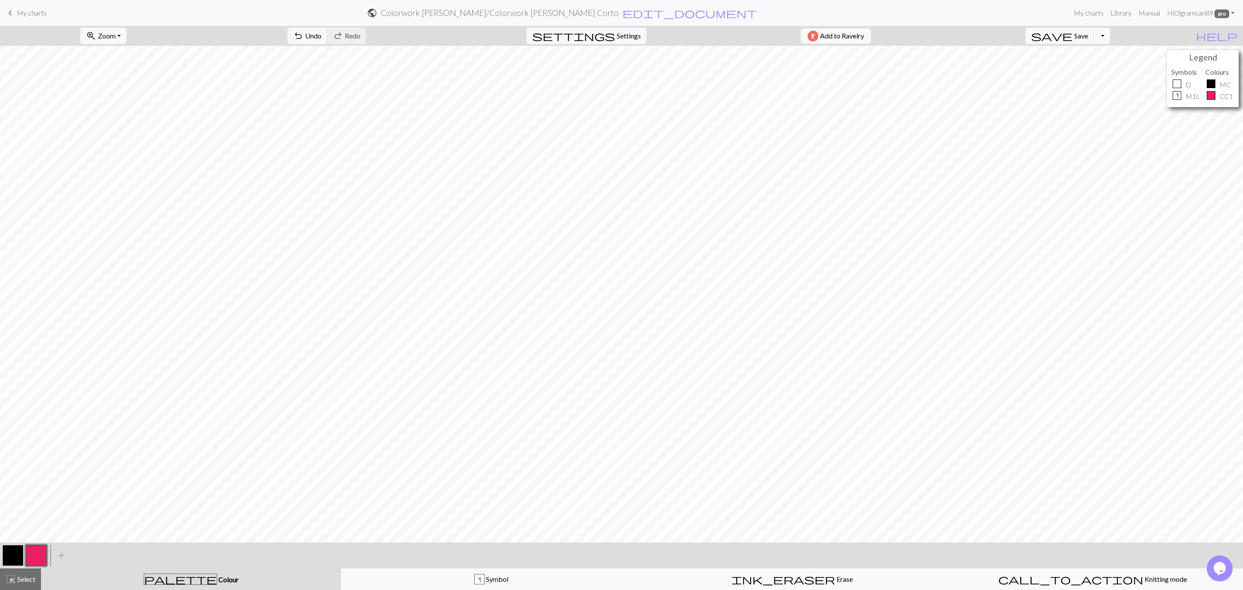
click at [40, 556] on button "button" at bounding box center [36, 555] width 21 height 21
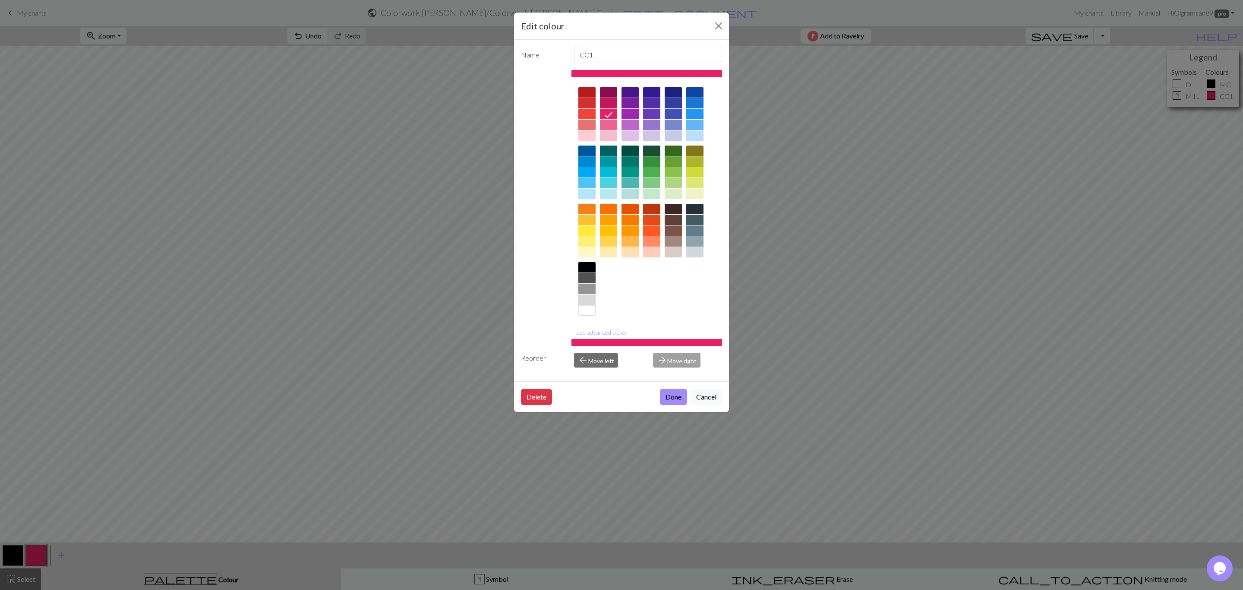
click at [584, 272] on div at bounding box center [586, 267] width 17 height 10
click at [675, 399] on button "Done" at bounding box center [673, 396] width 27 height 16
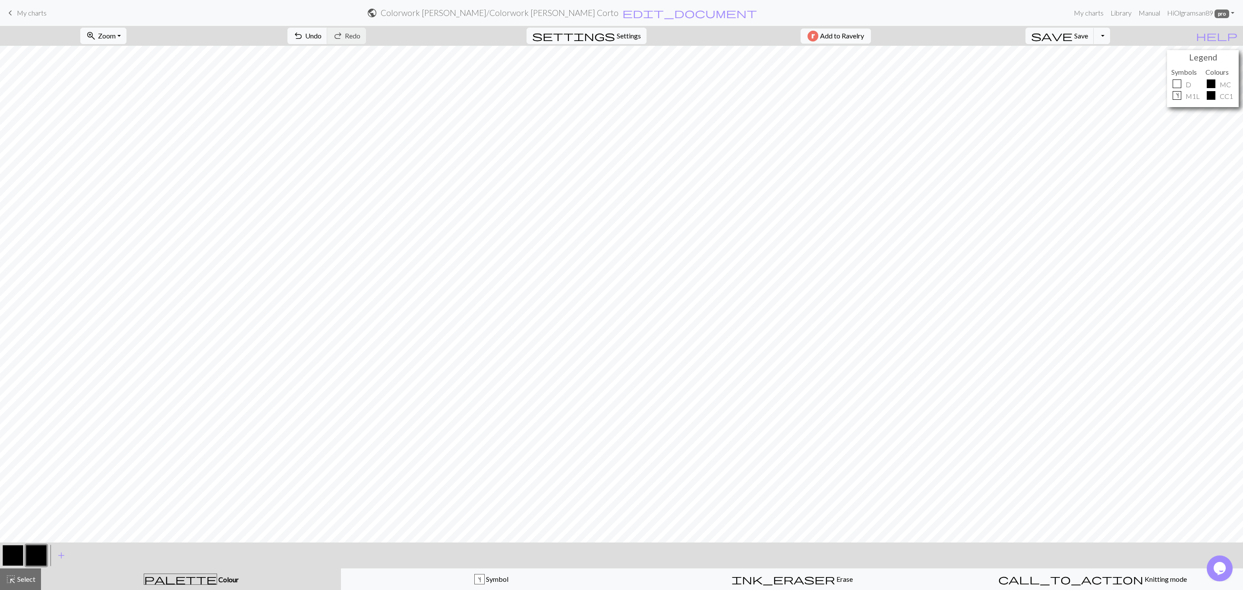
click at [10, 556] on button "button" at bounding box center [13, 555] width 21 height 21
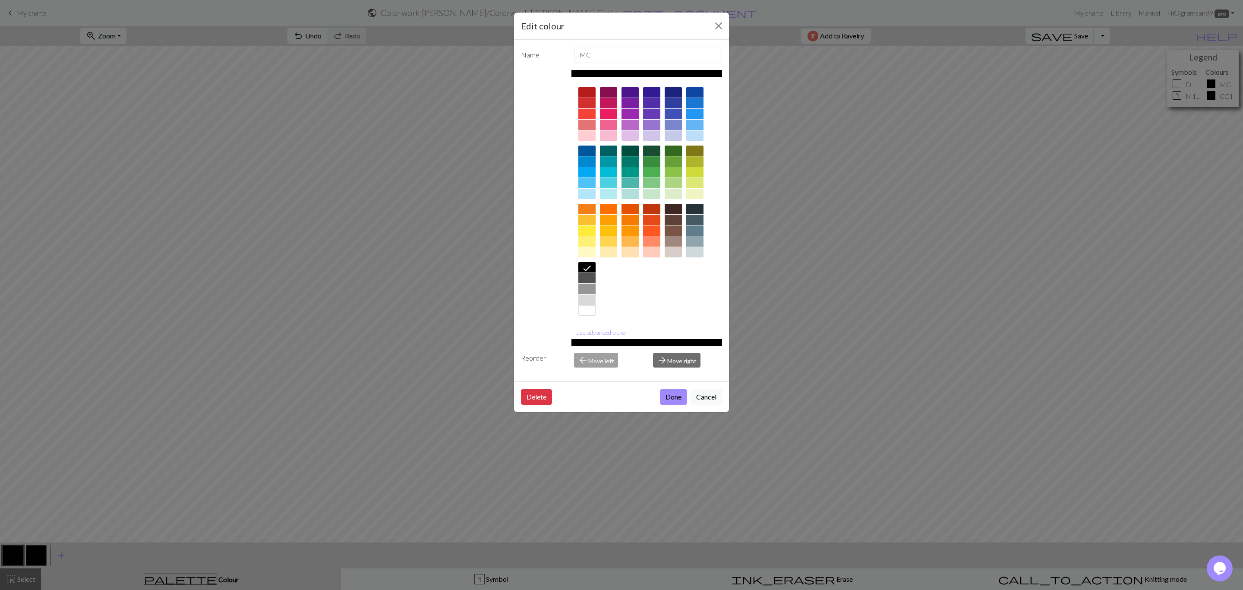
click at [590, 314] on div at bounding box center [586, 310] width 17 height 10
click at [667, 395] on button "Done" at bounding box center [673, 396] width 27 height 16
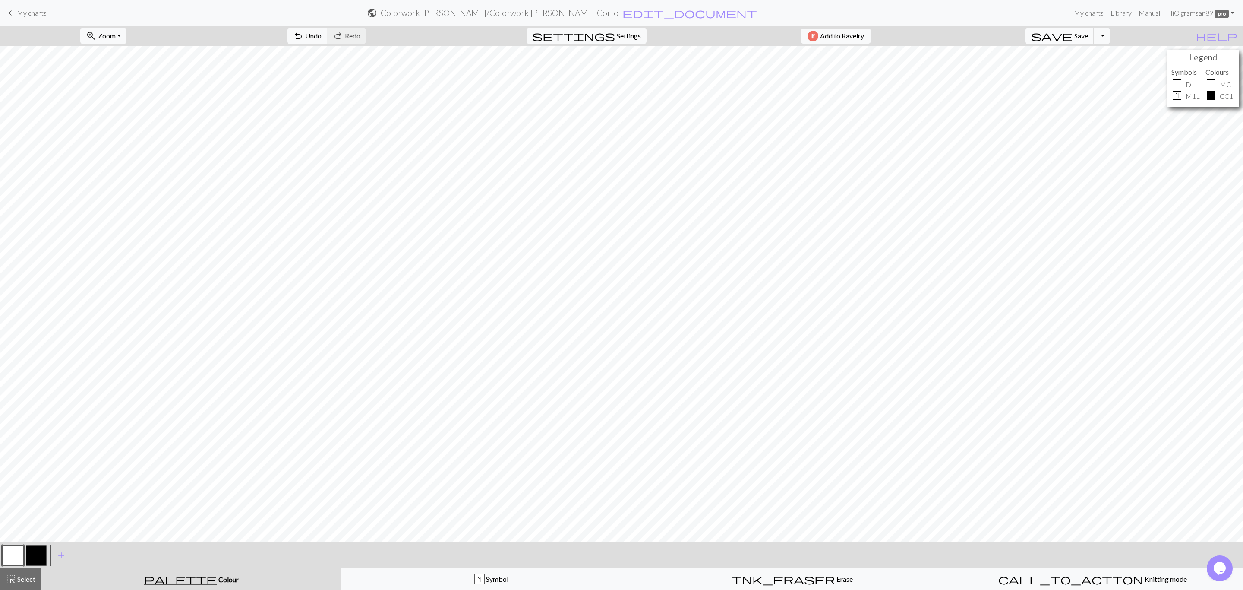
click at [1073, 38] on span "save" at bounding box center [1051, 36] width 41 height 12
click at [1110, 35] on button "Toggle Dropdown" at bounding box center [1102, 36] width 16 height 16
click at [1099, 65] on button "save_alt Download" at bounding box center [1038, 70] width 142 height 14
click at [602, 25] on button "Download" at bounding box center [601, 28] width 42 height 16
click at [21, 13] on span "My charts" at bounding box center [32, 13] width 30 height 8
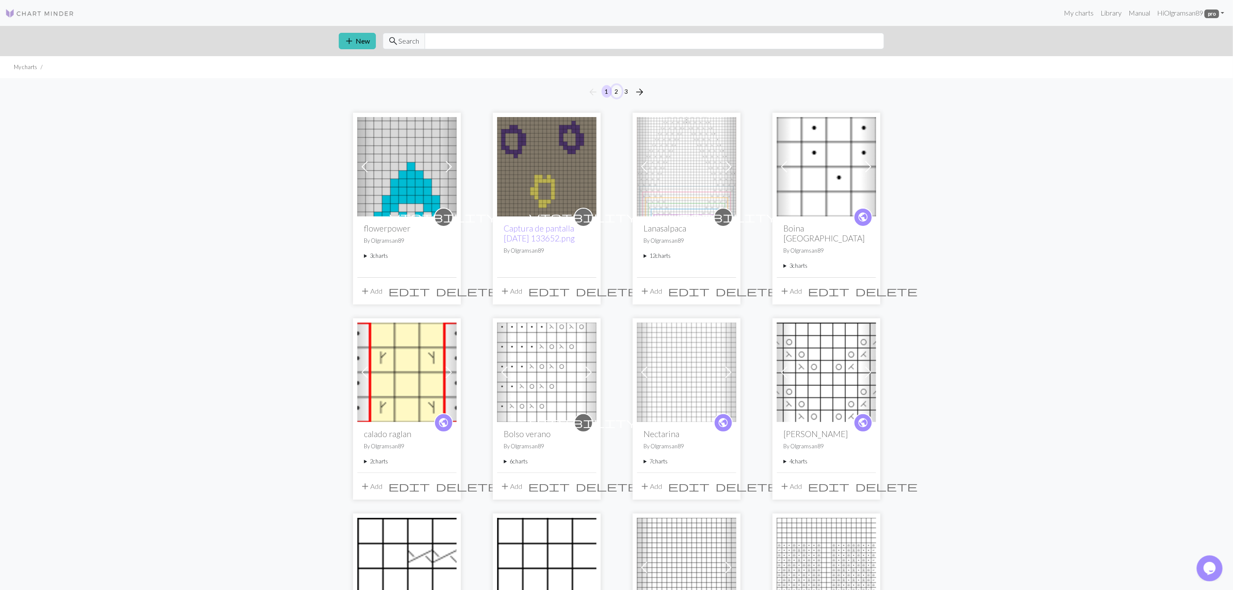
click at [618, 92] on button "2" at bounding box center [617, 91] width 10 height 13
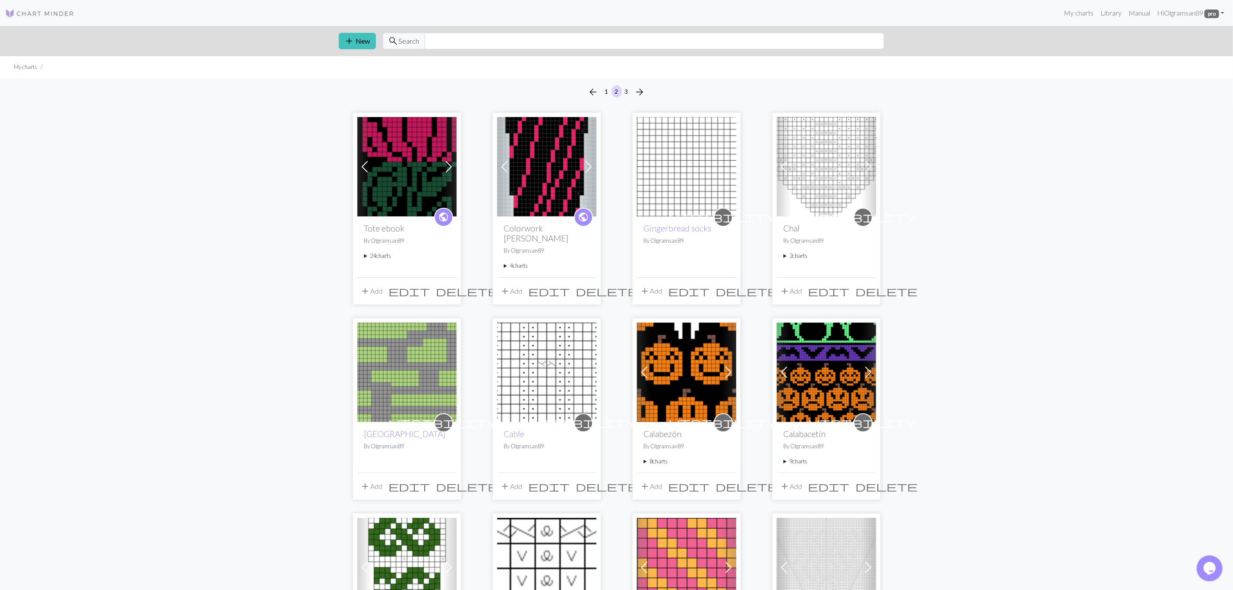
click at [506, 262] on summary "4 charts" at bounding box center [546, 266] width 85 height 8
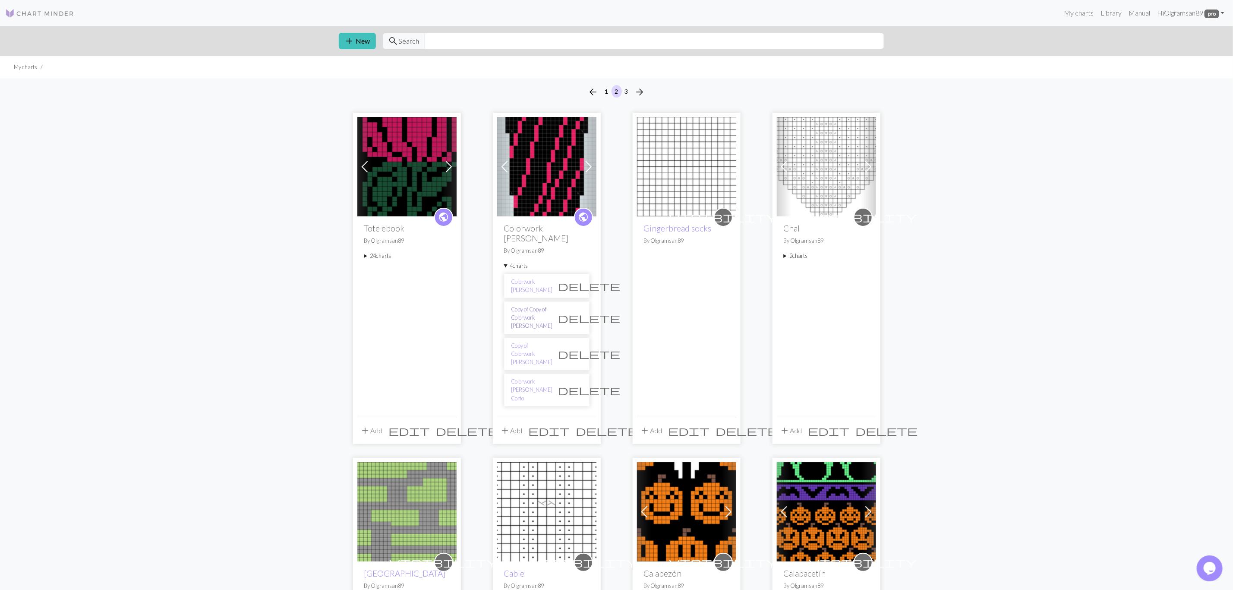
click at [530, 305] on link "Copy of Copy of Colorwork [PERSON_NAME]" at bounding box center [532, 317] width 41 height 25
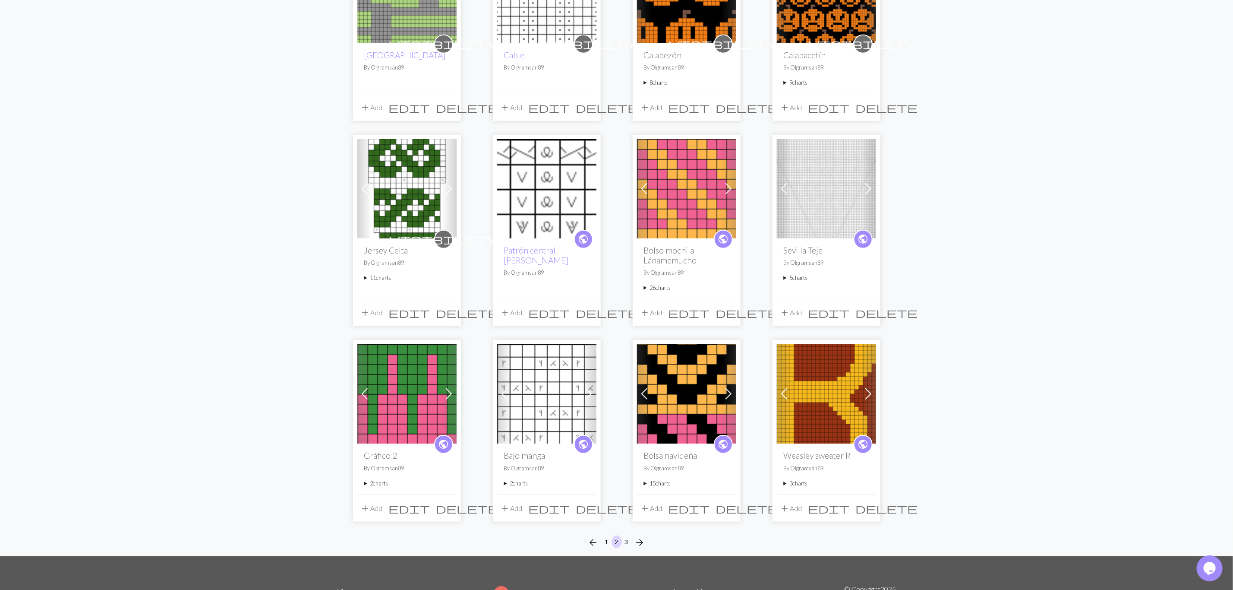
scroll to position [388, 0]
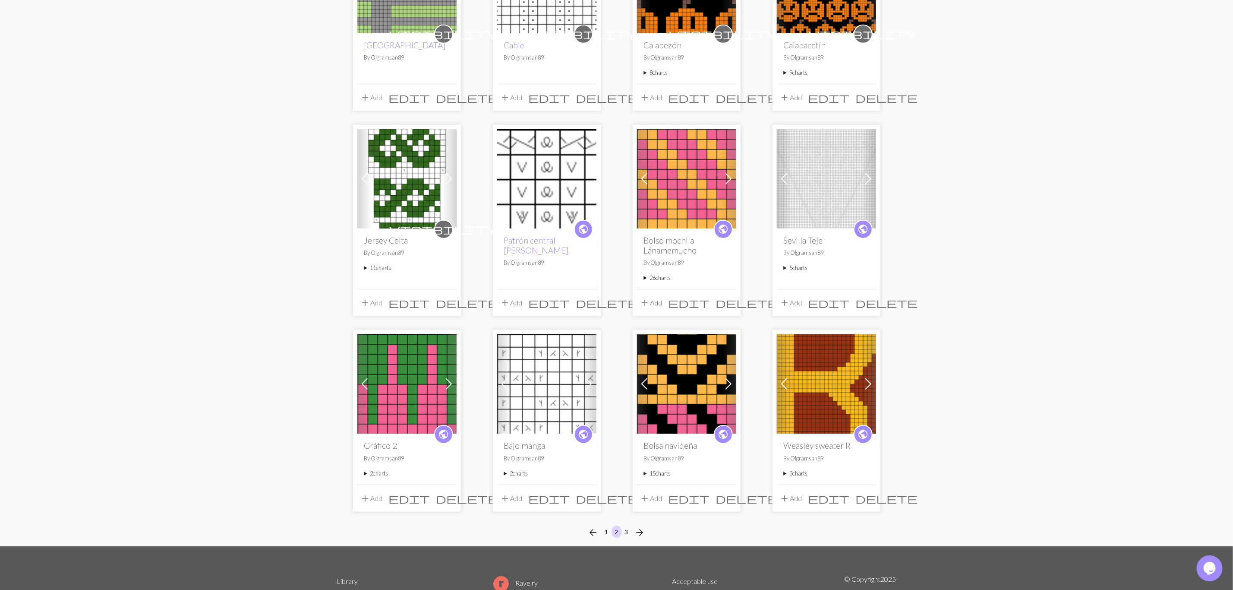
click at [504, 469] on summary "2 charts" at bounding box center [546, 473] width 85 height 8
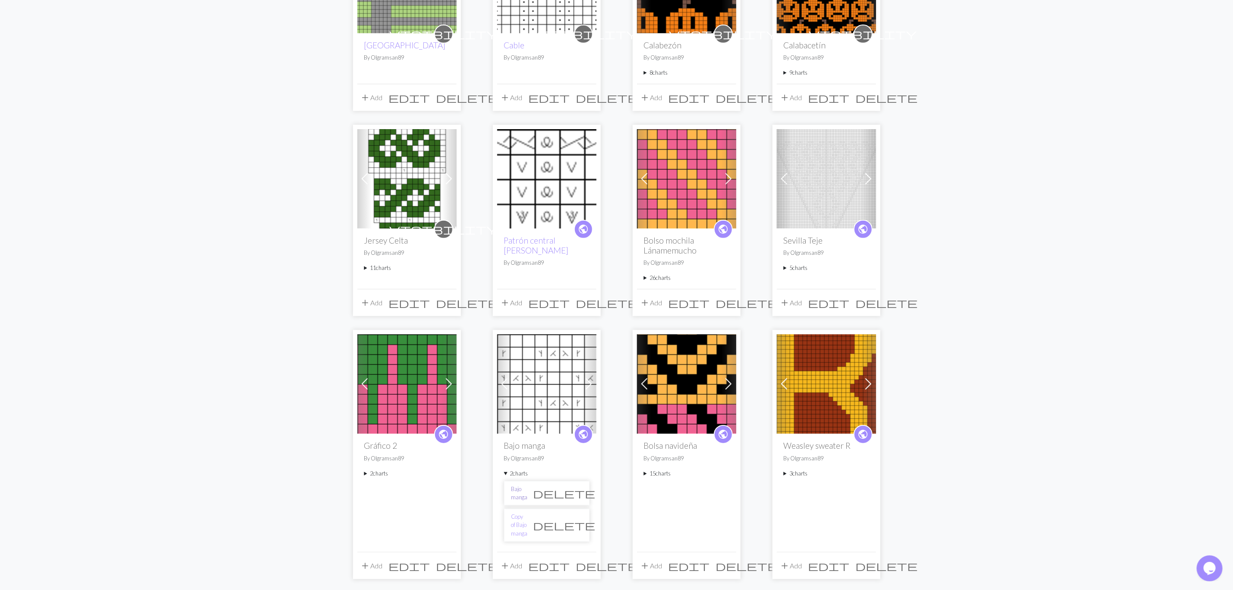
click at [528, 485] on link "Bajo manga" at bounding box center [520, 493] width 16 height 16
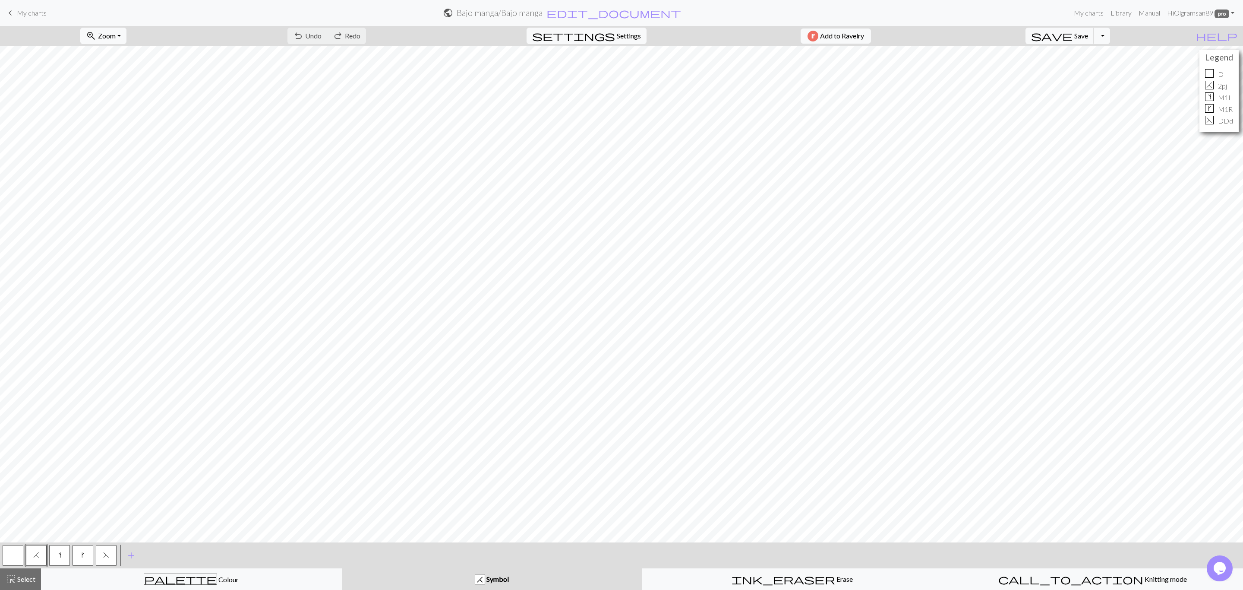
click at [109, 557] on span "F" at bounding box center [106, 554] width 6 height 7
click at [109, 559] on button "F" at bounding box center [106, 555] width 21 height 21
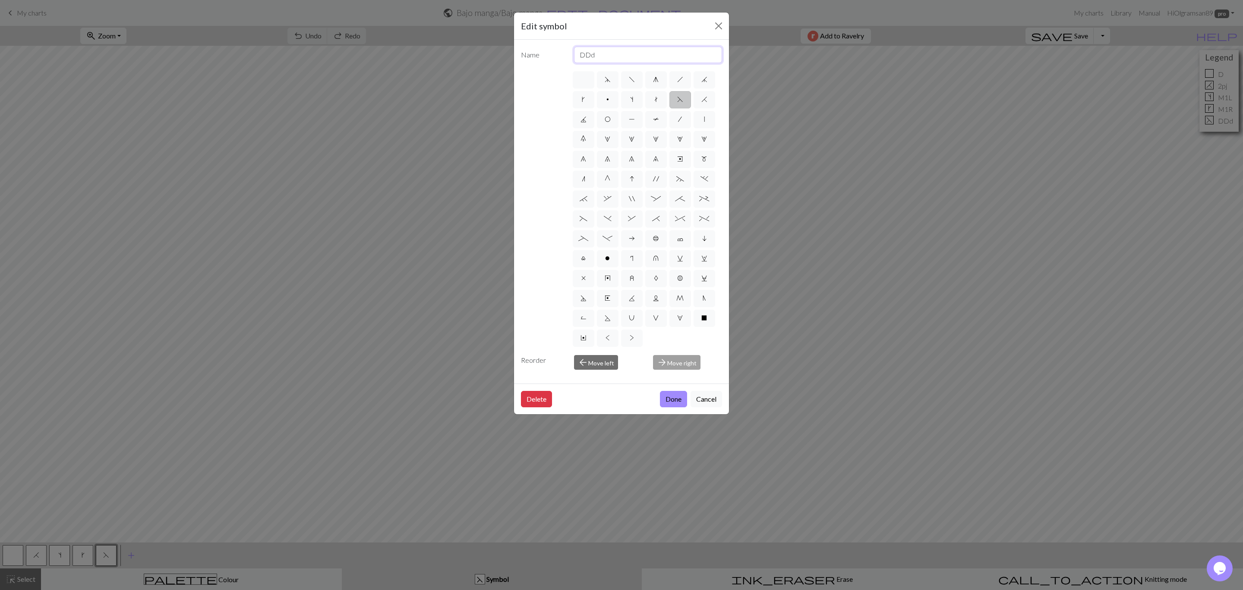
click at [593, 57] on input "DDd" at bounding box center [648, 55] width 148 height 16
type input "DDT"
click at [676, 400] on button "Done" at bounding box center [673, 399] width 27 height 16
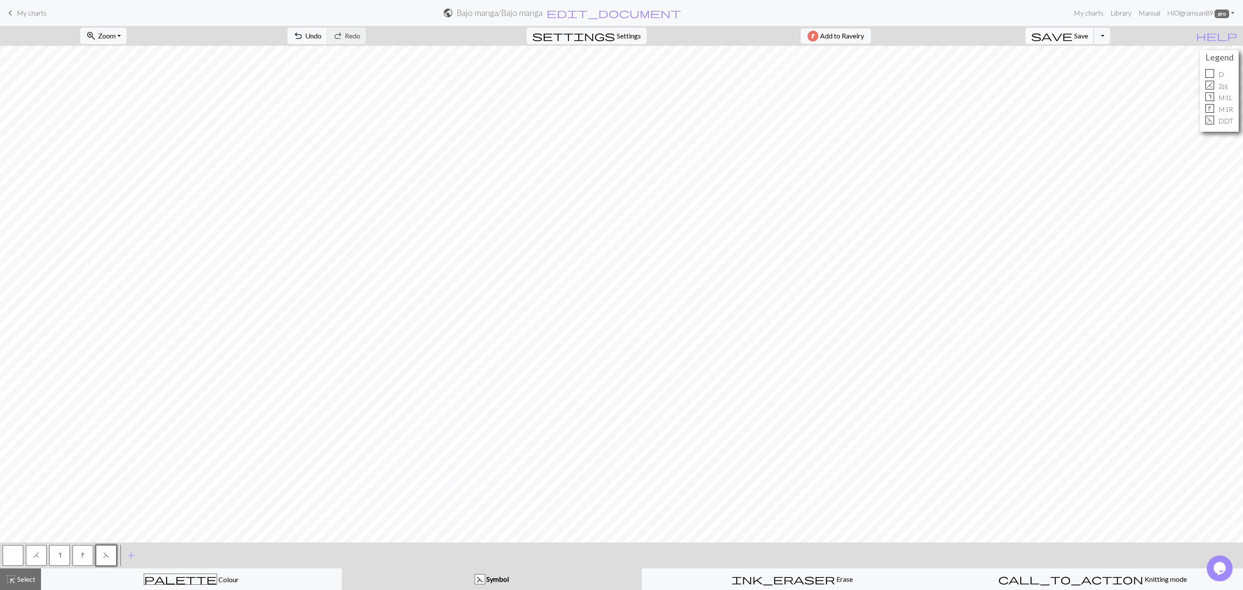
click at [1073, 35] on span "save" at bounding box center [1051, 36] width 41 height 12
click at [1110, 34] on button "Toggle Dropdown" at bounding box center [1102, 36] width 16 height 16
click at [1099, 69] on button "save_alt Download" at bounding box center [1038, 70] width 142 height 14
click at [617, 28] on button "Download" at bounding box center [601, 28] width 42 height 16
